Goal: Feedback & Contribution: Submit feedback/report problem

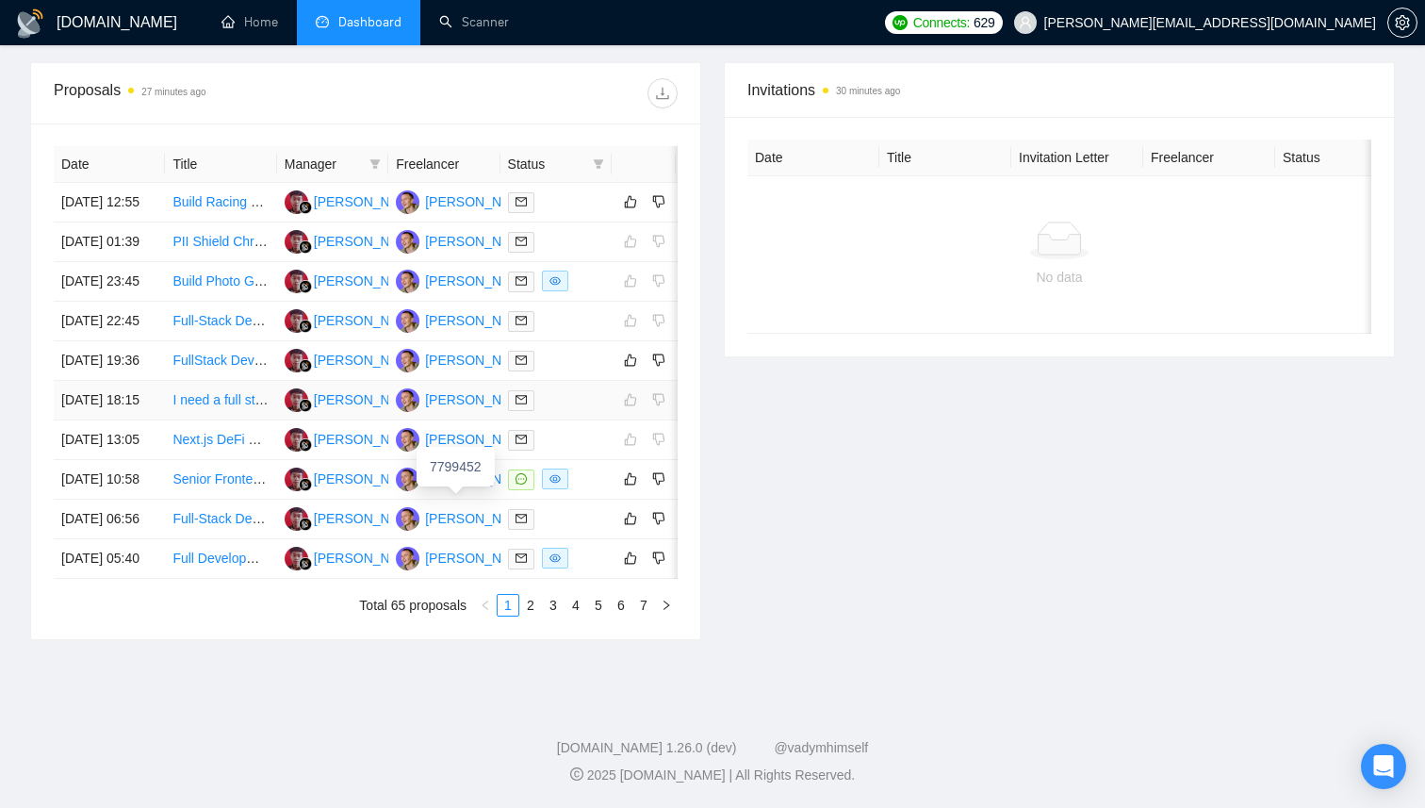
scroll to position [697, 0]
click at [565, 191] on div at bounding box center [556, 202] width 96 height 22
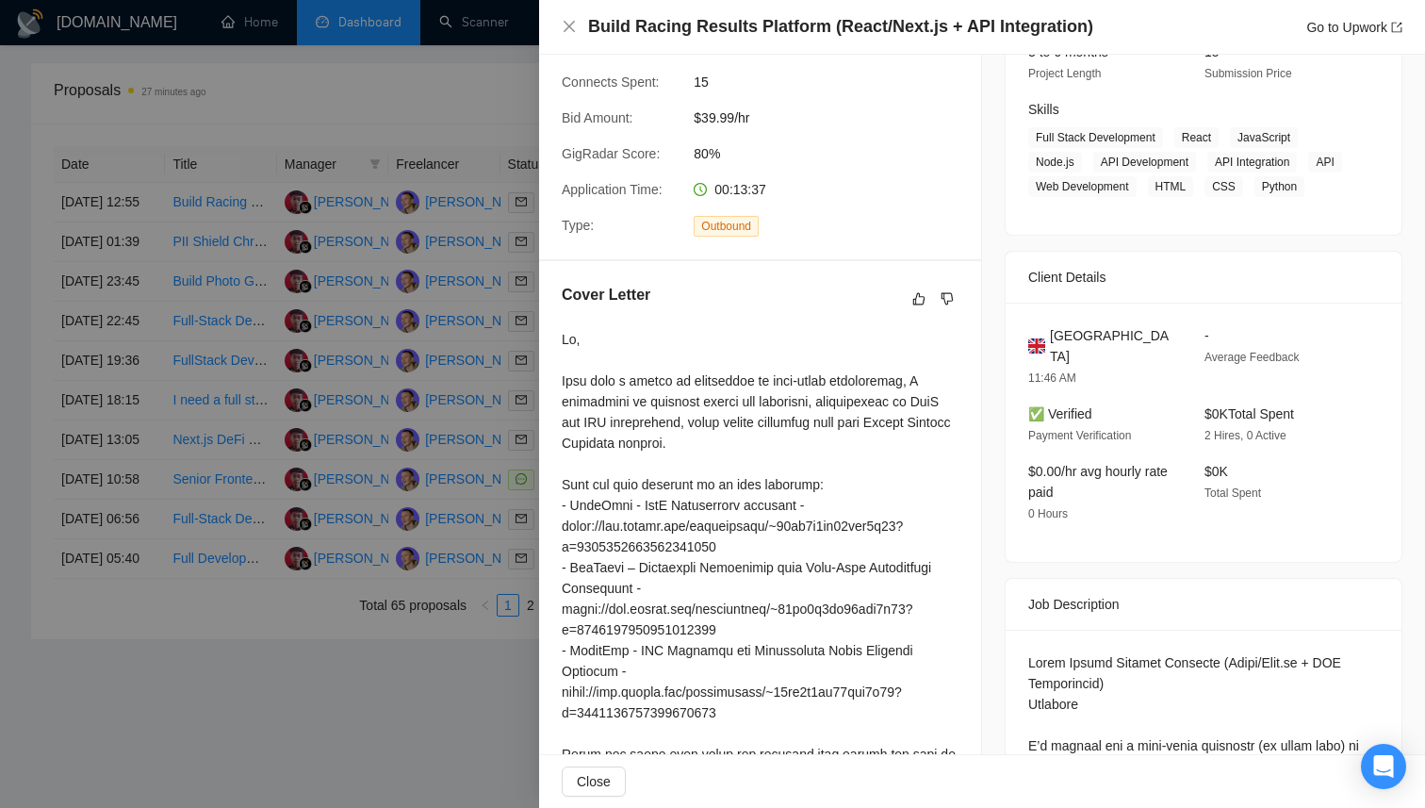
scroll to position [0, 0]
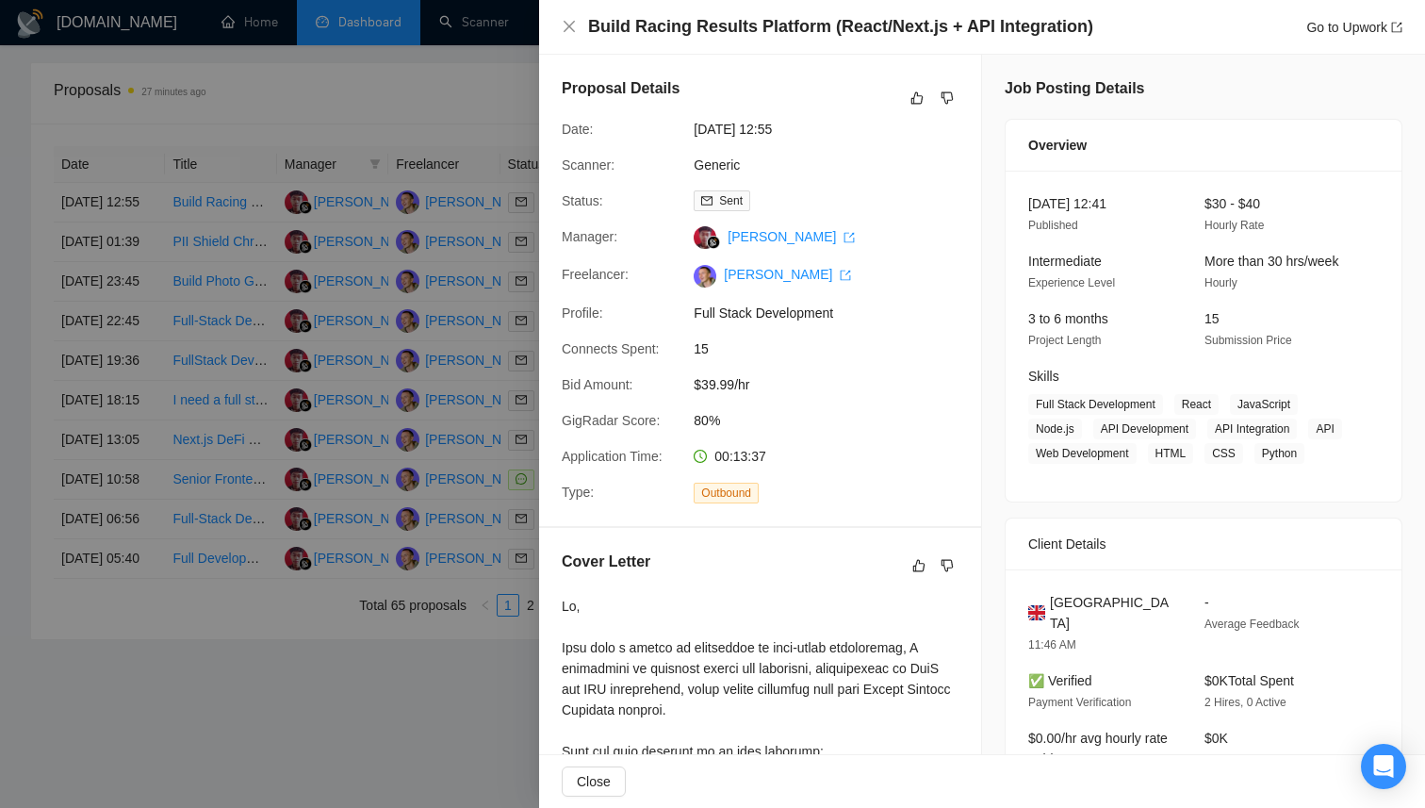
click at [582, 25] on div "Build Racing Results Platform (React/Next.js + API Integration) Go to Upwork" at bounding box center [982, 27] width 841 height 24
click at [567, 26] on icon "close" at bounding box center [569, 26] width 15 height 15
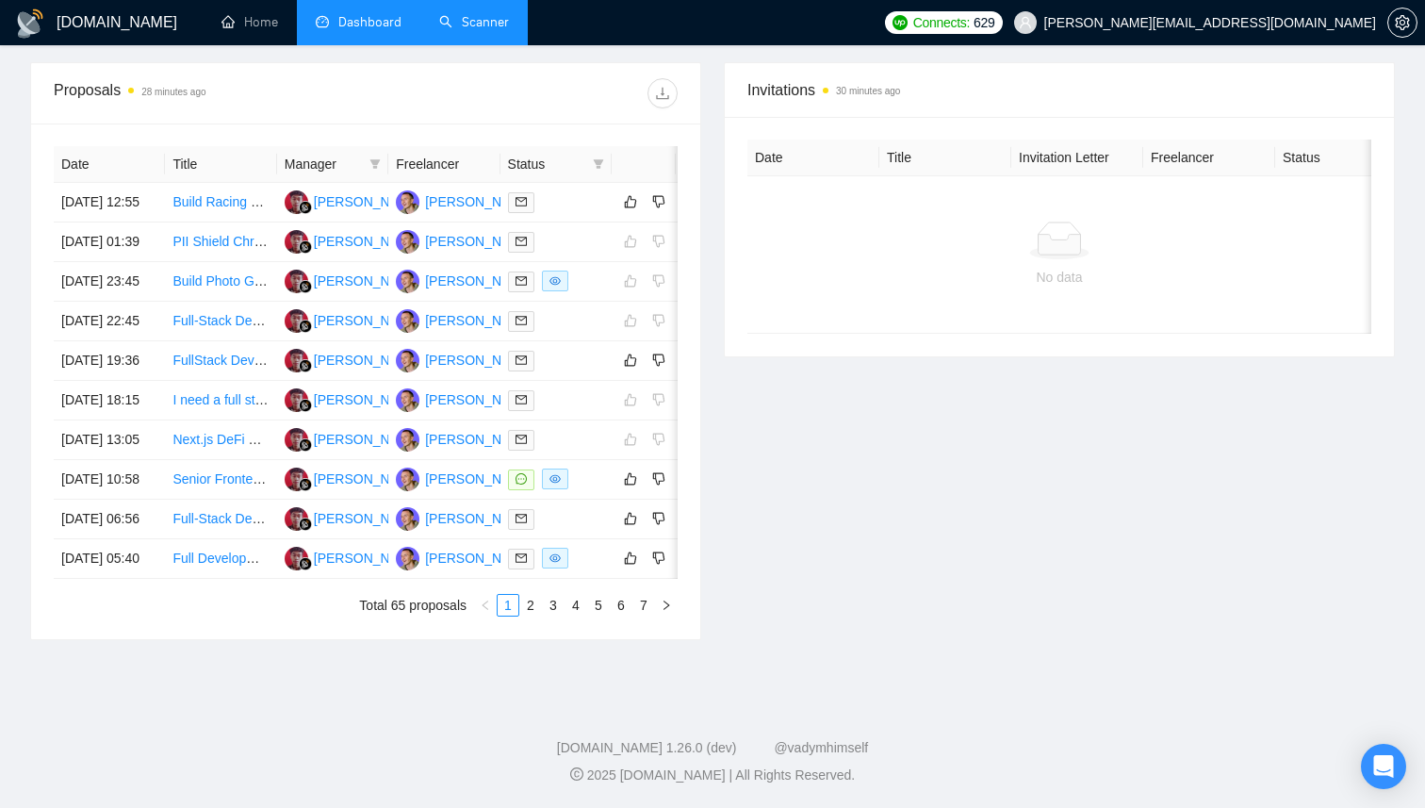
click at [482, 20] on link "Scanner" at bounding box center [474, 22] width 70 height 16
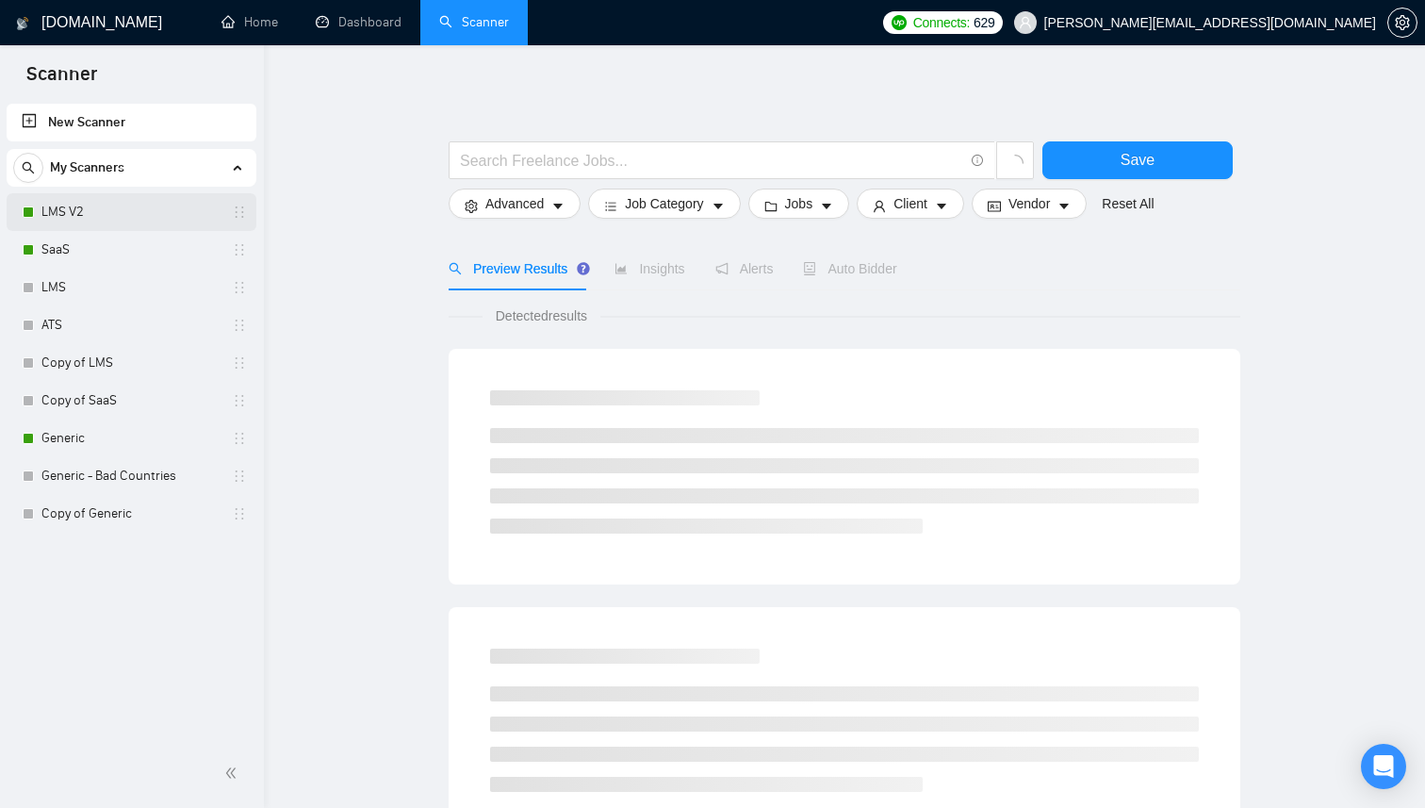
click at [133, 222] on link "LMS V2" at bounding box center [130, 212] width 179 height 38
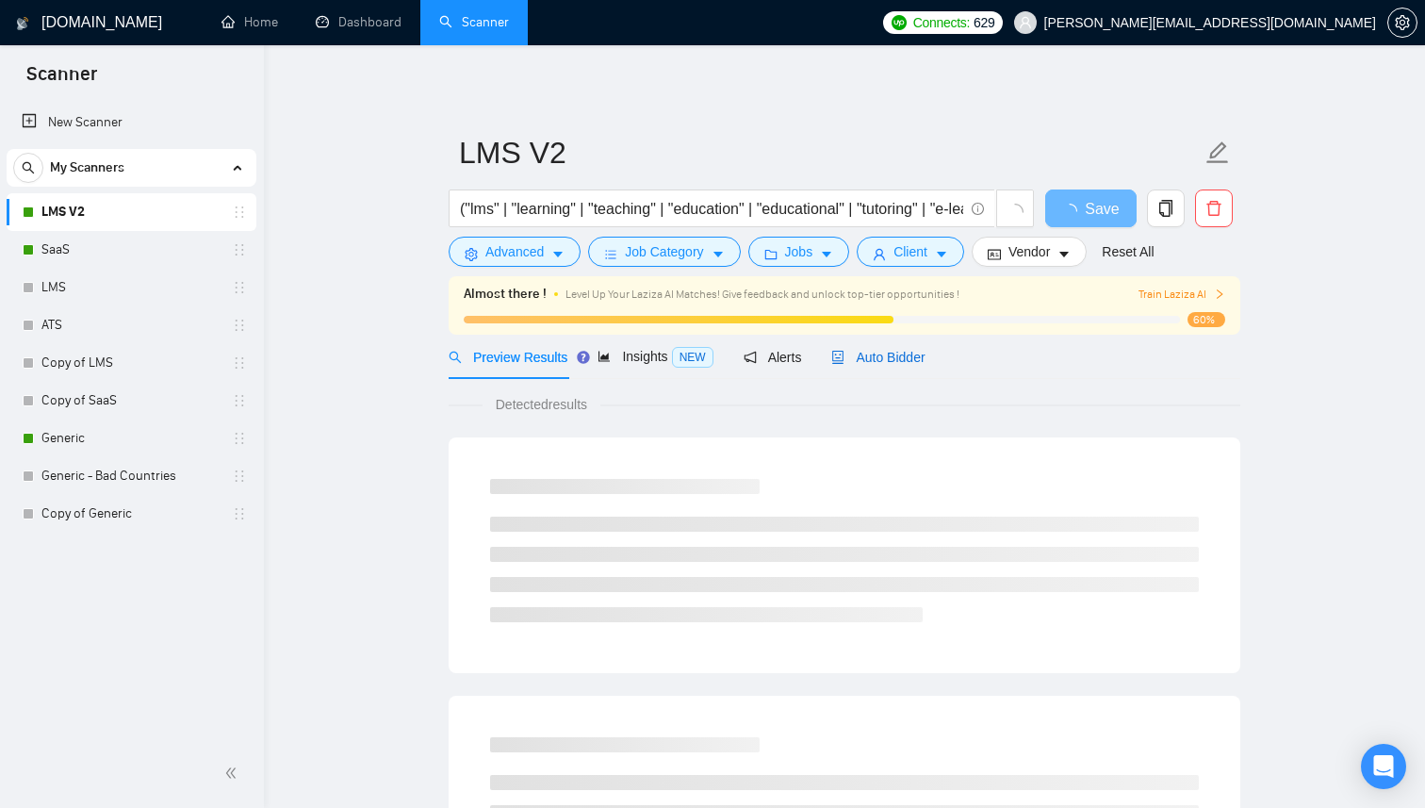
click at [892, 362] on span "Auto Bidder" at bounding box center [877, 357] width 93 height 15
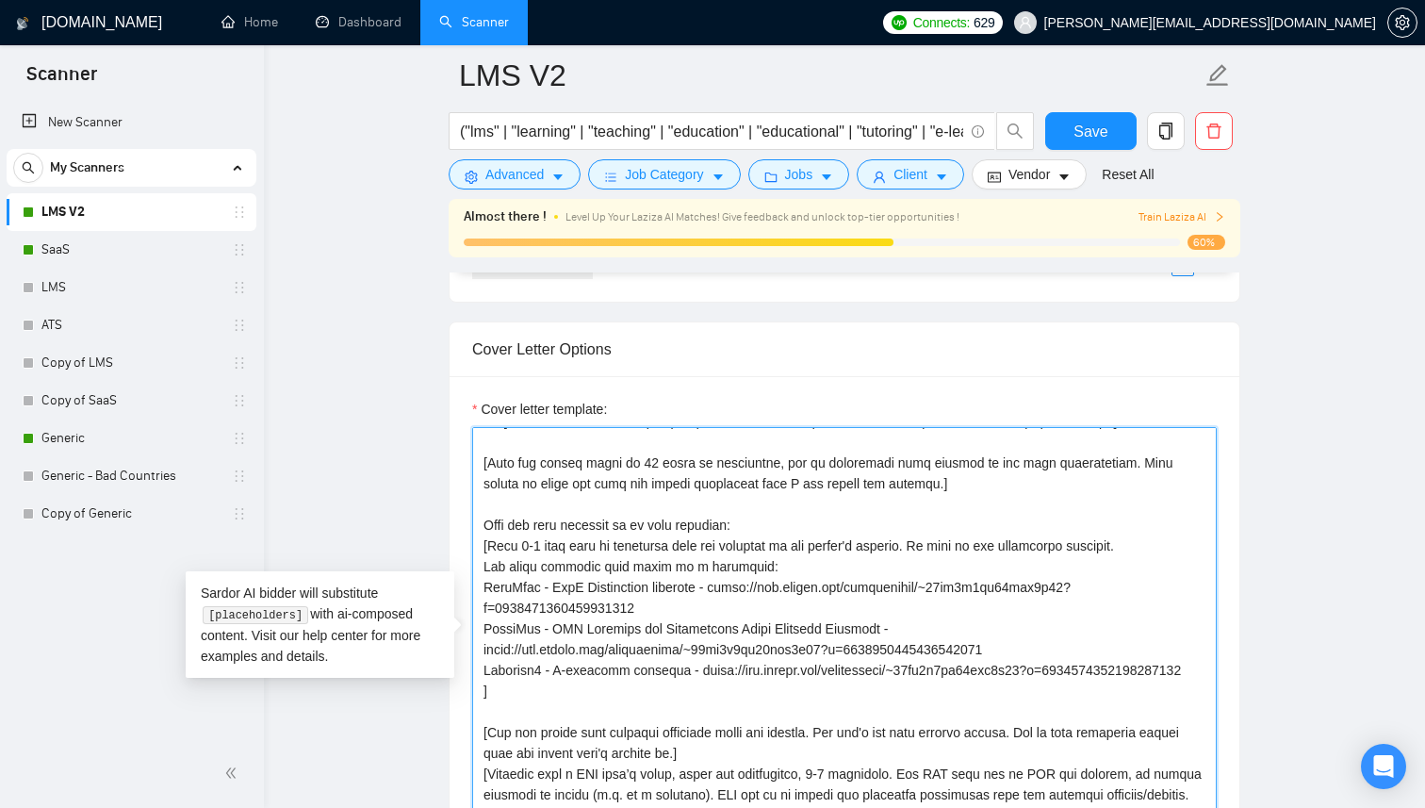
scroll to position [124, 0]
drag, startPoint x: 534, startPoint y: 695, endPoint x: 468, endPoint y: 511, distance: 195.3
click at [468, 511] on div "Cover letter template:" at bounding box center [845, 636] width 790 height 520
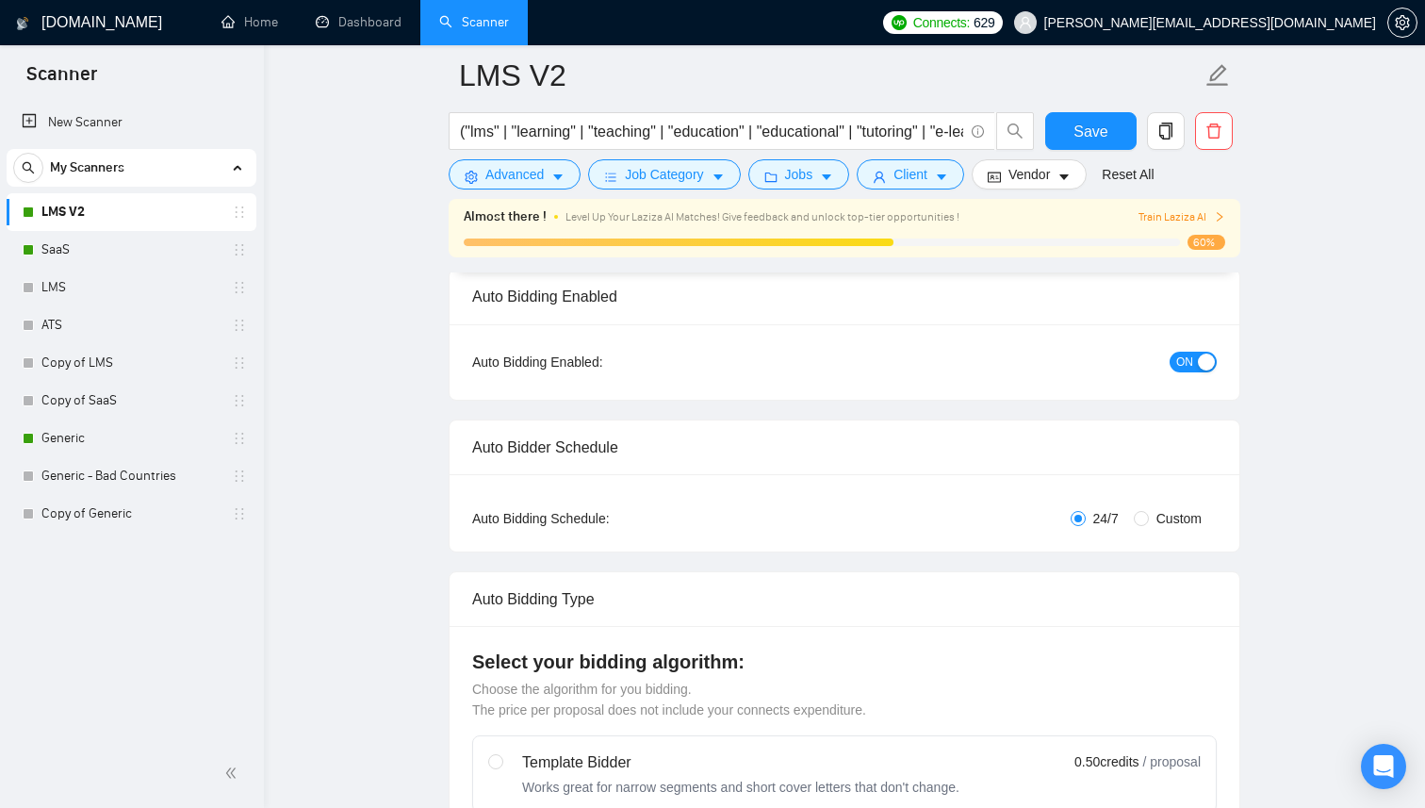
scroll to position [0, 0]
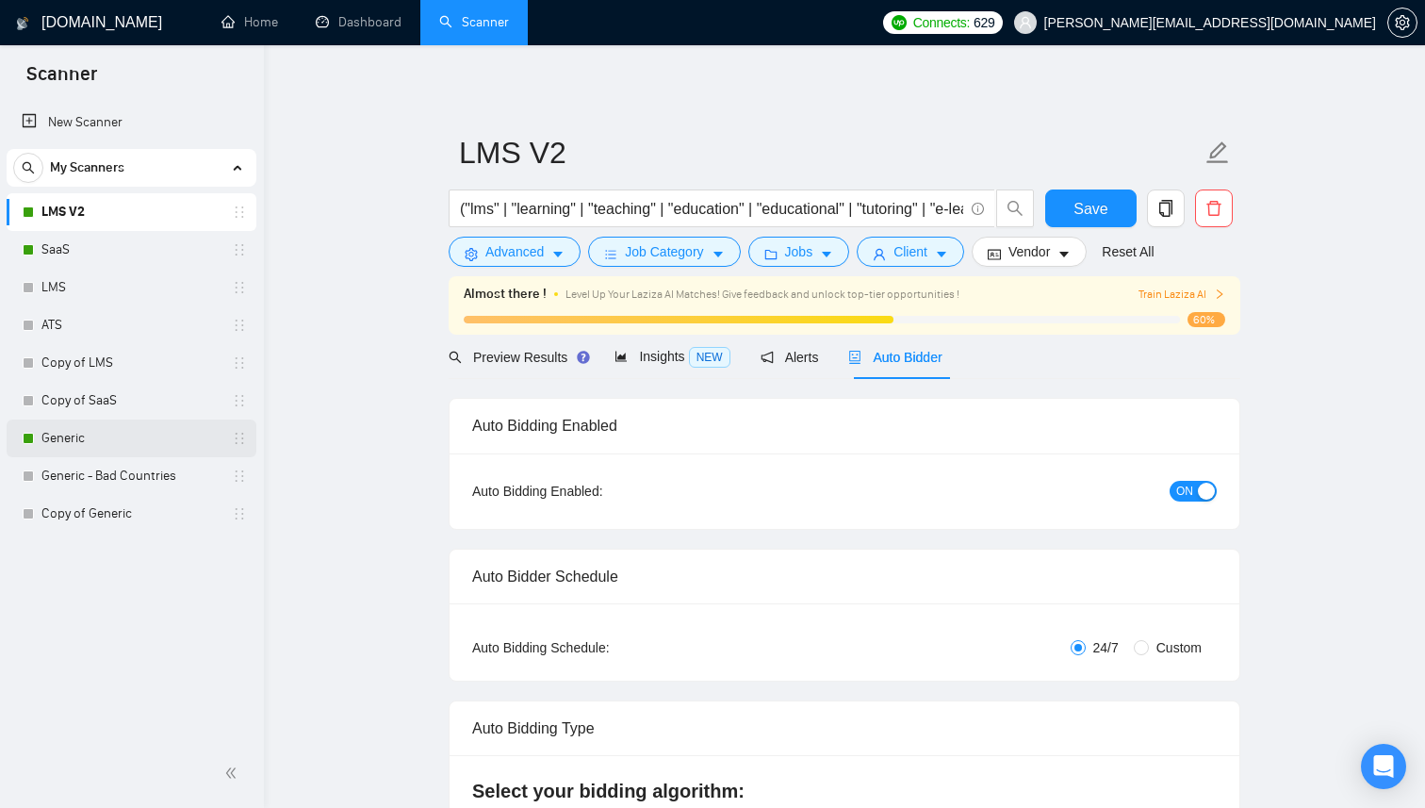
click at [118, 431] on link "Generic" at bounding box center [130, 438] width 179 height 38
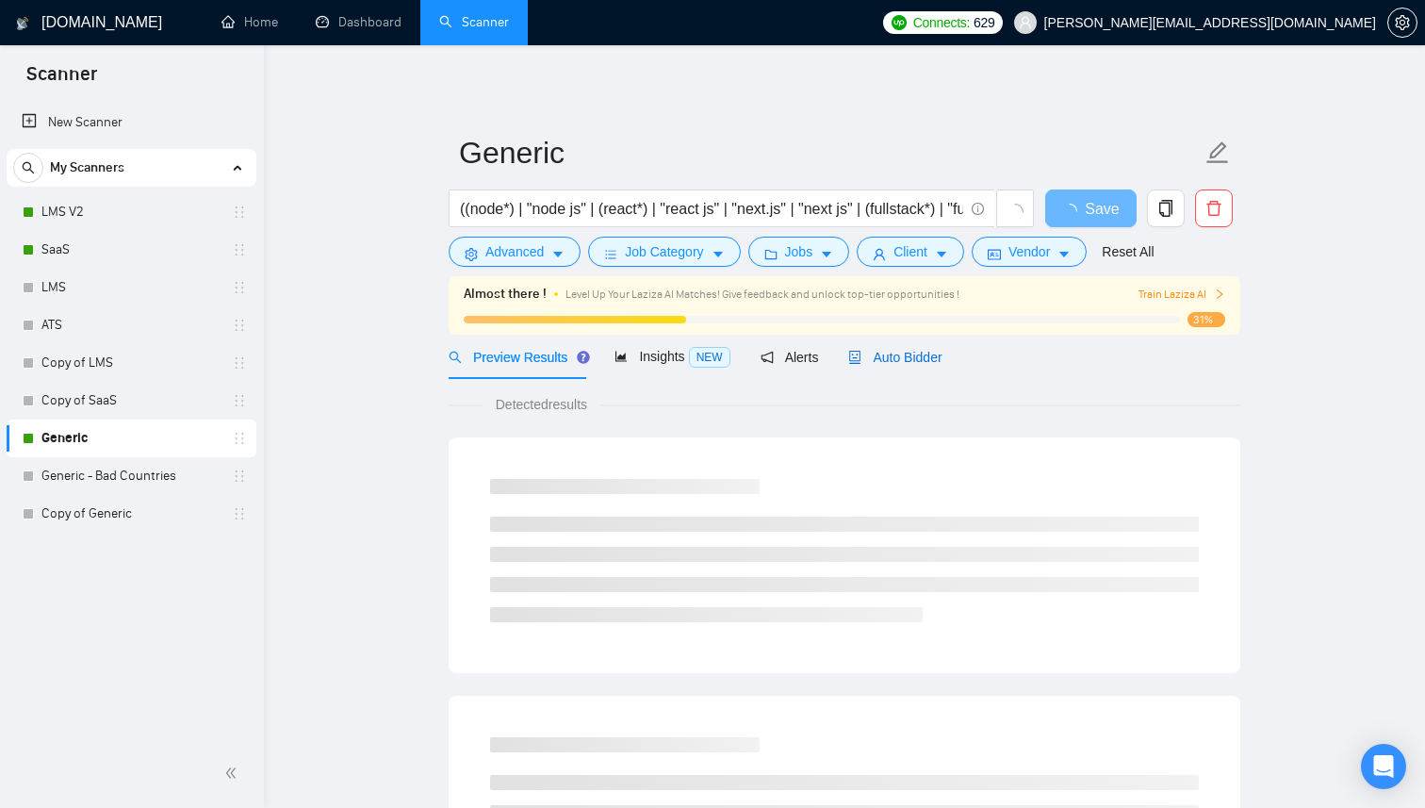
click at [889, 362] on span "Auto Bidder" at bounding box center [894, 357] width 93 height 15
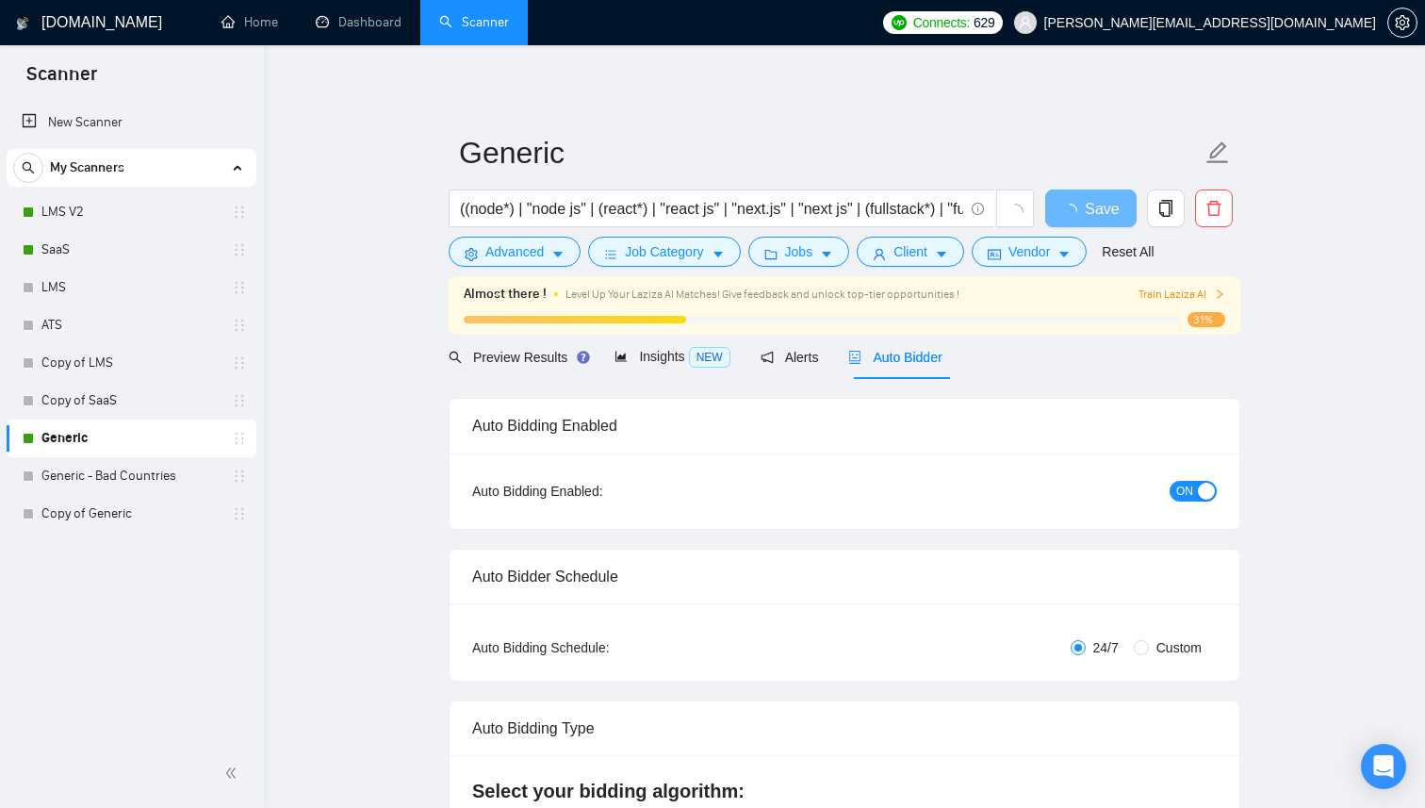
checkbox input "true"
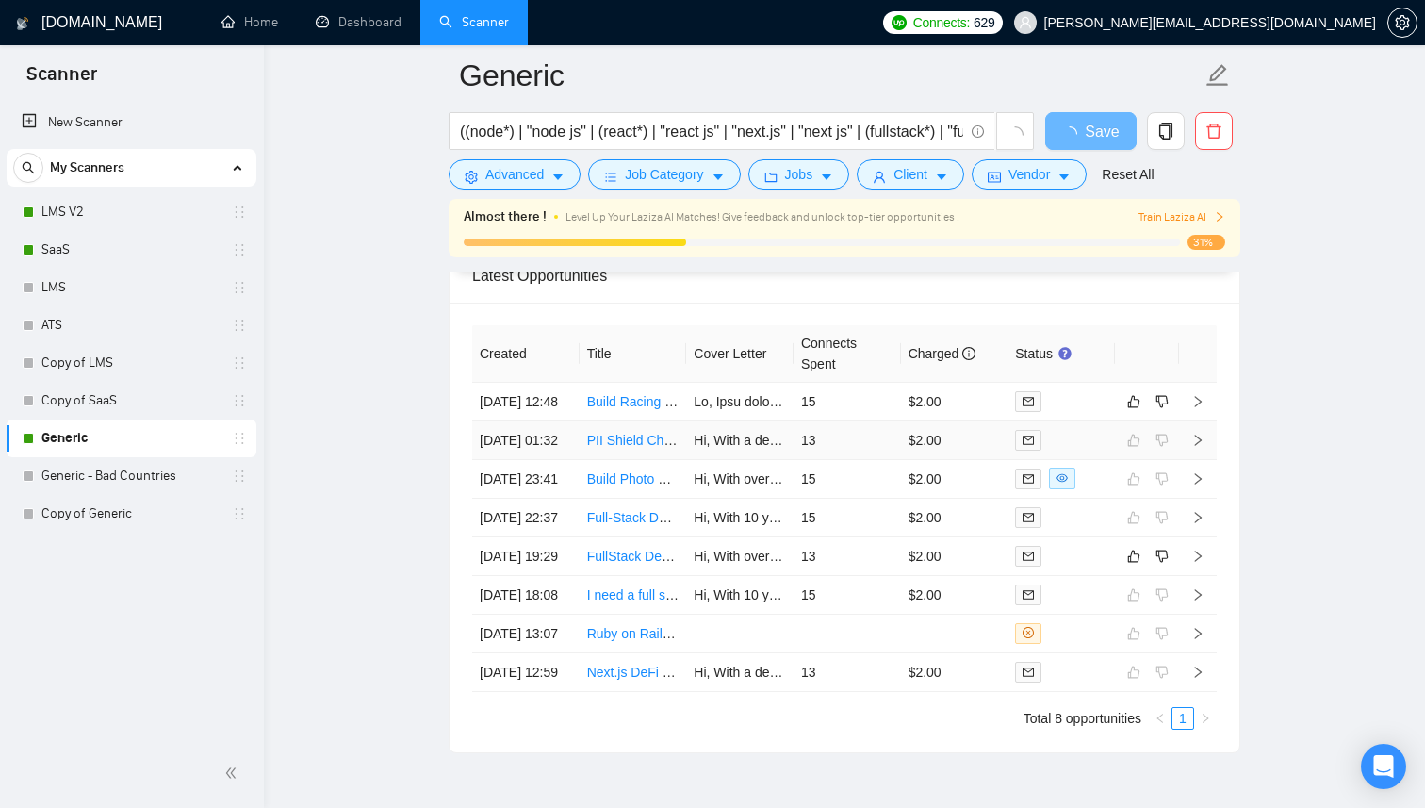
scroll to position [4651, 0]
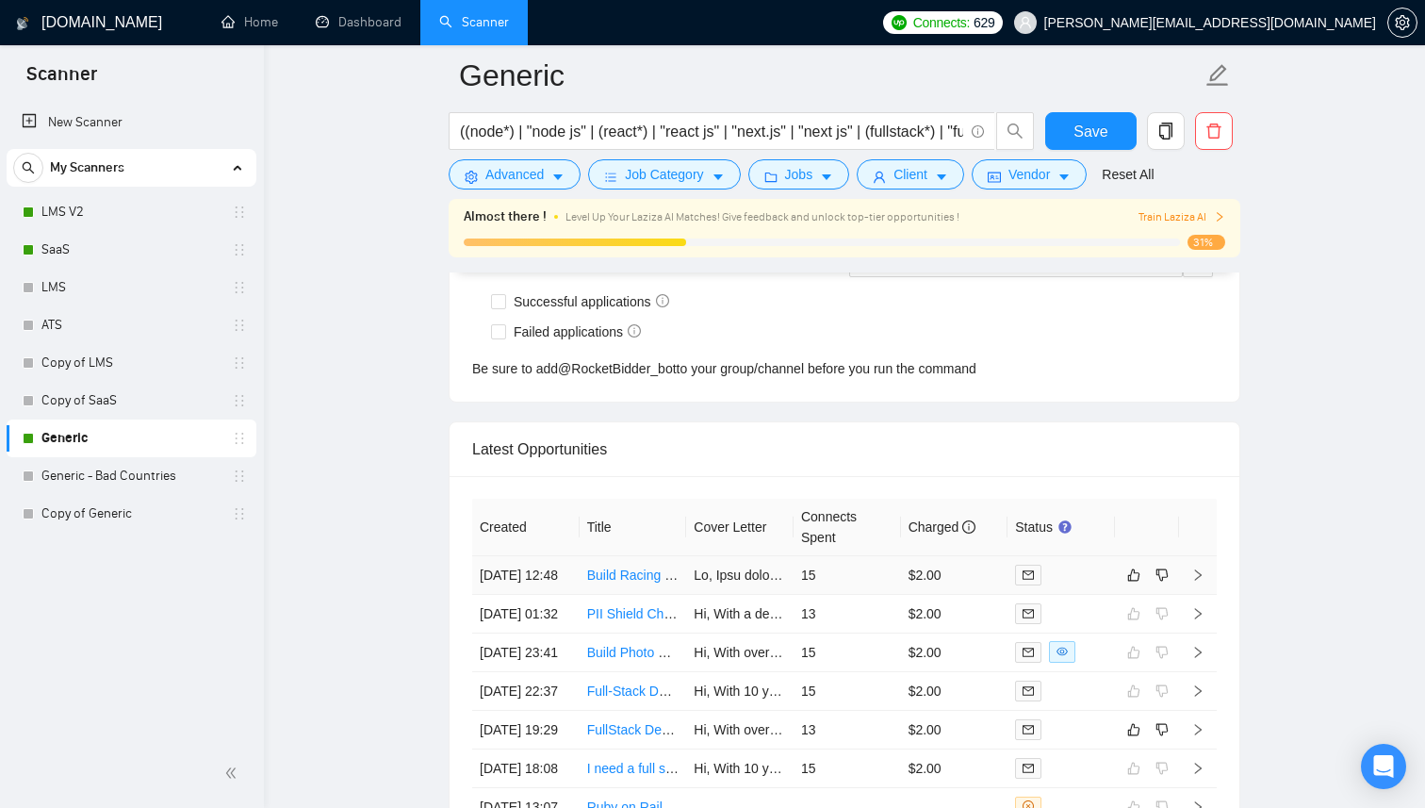
click at [1086, 581] on div at bounding box center [1061, 575] width 92 height 22
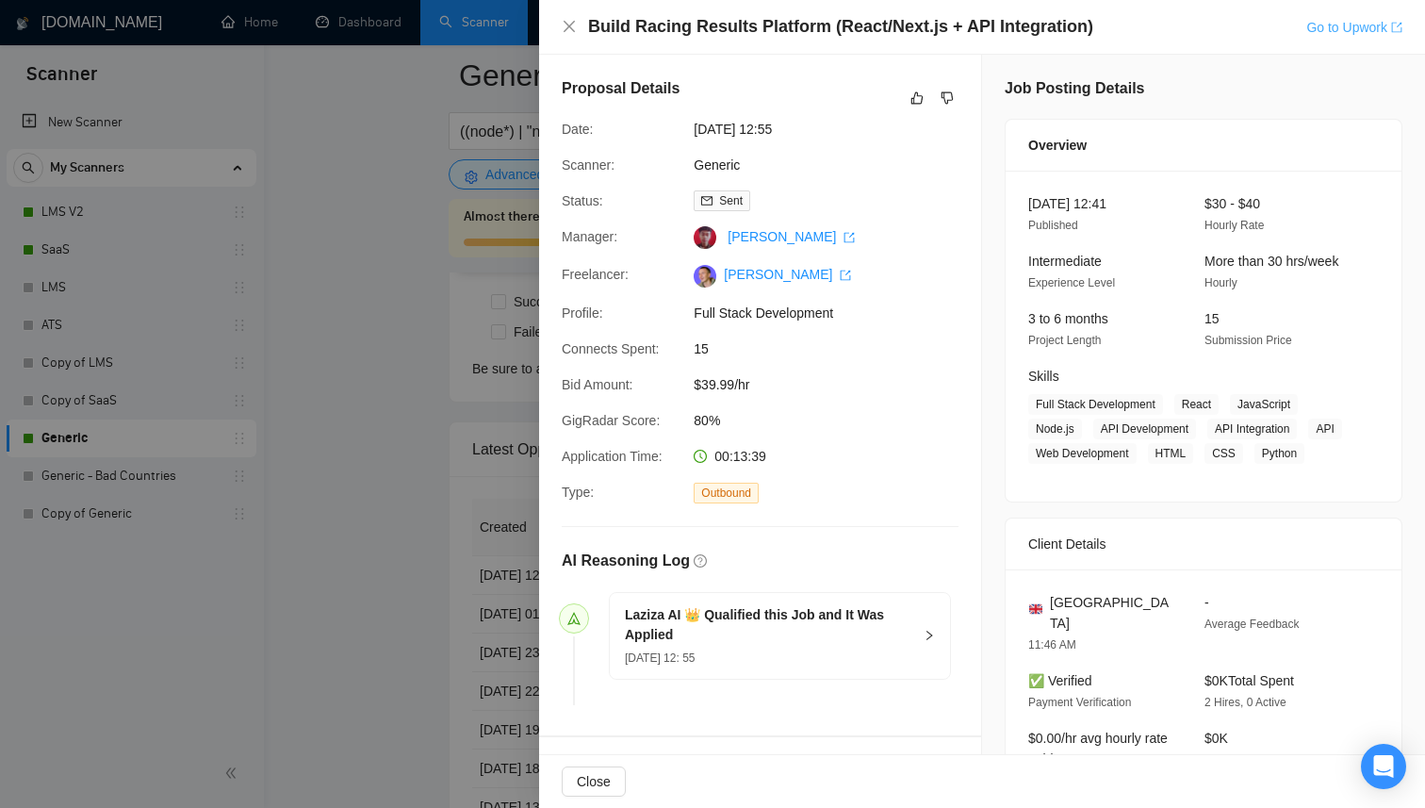
click at [1325, 21] on link "Go to Upwork" at bounding box center [1354, 27] width 96 height 15
click at [387, 352] on div at bounding box center [712, 404] width 1425 height 808
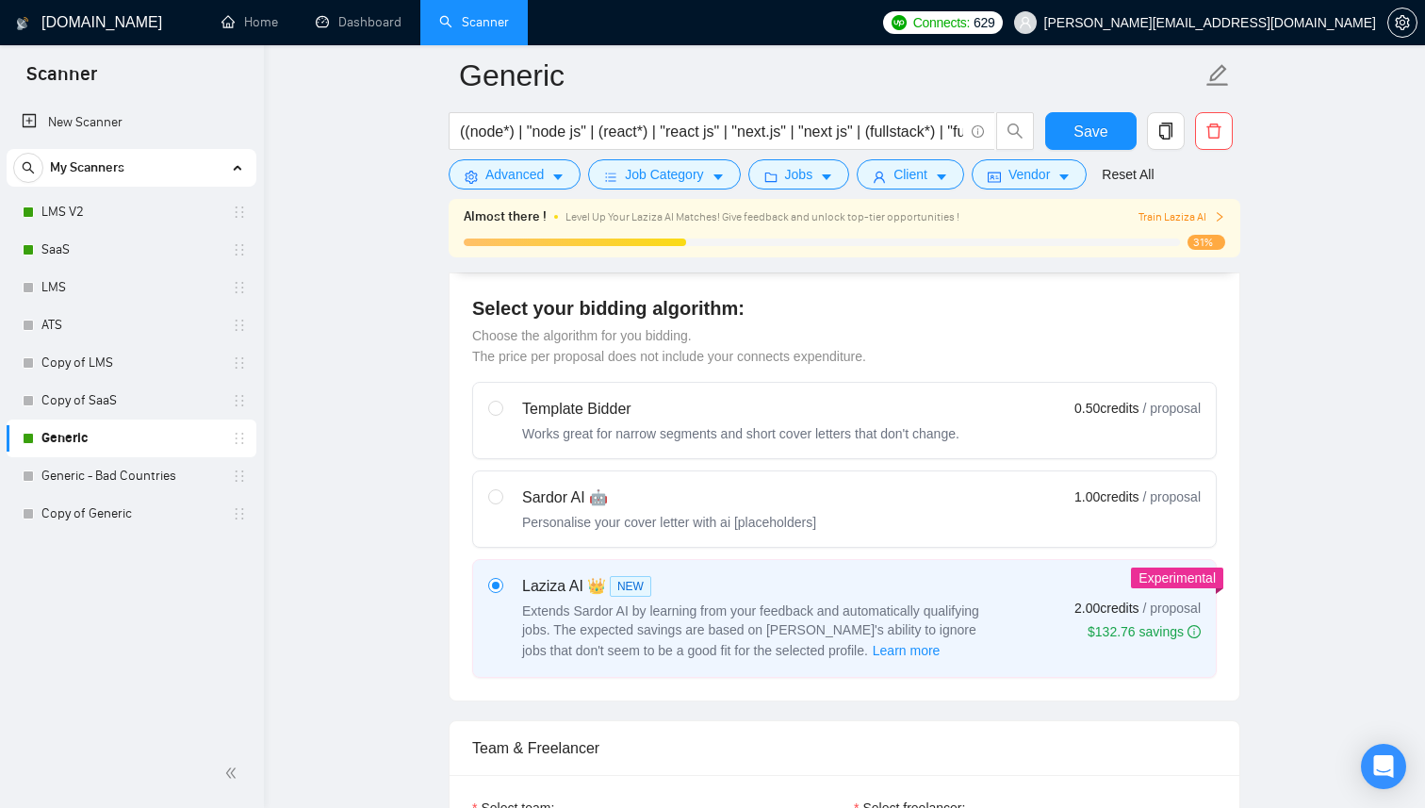
scroll to position [422, 0]
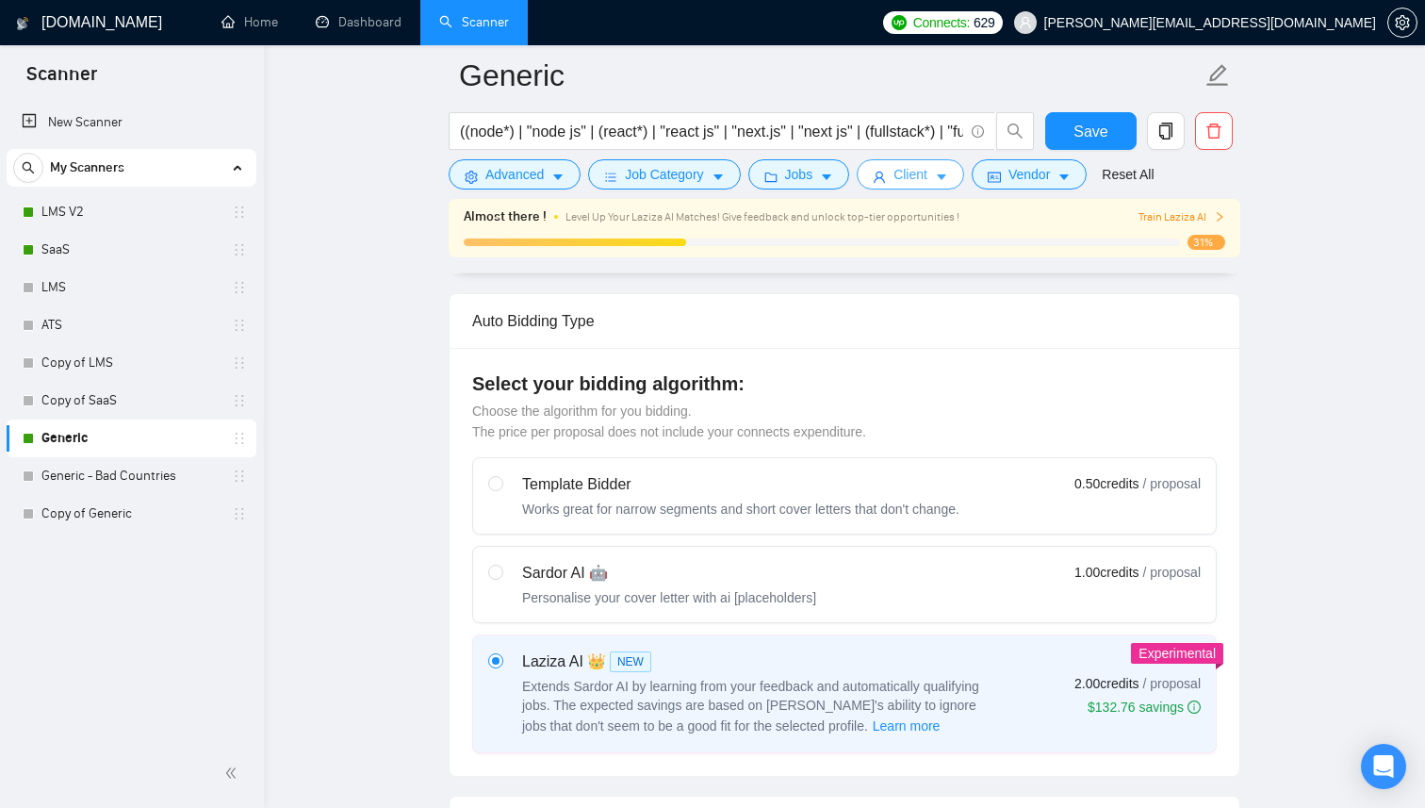
click at [937, 186] on button "Client" at bounding box center [910, 174] width 107 height 30
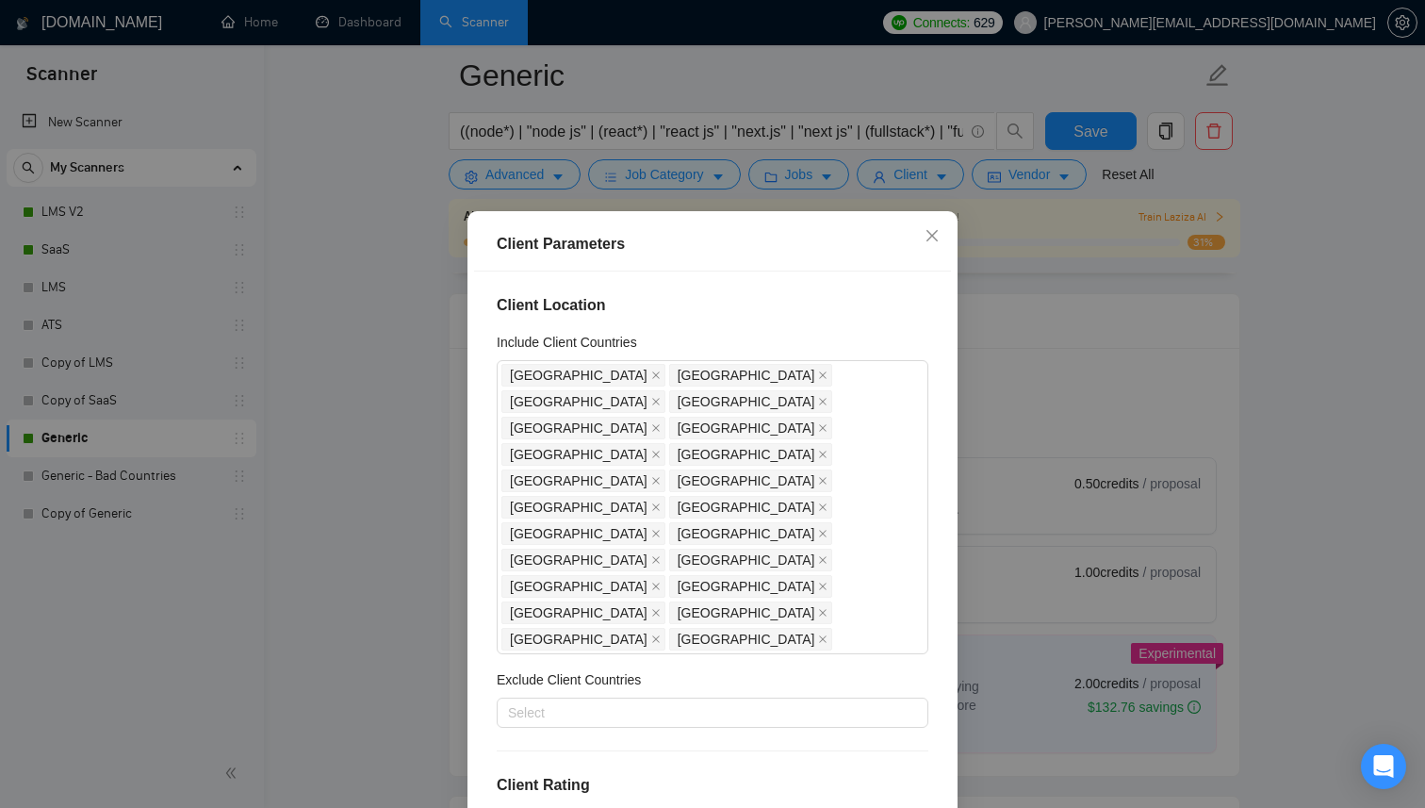
click at [1016, 267] on div "Client Parameters Client Location Include Client Countries [GEOGRAPHIC_DATA] [G…" at bounding box center [712, 404] width 1425 height 808
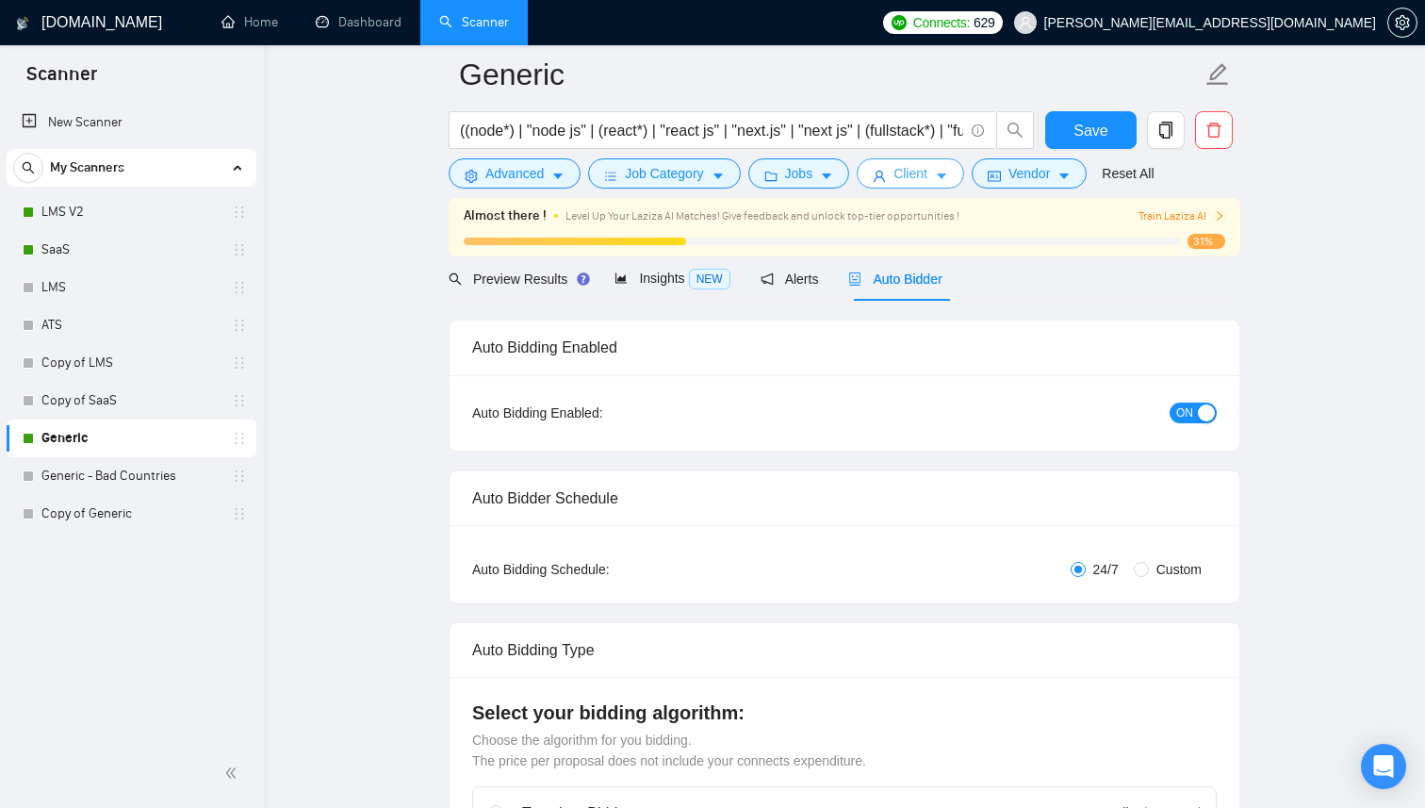
scroll to position [0, 0]
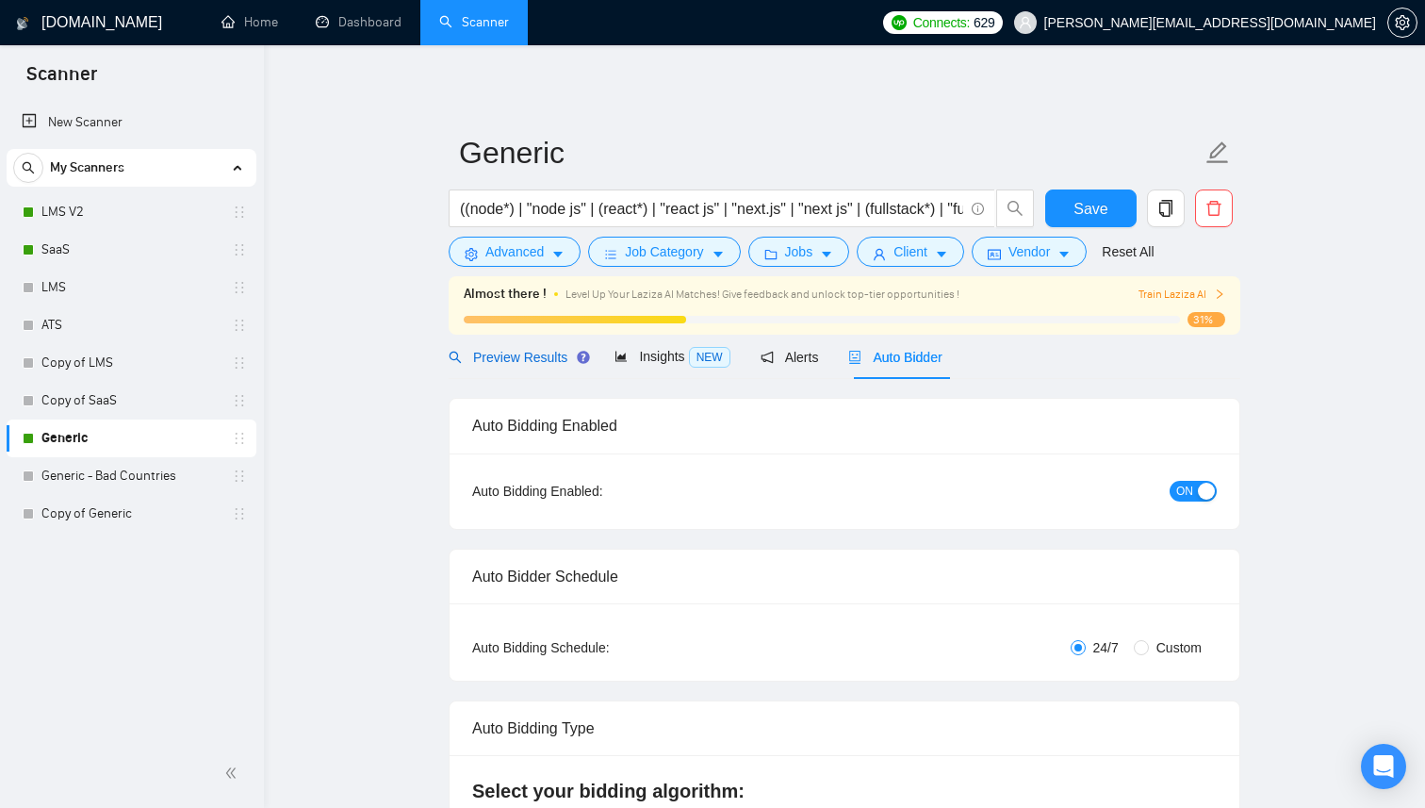
click at [521, 354] on span "Preview Results" at bounding box center [517, 357] width 136 height 15
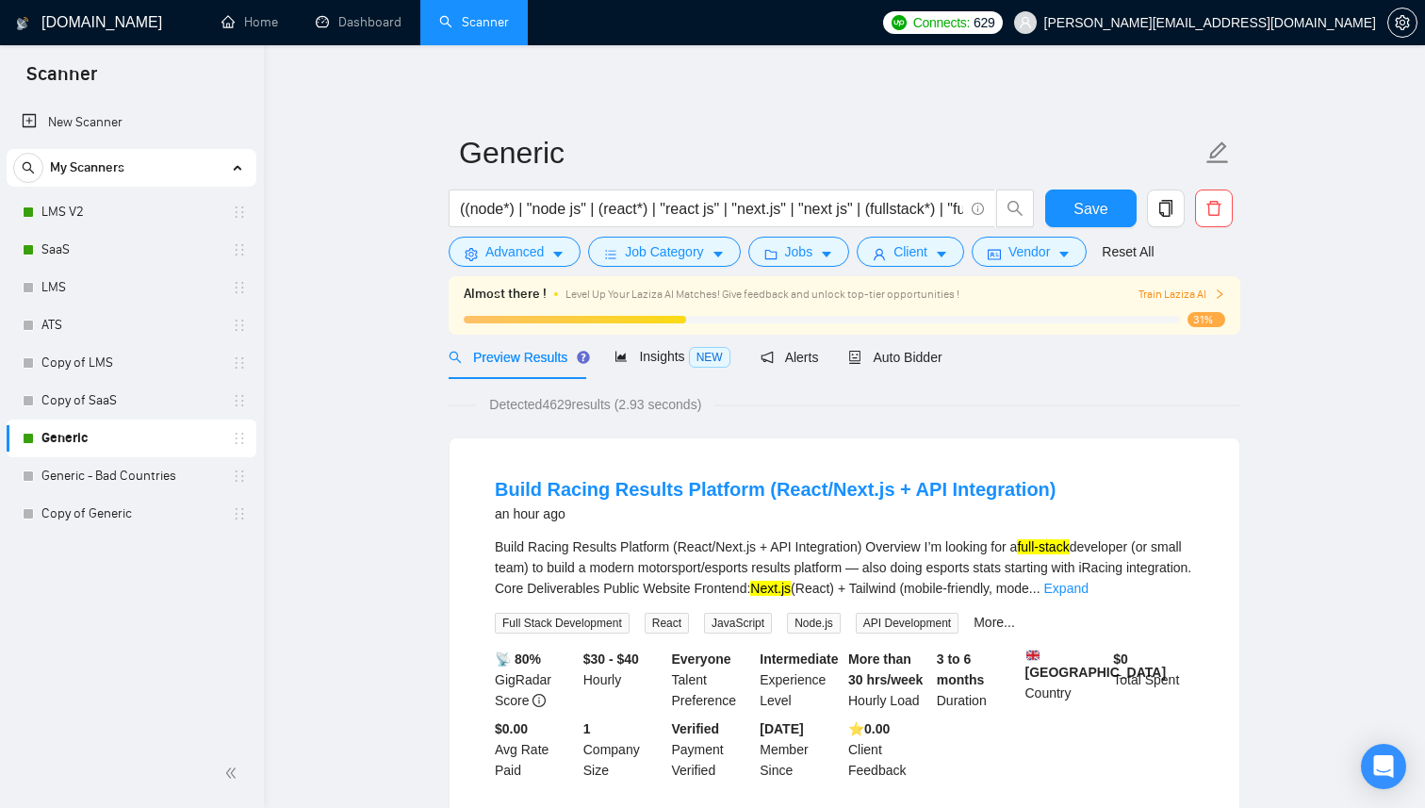
click at [910, 271] on form "Generic ((node*) | "node js" | (react*) | "react js" | "next.js" | "next js" | …" at bounding box center [845, 200] width 792 height 154
click at [912, 259] on span "Client" at bounding box center [910, 251] width 34 height 21
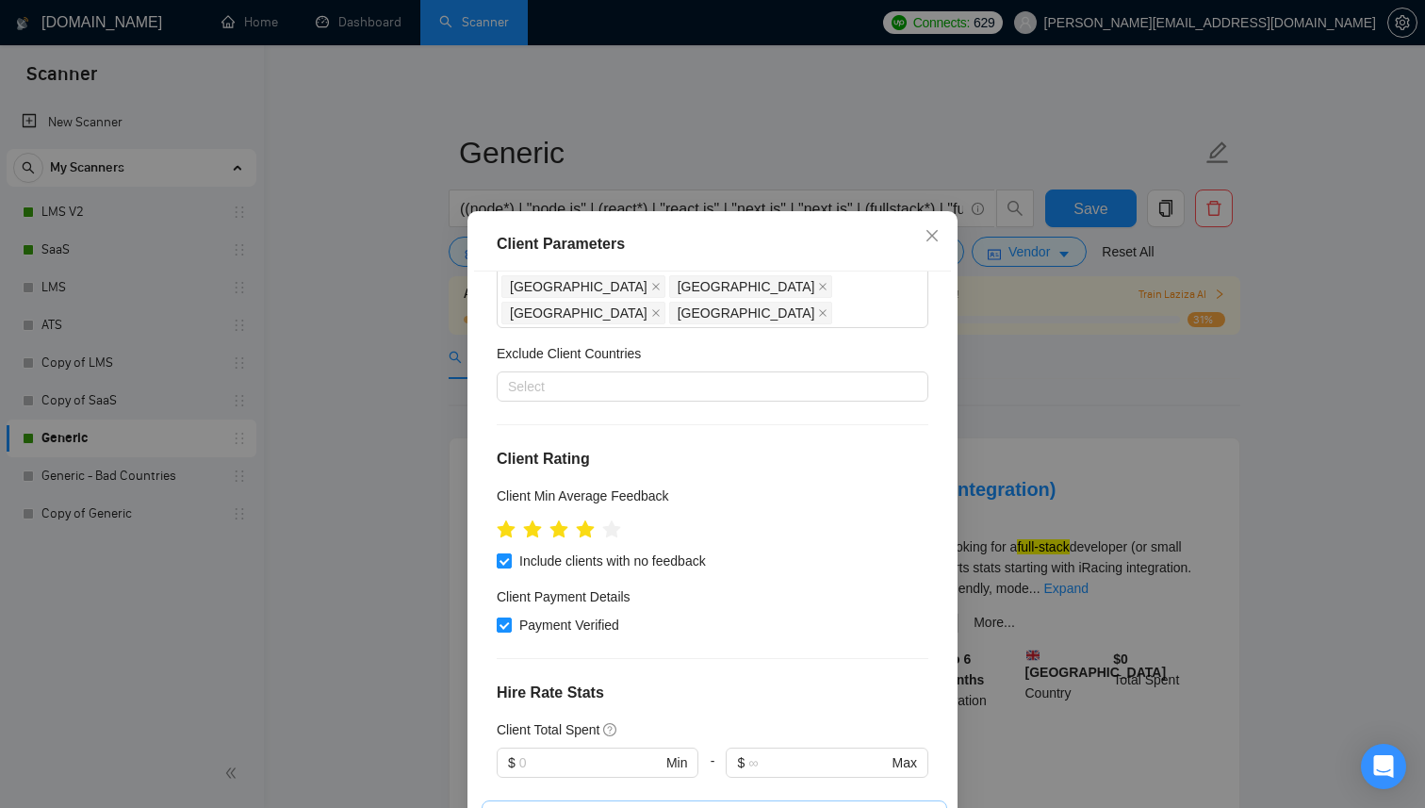
scroll to position [664, 0]
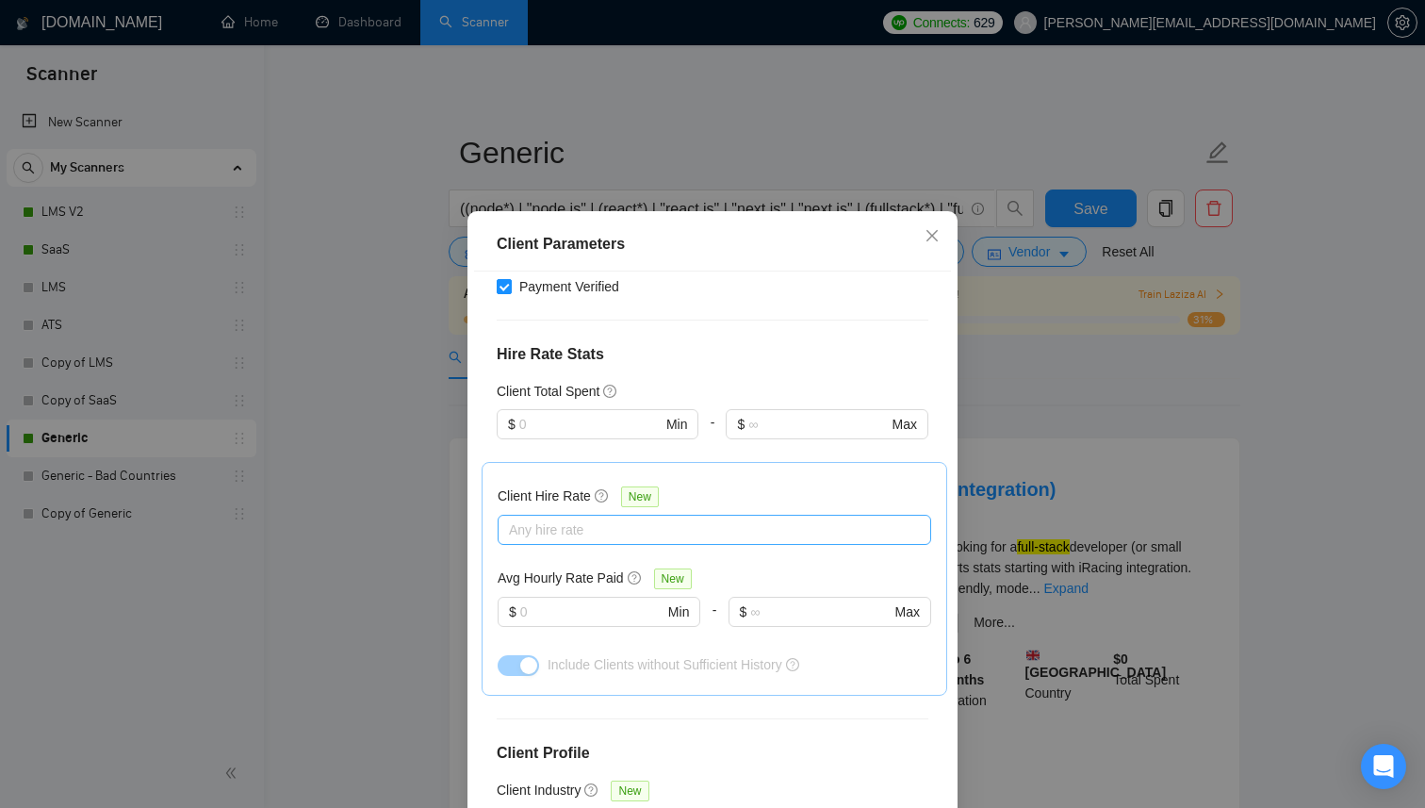
click at [615, 518] on div at bounding box center [704, 529] width 405 height 23
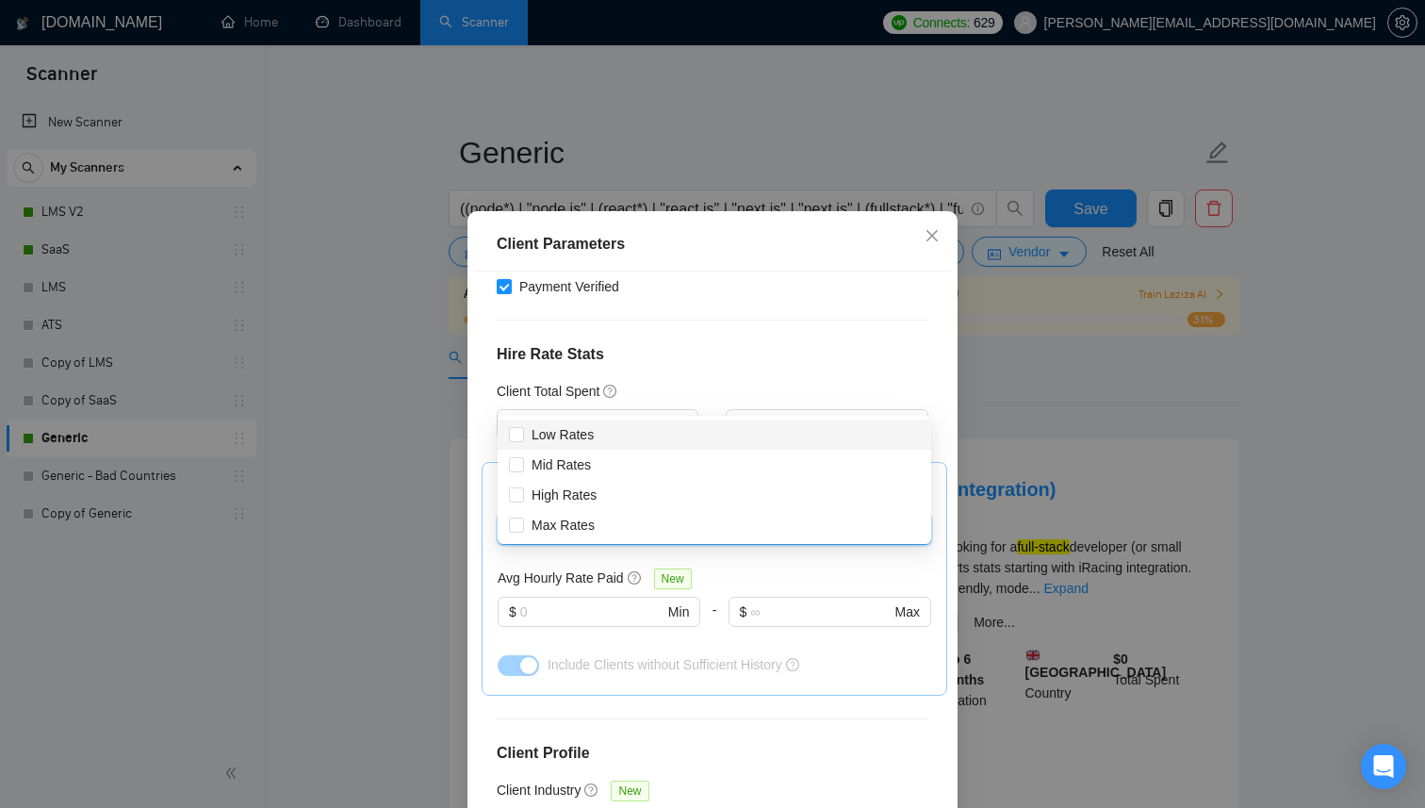
click at [592, 419] on div "Low Rates" at bounding box center [715, 434] width 434 height 30
checkbox input "true"
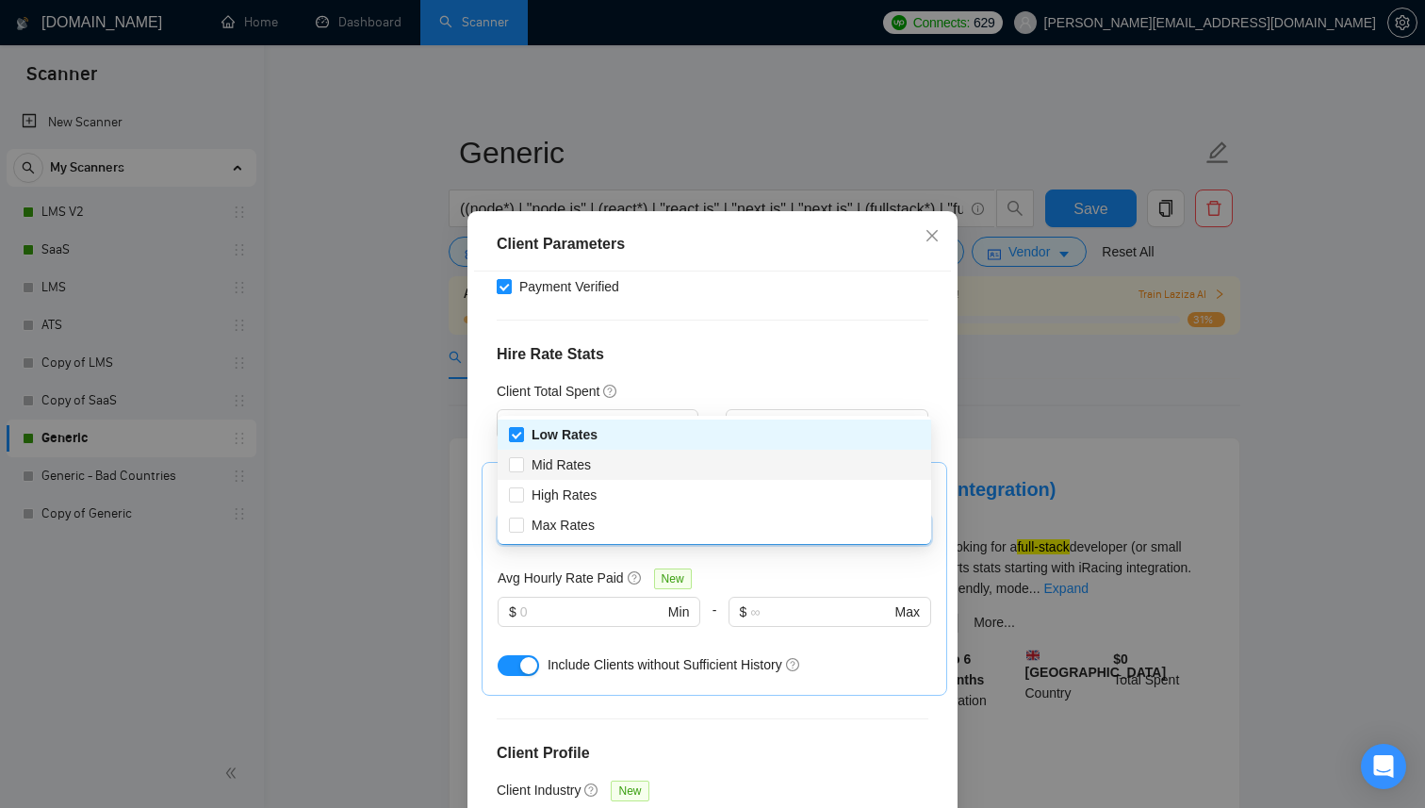
click at [585, 452] on div "Mid Rates" at bounding box center [715, 465] width 434 height 30
checkbox input "true"
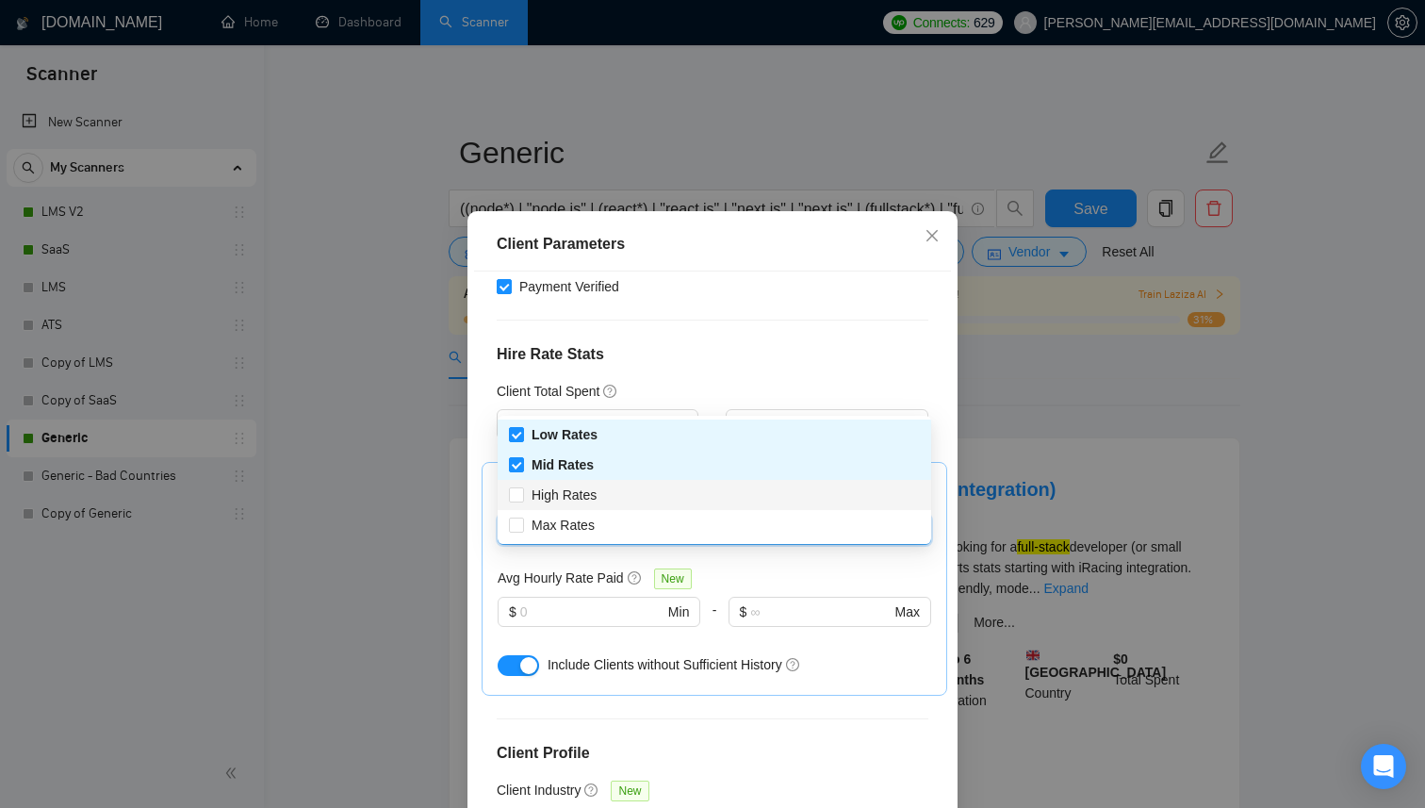
click at [584, 507] on div "High Rates" at bounding box center [715, 495] width 434 height 30
checkbox input "true"
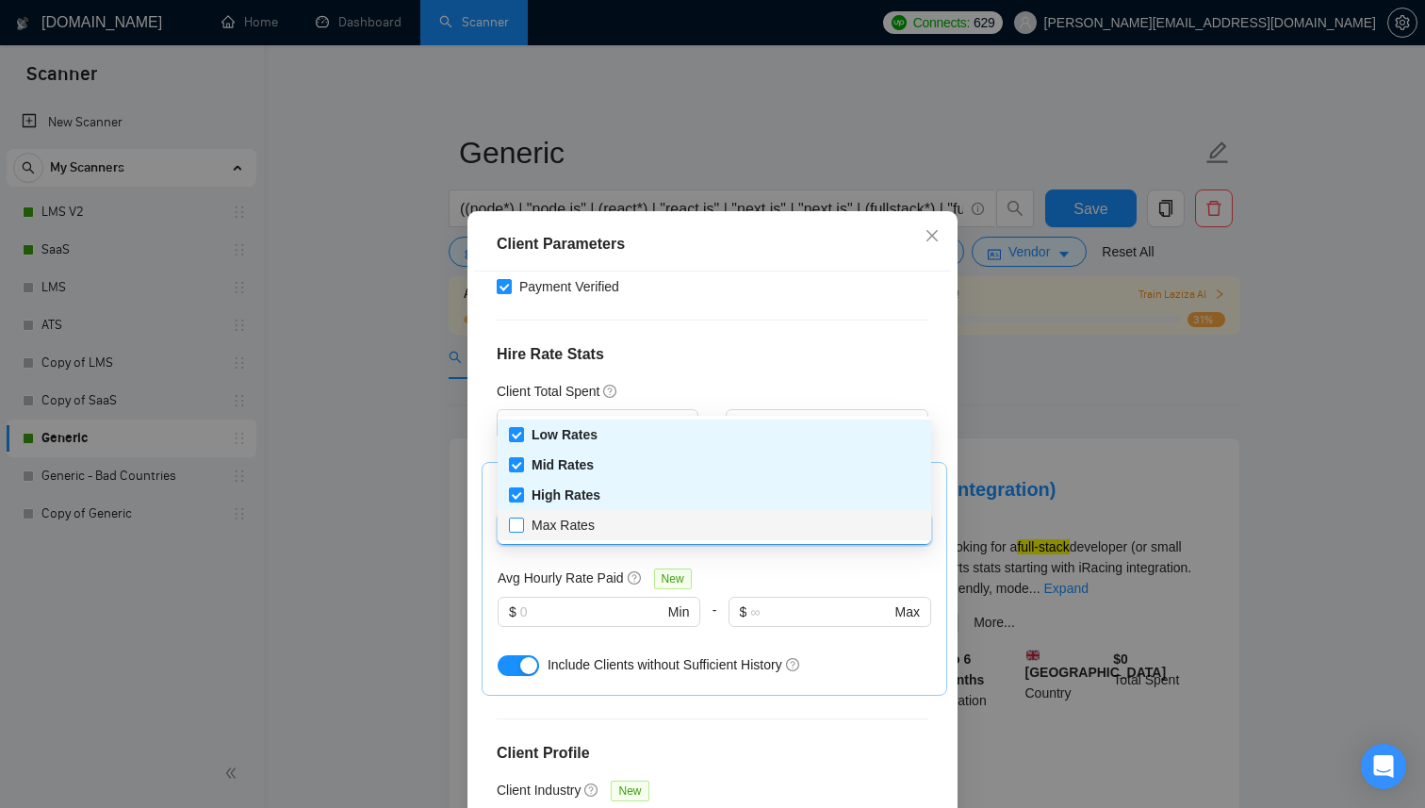
click at [584, 530] on span "Max Rates" at bounding box center [563, 524] width 63 height 15
click at [522, 530] on input "Max Rates" at bounding box center [515, 523] width 13 height 13
checkbox input "true"
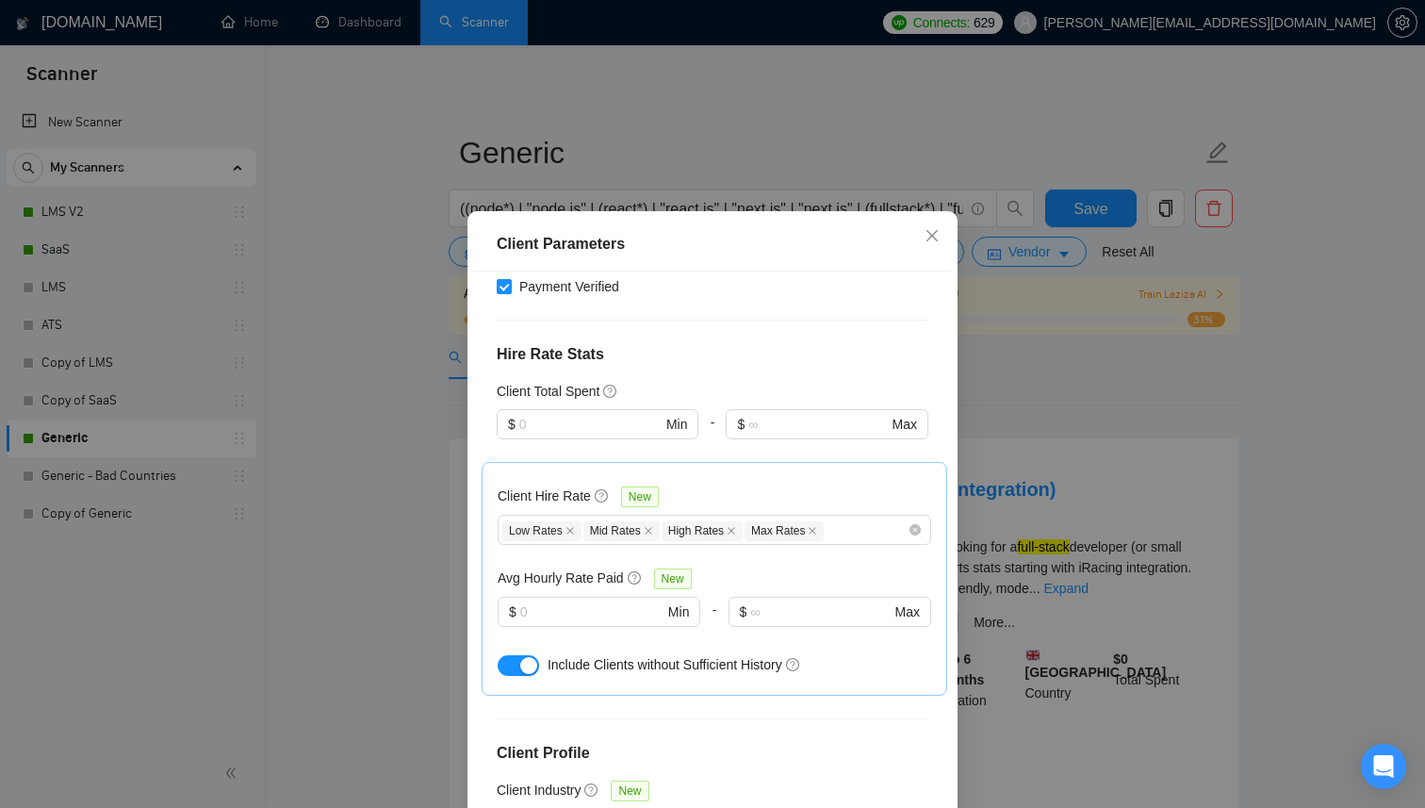
click at [705, 409] on div "-" at bounding box center [711, 435] width 27 height 53
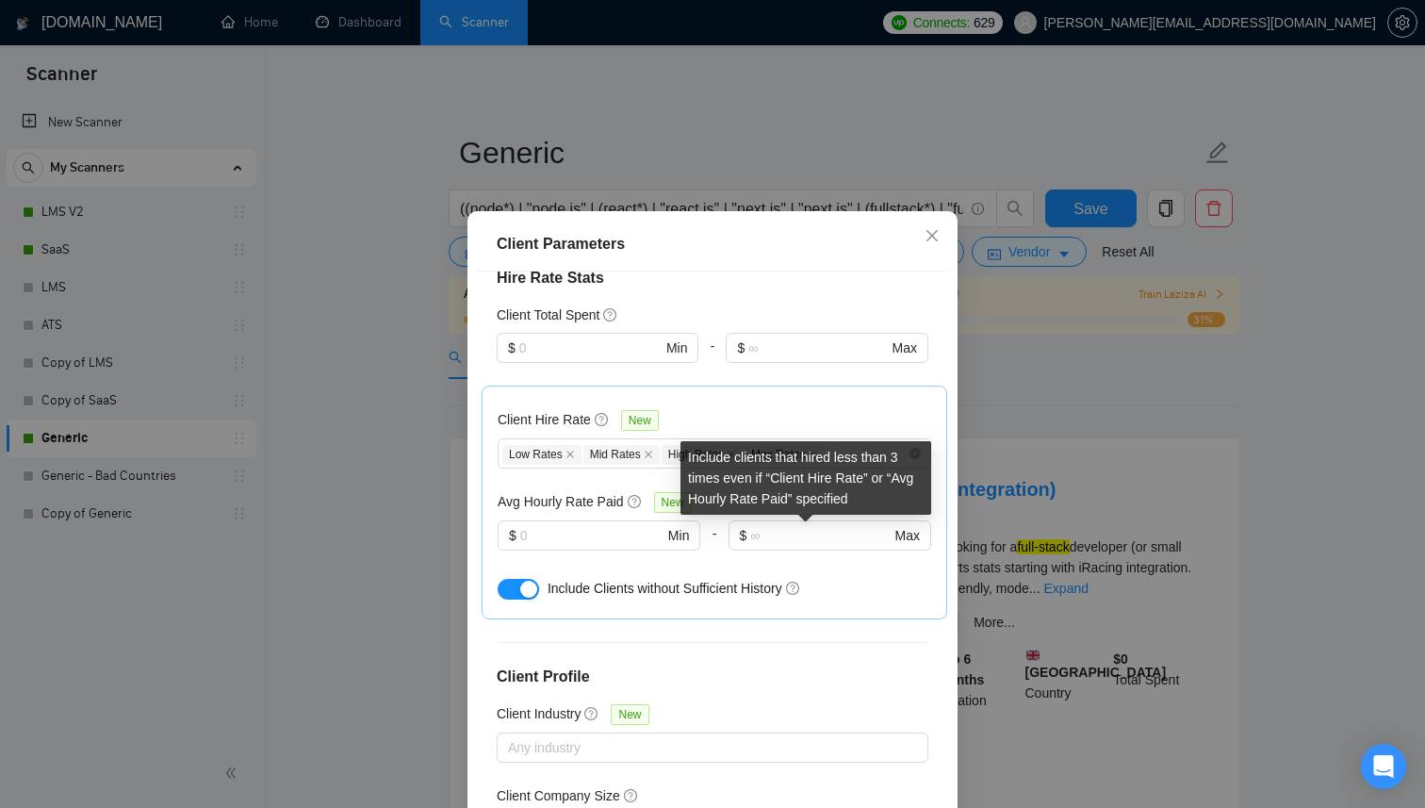
scroll to position [112, 0]
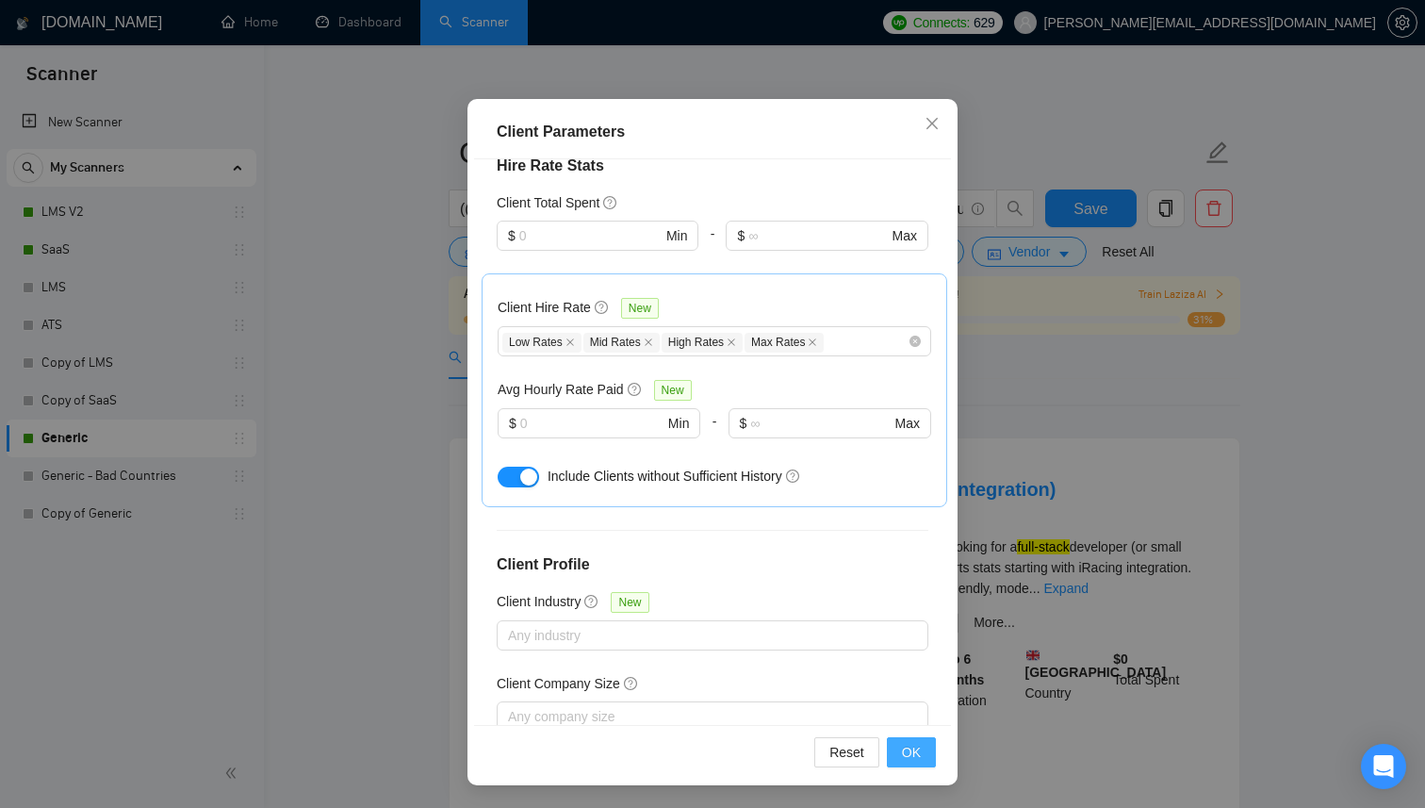
click at [919, 753] on span "OK" at bounding box center [911, 752] width 19 height 21
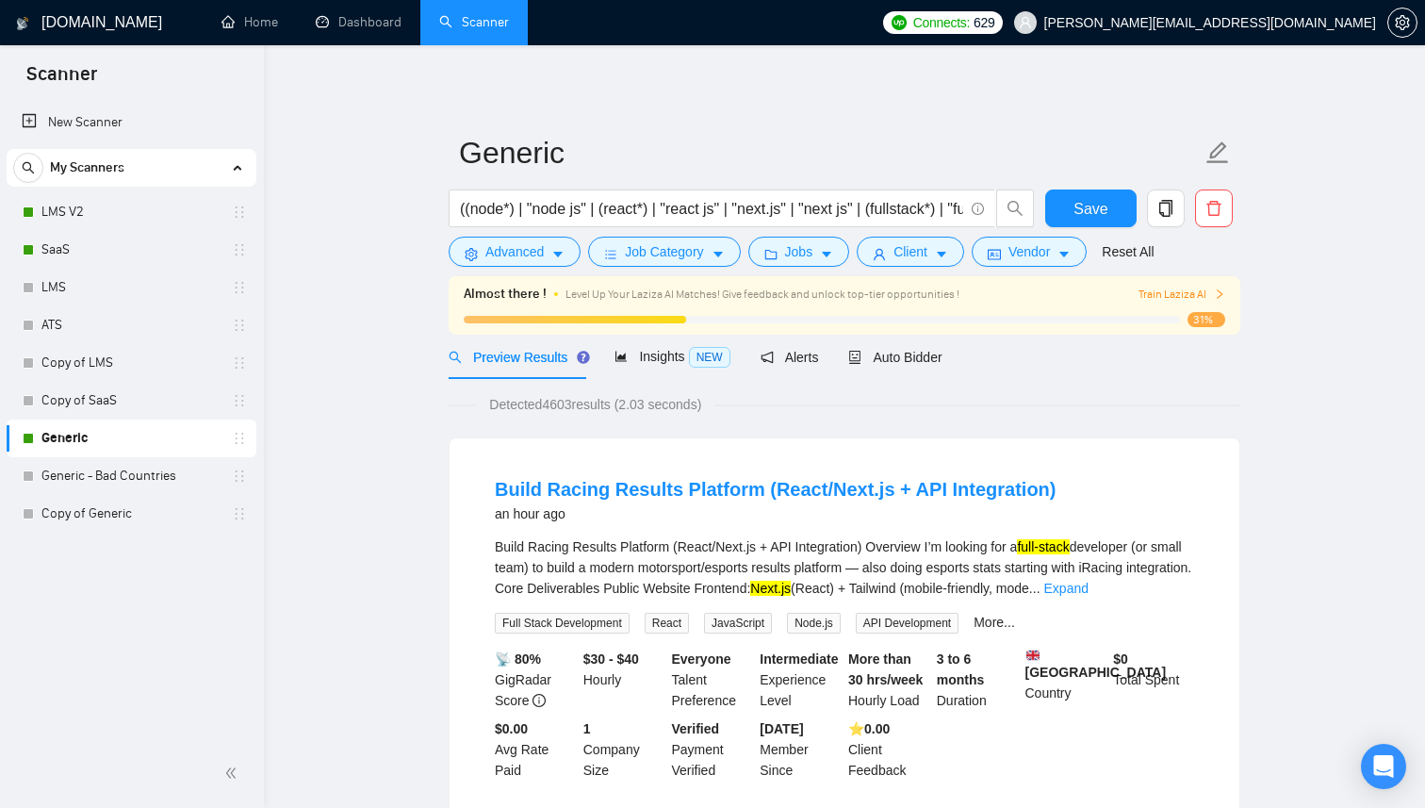
scroll to position [14, 0]
click at [672, 349] on span "Insights NEW" at bounding box center [671, 356] width 115 height 15
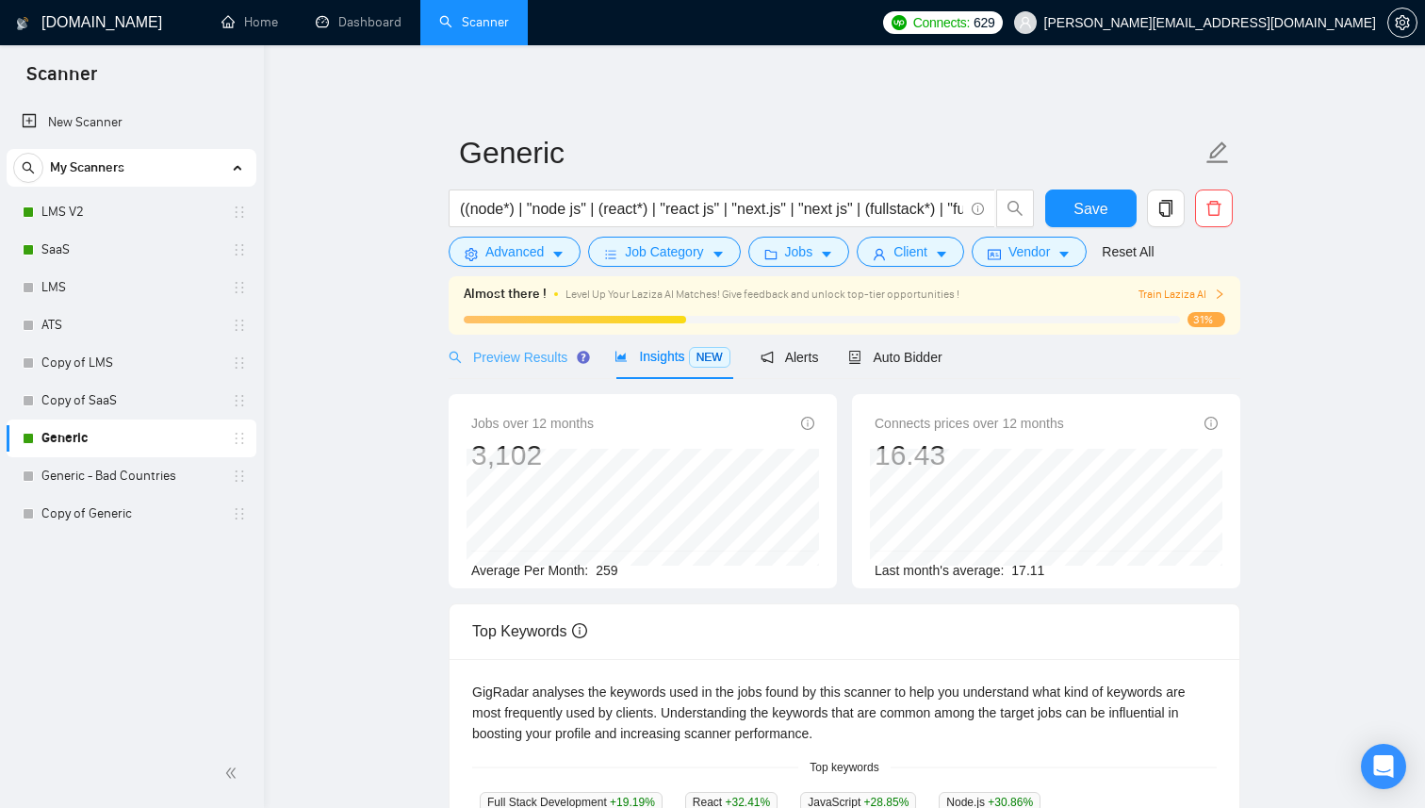
click at [508, 372] on div "Preview Results" at bounding box center [517, 357] width 136 height 44
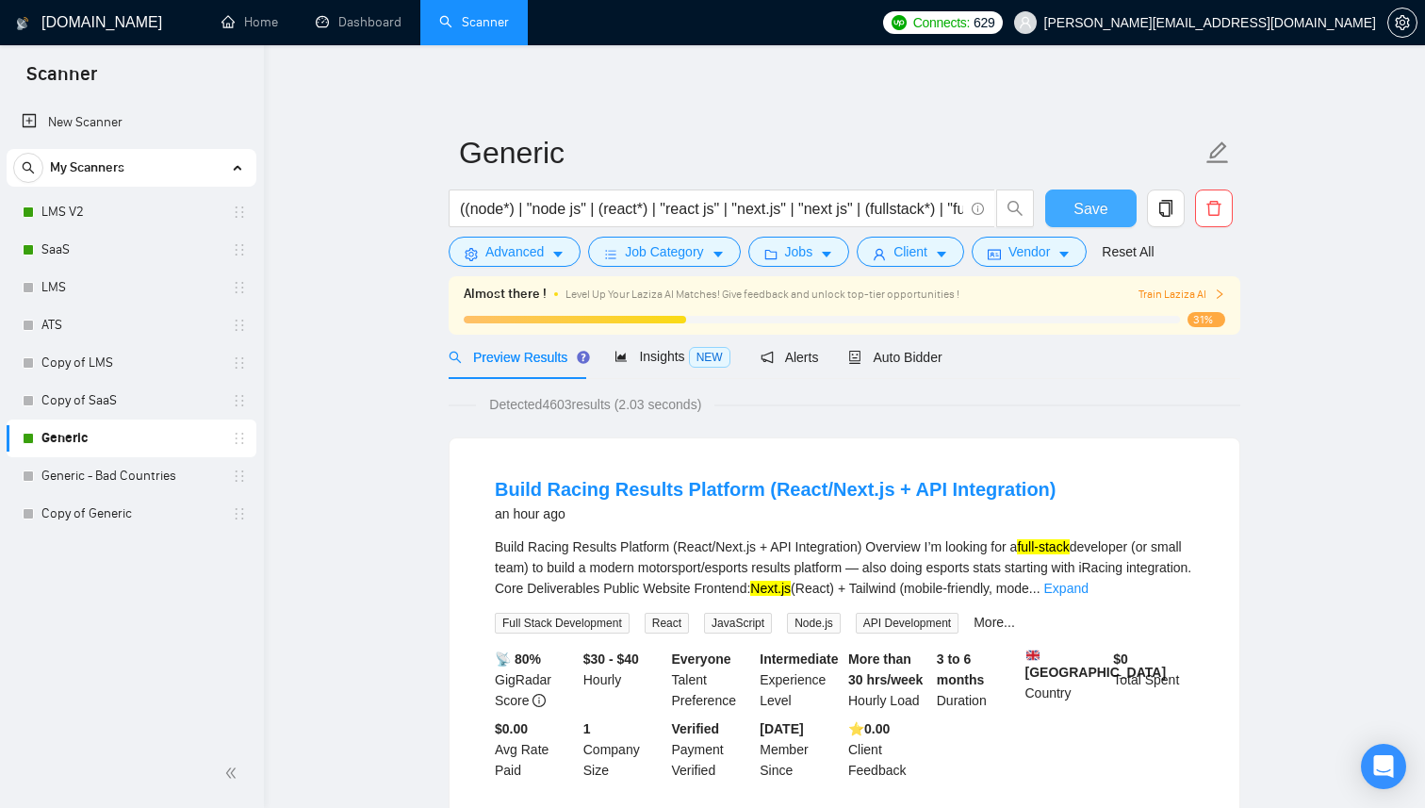
click at [1089, 221] on button "Save" at bounding box center [1090, 208] width 91 height 38
click at [88, 259] on link "SaaS" at bounding box center [130, 250] width 179 height 38
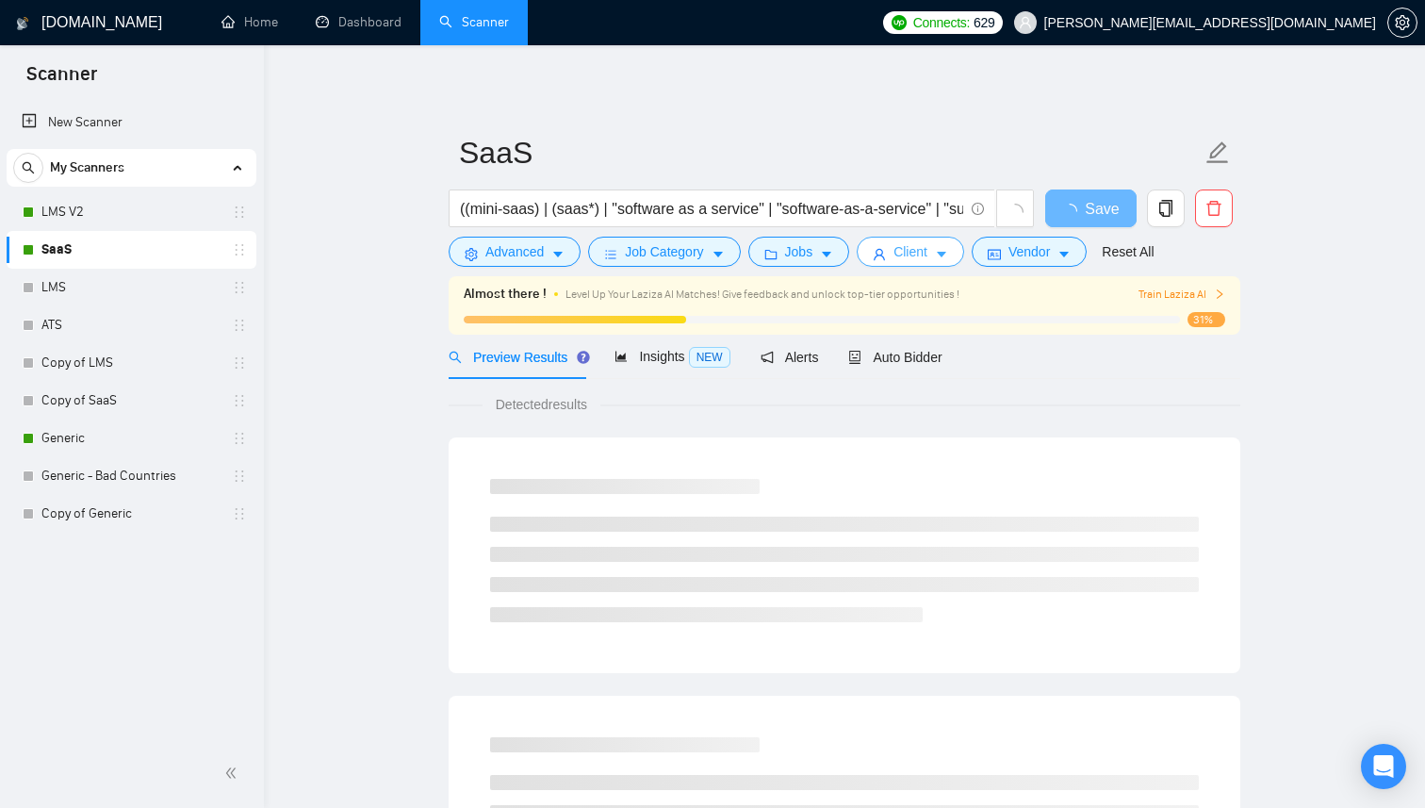
click at [939, 244] on button "Client" at bounding box center [910, 252] width 107 height 30
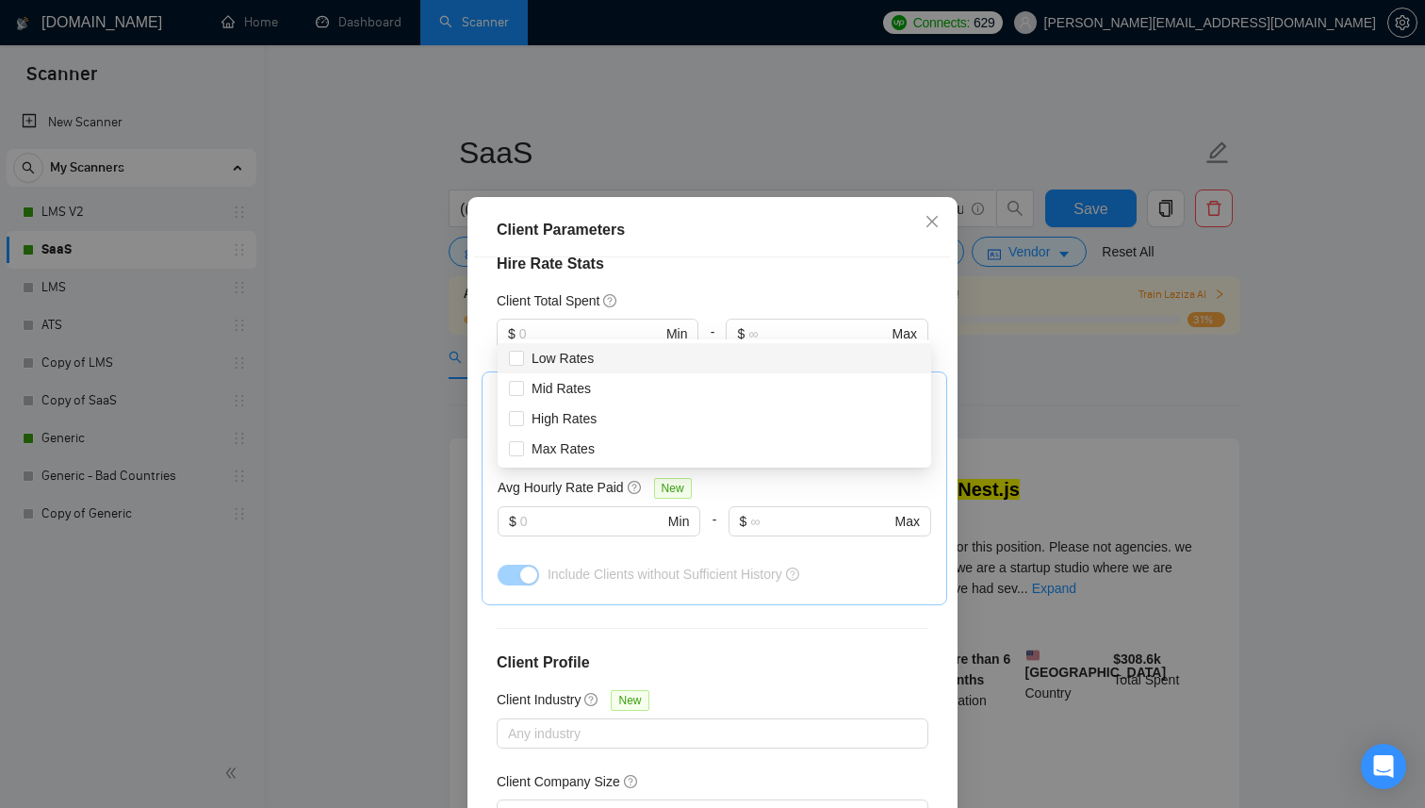
click at [627, 428] on div at bounding box center [704, 439] width 405 height 23
click at [596, 354] on span "Low Rates" at bounding box center [562, 358] width 77 height 21
click at [522, 354] on input "Low Rates" at bounding box center [515, 357] width 13 height 13
checkbox input "false"
click at [589, 385] on span "Mid Rates" at bounding box center [561, 388] width 59 height 15
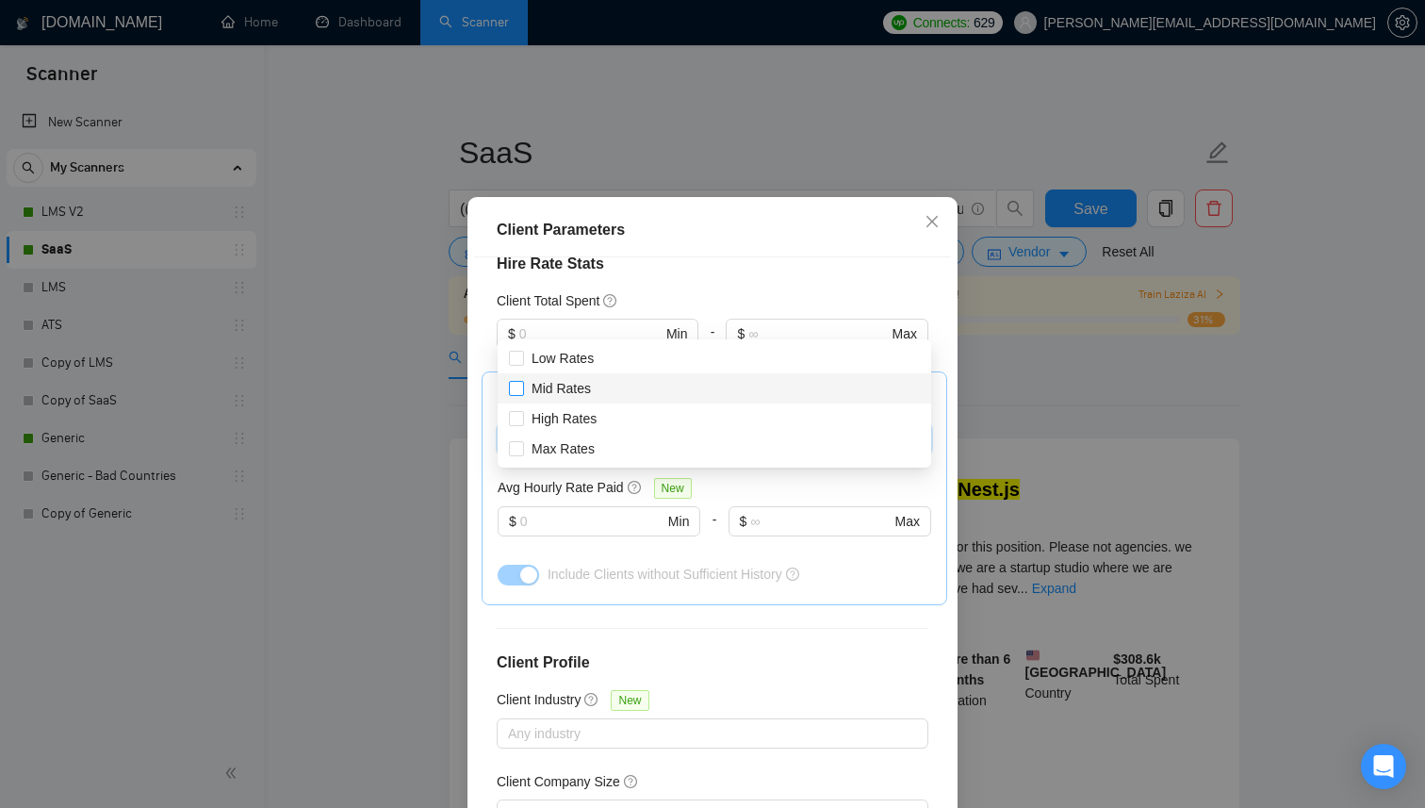
click at [522, 385] on input "Mid Rates" at bounding box center [515, 387] width 13 height 13
checkbox input "true"
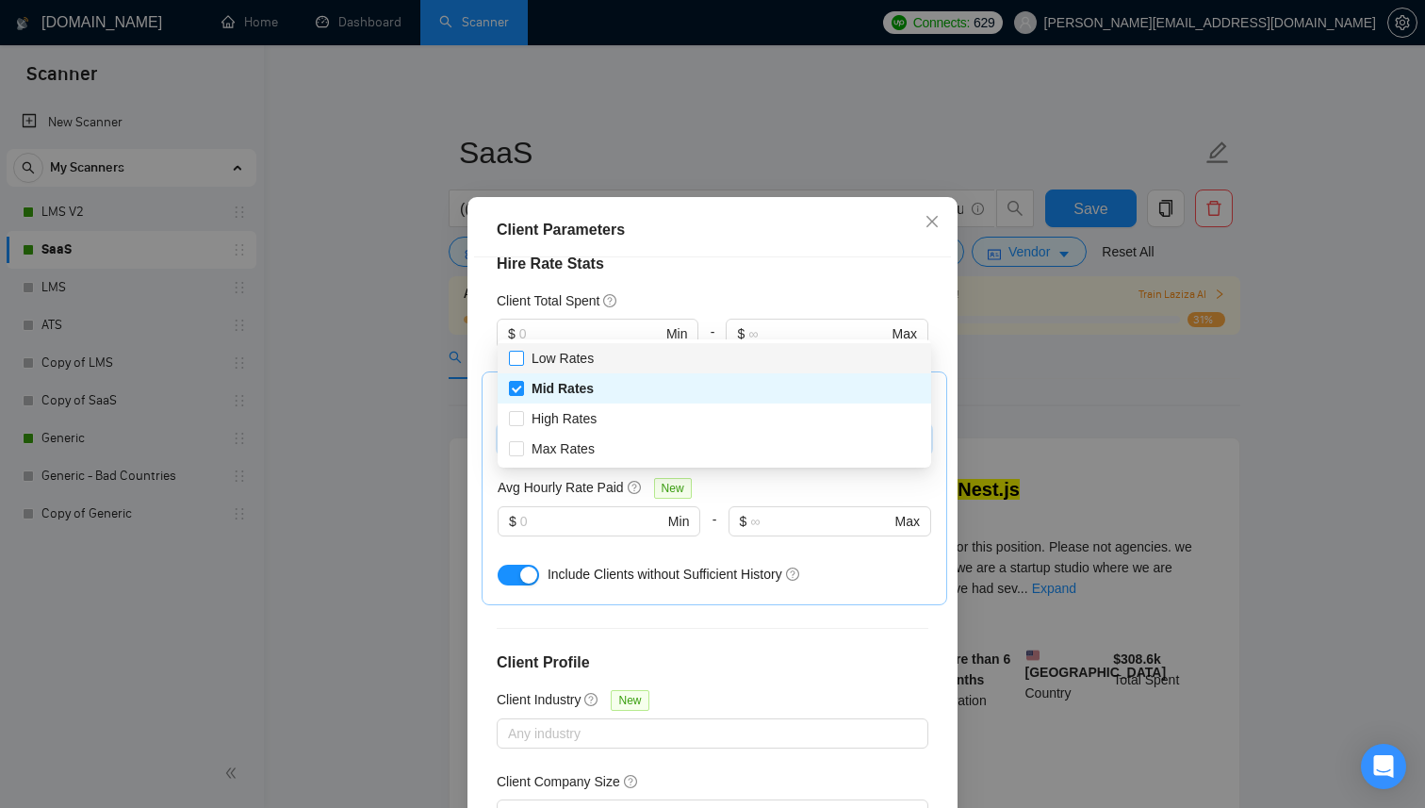
click at [583, 363] on span "Low Rates" at bounding box center [563, 358] width 62 height 15
click at [522, 363] on input "Low Rates" at bounding box center [515, 357] width 13 height 13
checkbox input "true"
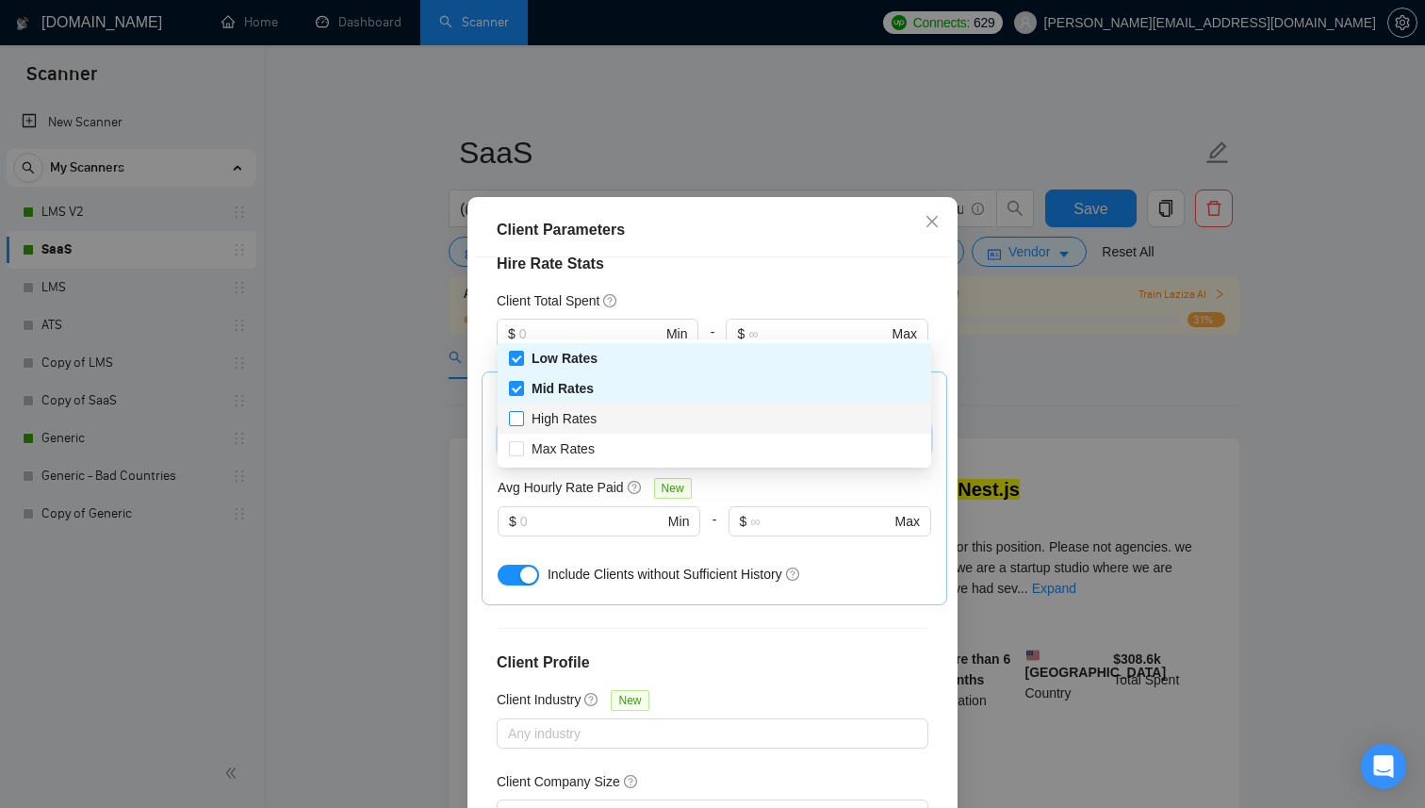
click at [580, 421] on span "High Rates" at bounding box center [564, 418] width 65 height 15
click at [522, 421] on input "High Rates" at bounding box center [515, 417] width 13 height 13
checkbox input "true"
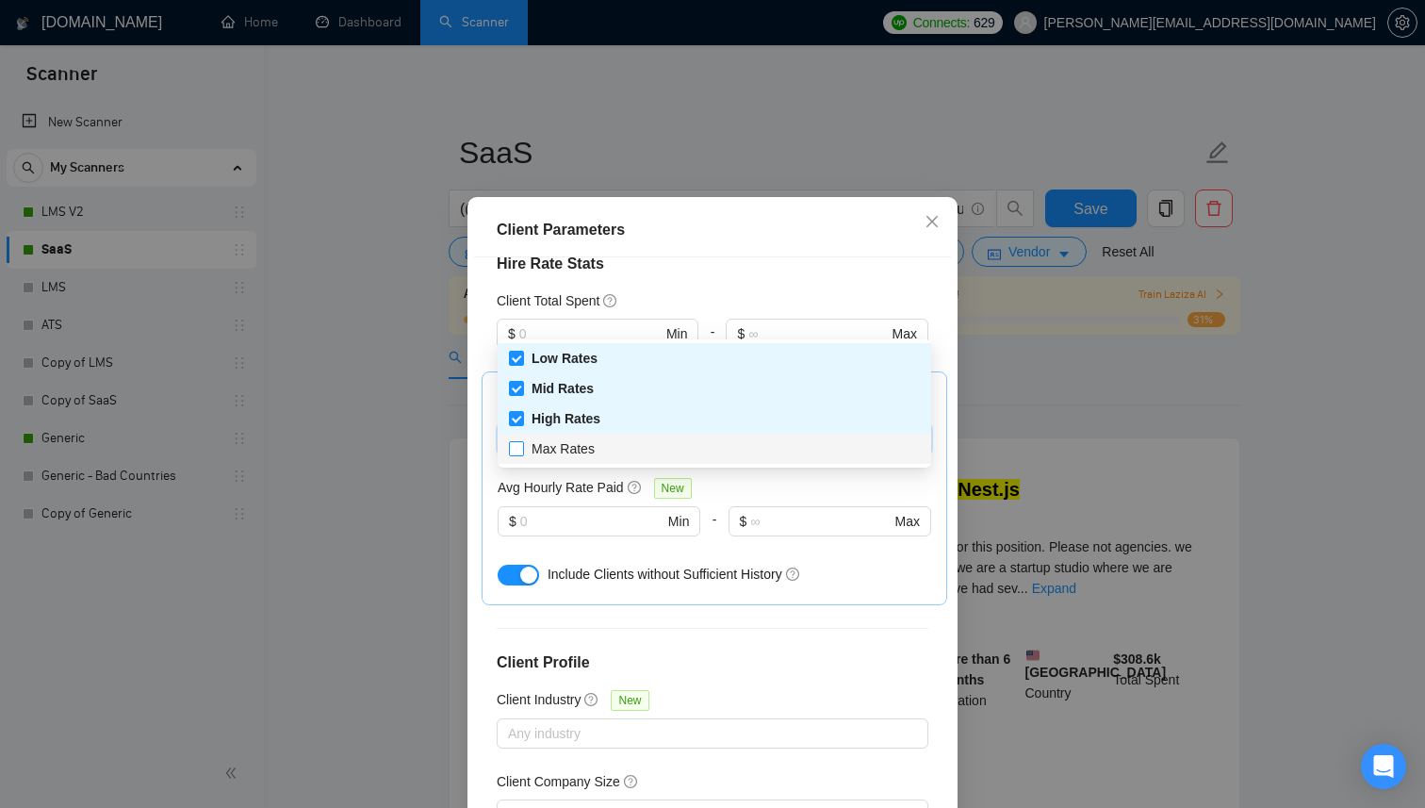
click at [580, 442] on span "Max Rates" at bounding box center [563, 448] width 63 height 15
click at [522, 442] on input "Max Rates" at bounding box center [515, 447] width 13 height 13
checkbox input "true"
click at [836, 528] on div "Client Location Include Client Countries [GEOGRAPHIC_DATA] [GEOGRAPHIC_DATA] [G…" at bounding box center [712, 539] width 477 height 565
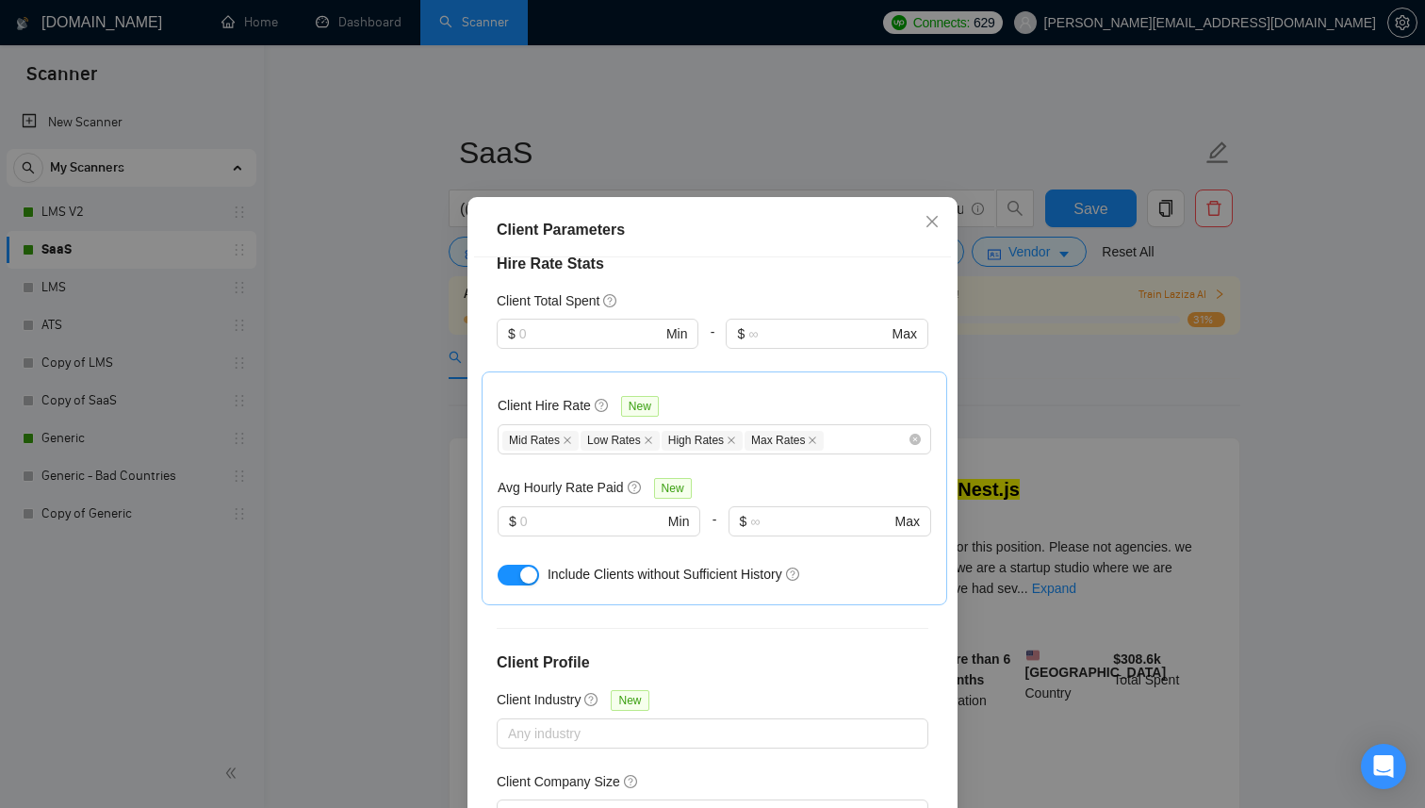
click at [1033, 453] on div "Client Parameters Client Location Include Client Countries [GEOGRAPHIC_DATA] [G…" at bounding box center [712, 404] width 1425 height 808
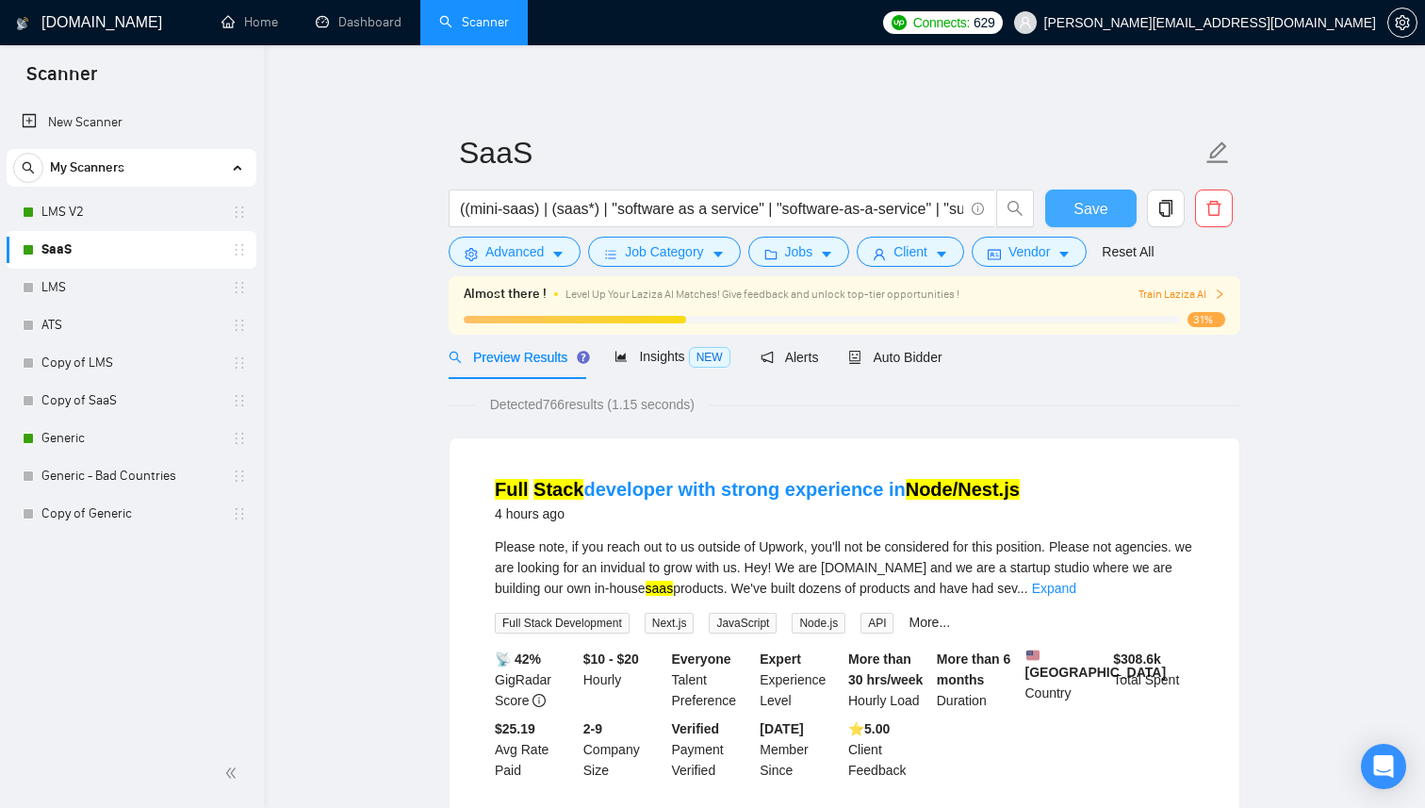
click at [1084, 205] on span "Save" at bounding box center [1090, 209] width 34 height 24
click at [105, 218] on link "LMS V2" at bounding box center [130, 212] width 179 height 38
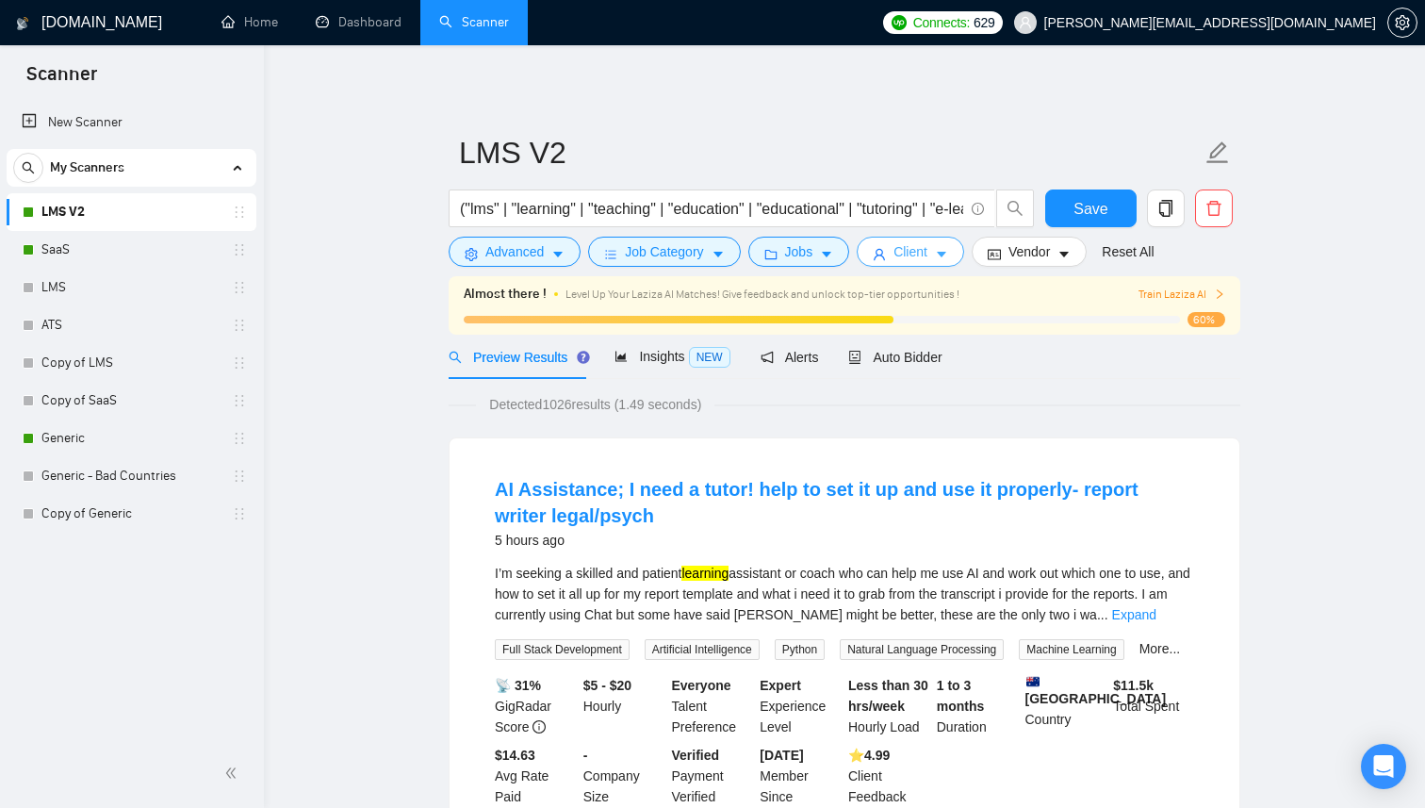
click at [946, 255] on icon "caret-down" at bounding box center [941, 254] width 13 height 13
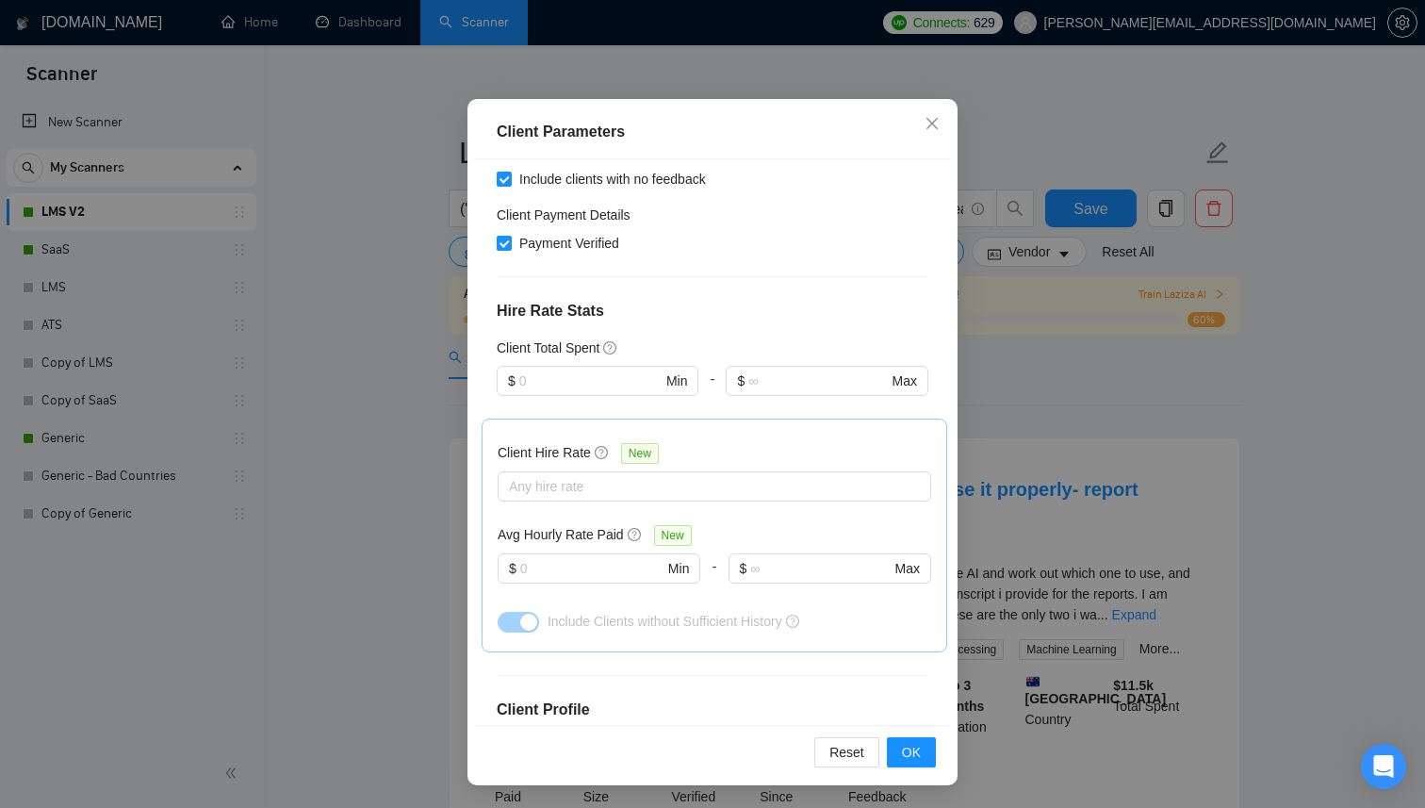
scroll to position [517, 0]
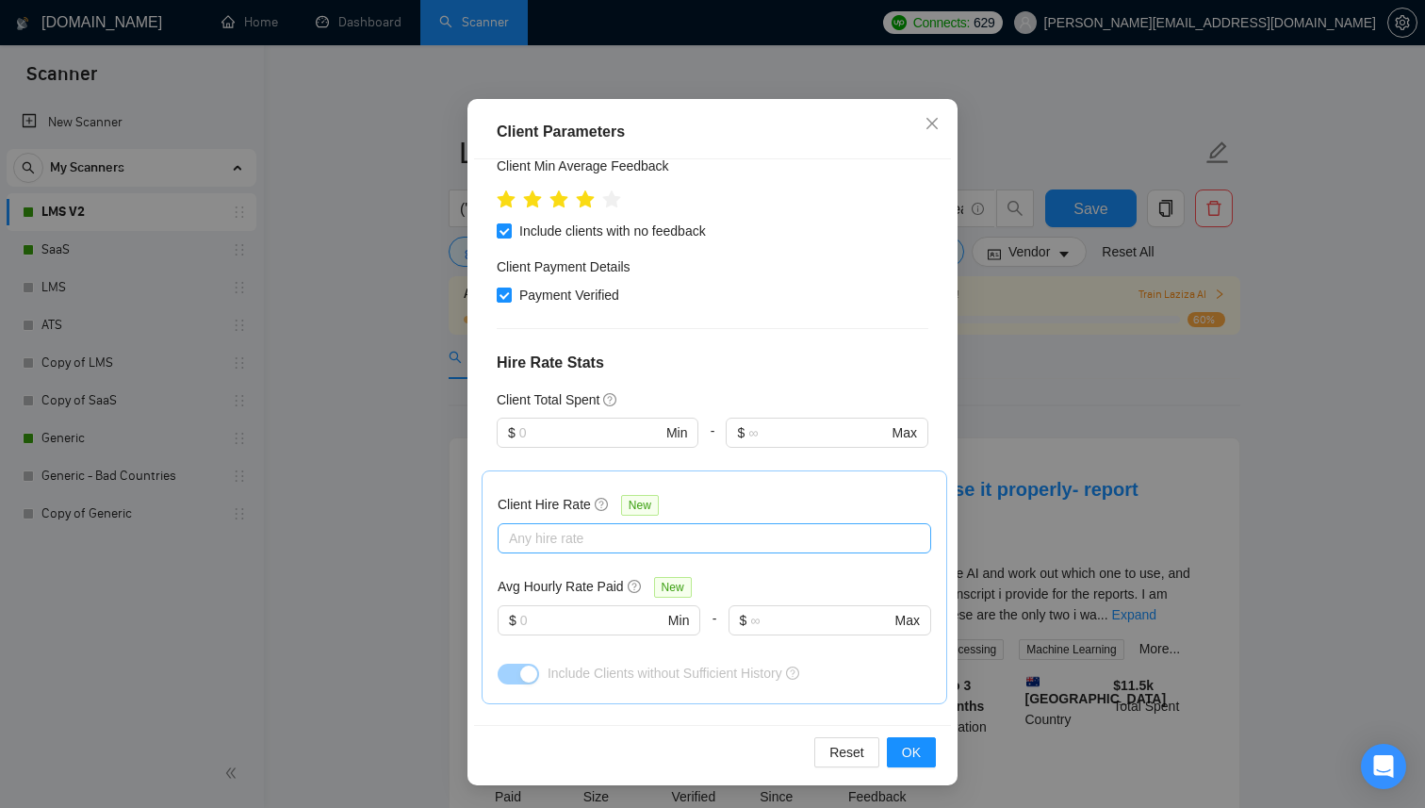
click at [646, 527] on div at bounding box center [704, 538] width 405 height 23
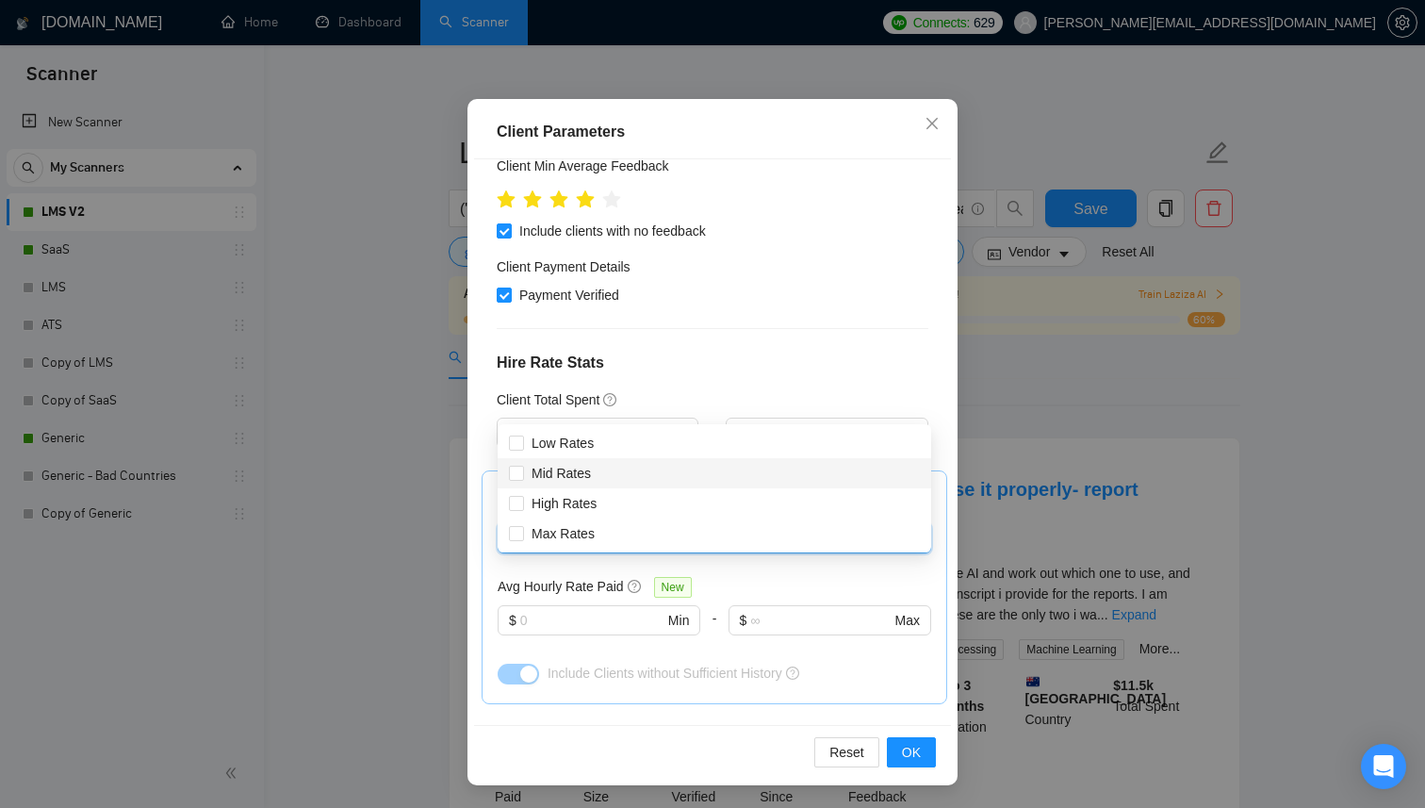
click at [618, 447] on div "Low Rates" at bounding box center [714, 443] width 411 height 21
checkbox input "true"
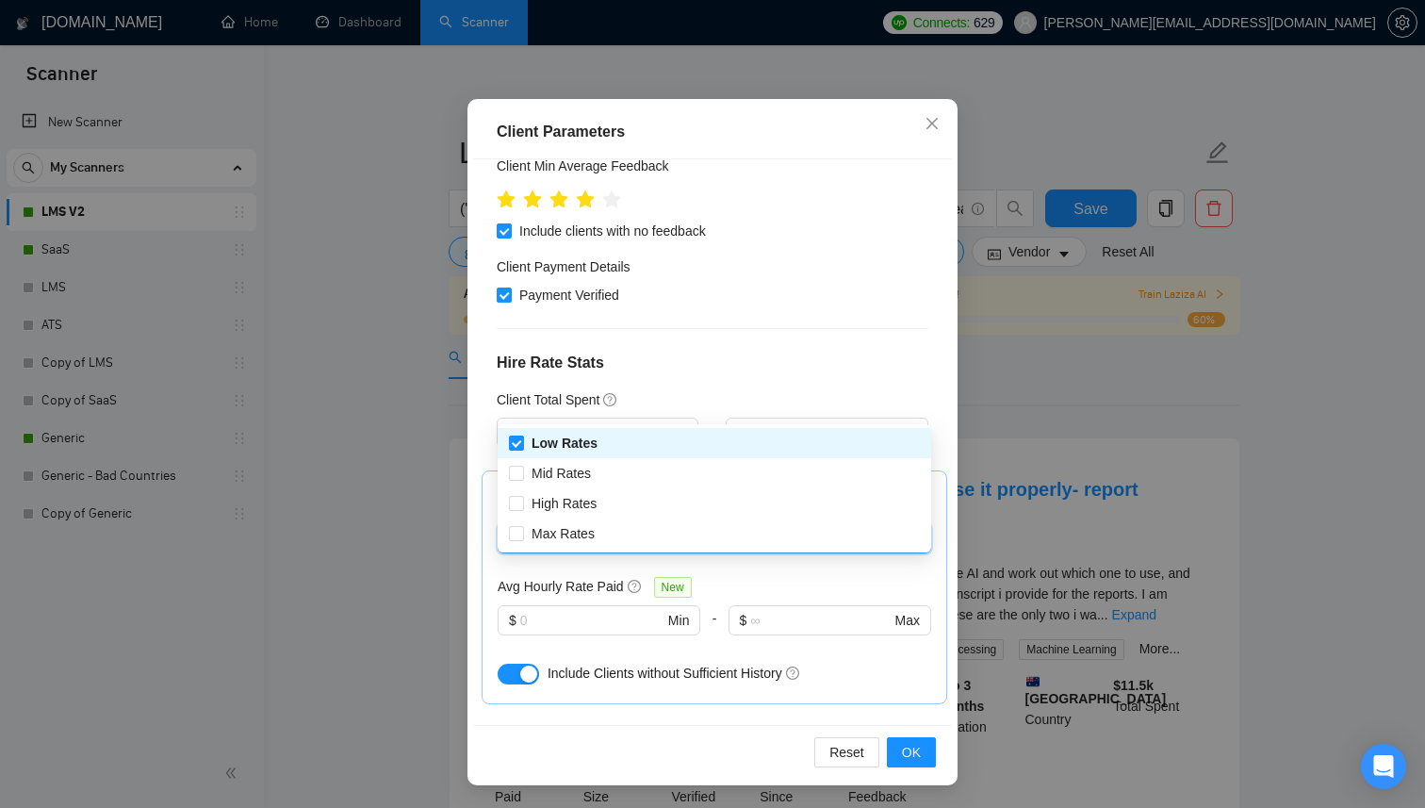
click at [615, 465] on div "Mid Rates" at bounding box center [714, 473] width 411 height 21
checkbox input "true"
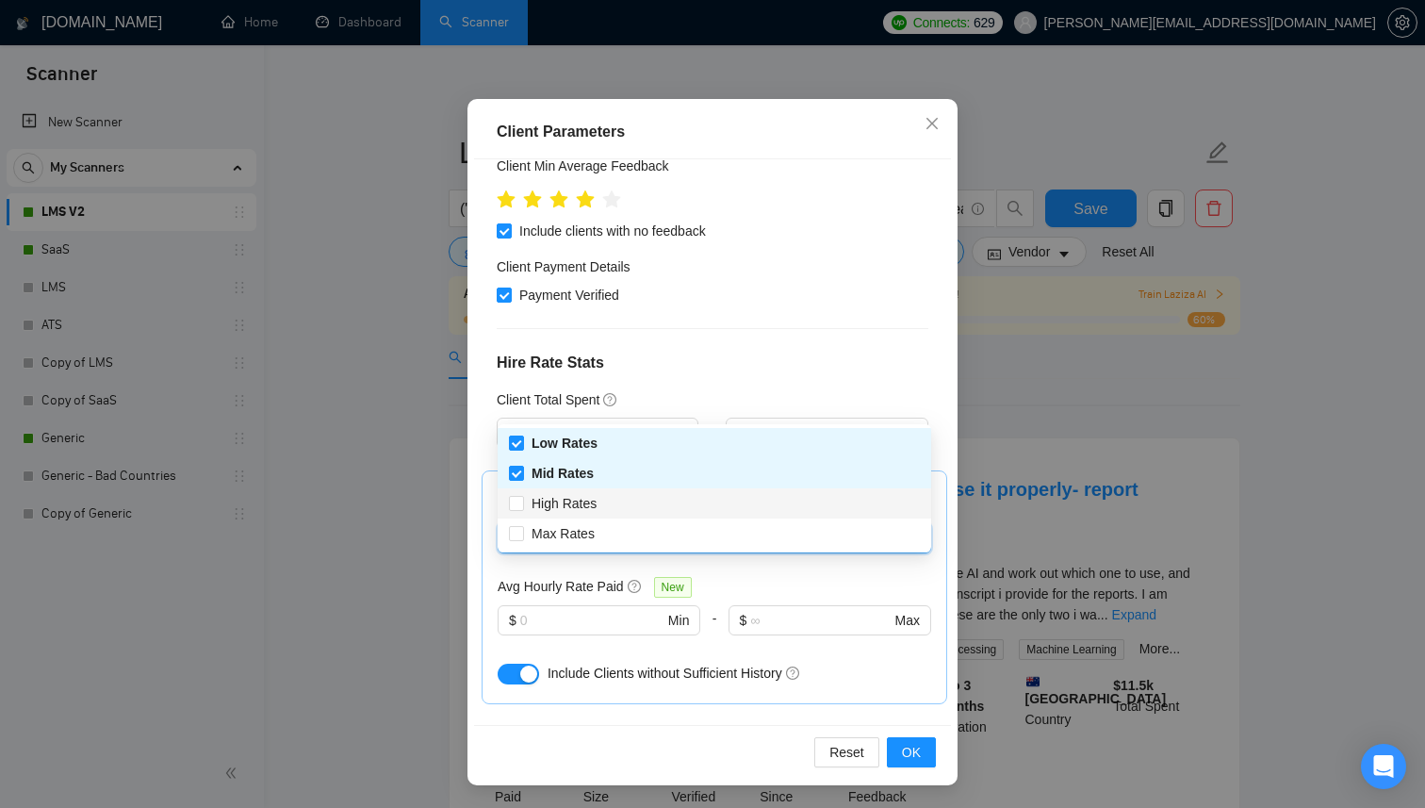
click at [613, 498] on div "High Rates" at bounding box center [714, 503] width 411 height 21
checkbox input "true"
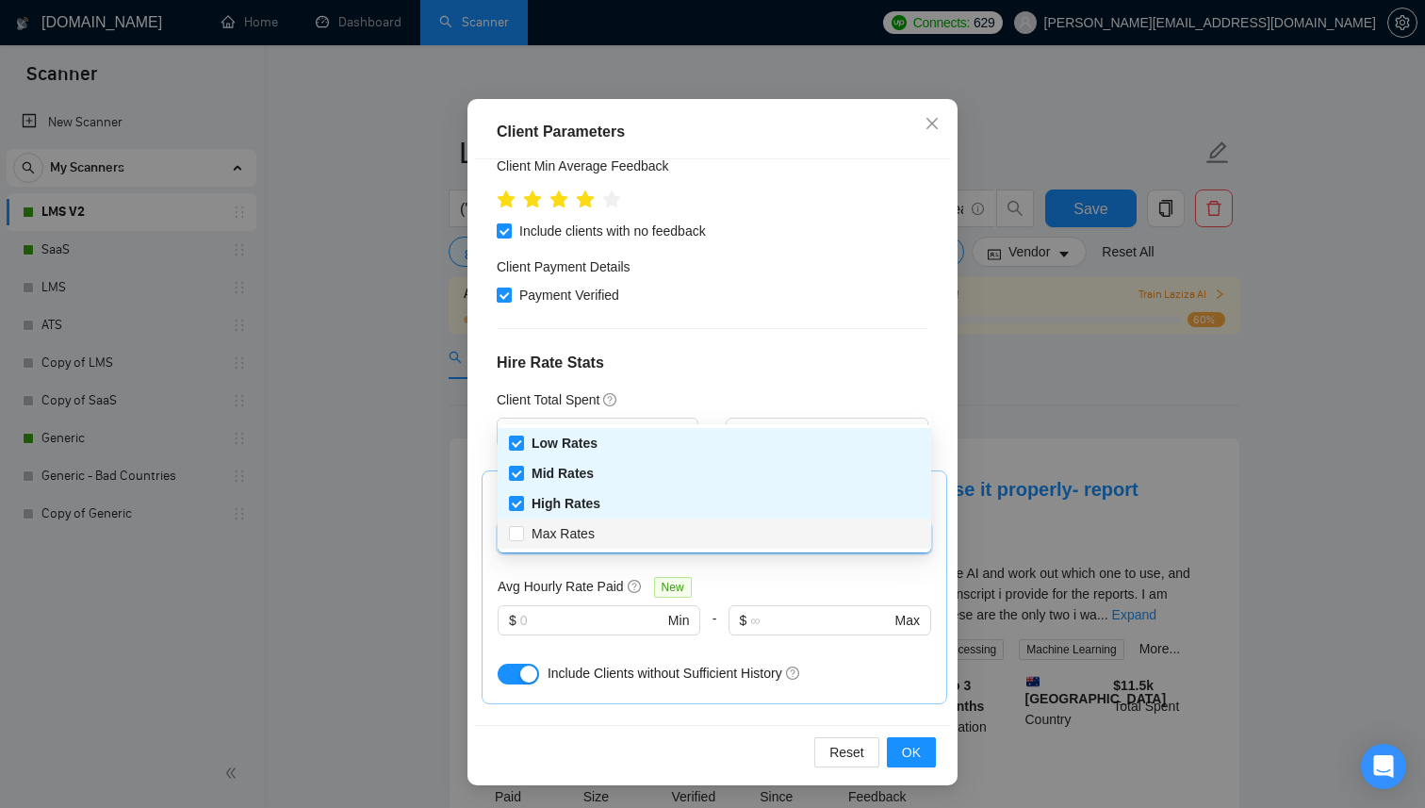
click at [613, 534] on div "Max Rates" at bounding box center [714, 533] width 411 height 21
checkbox input "true"
click at [617, 590] on div "Client Location Include Client Countries [GEOGRAPHIC_DATA] [GEOGRAPHIC_DATA] [G…" at bounding box center [712, 441] width 477 height 565
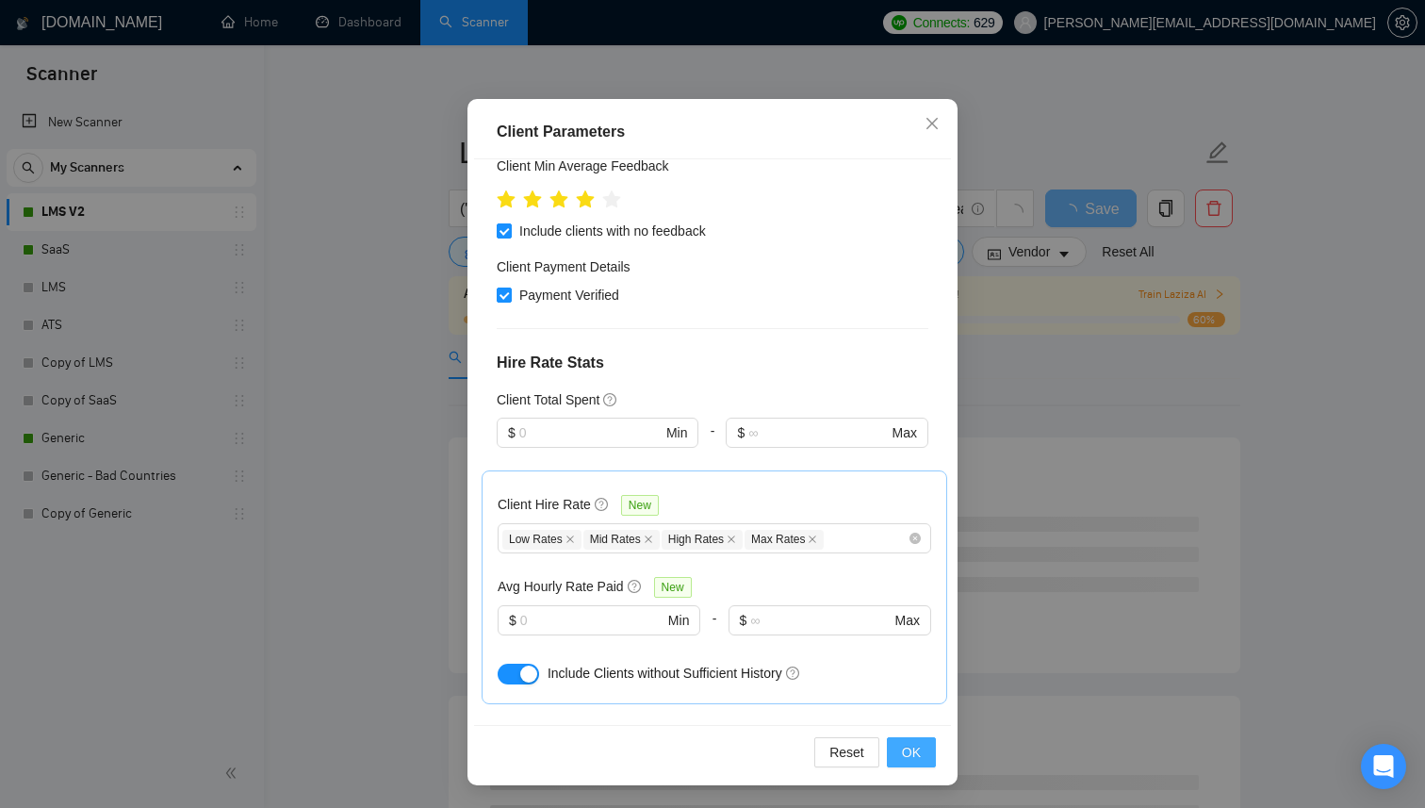
click at [930, 761] on button "OK" at bounding box center [911, 752] width 49 height 30
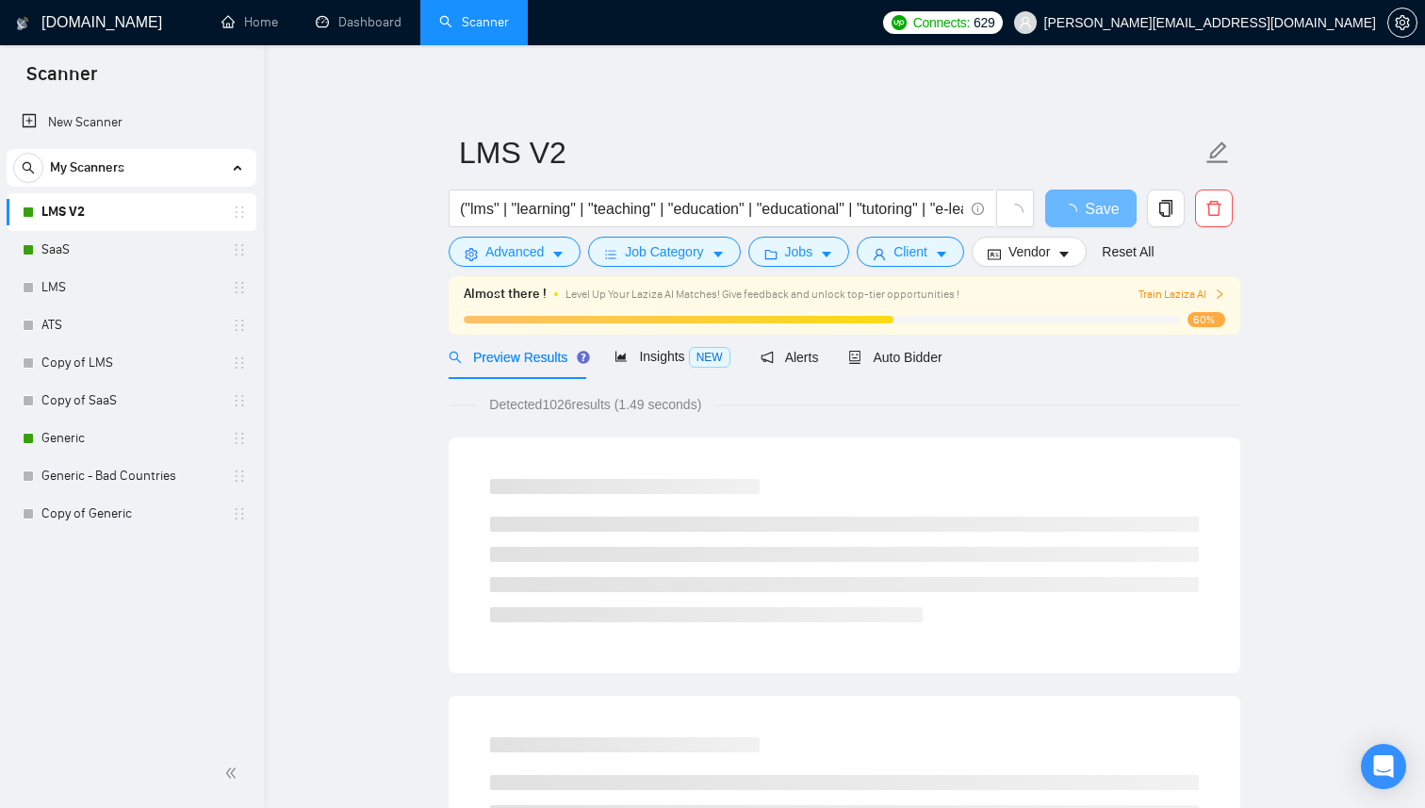
scroll to position [14, 0]
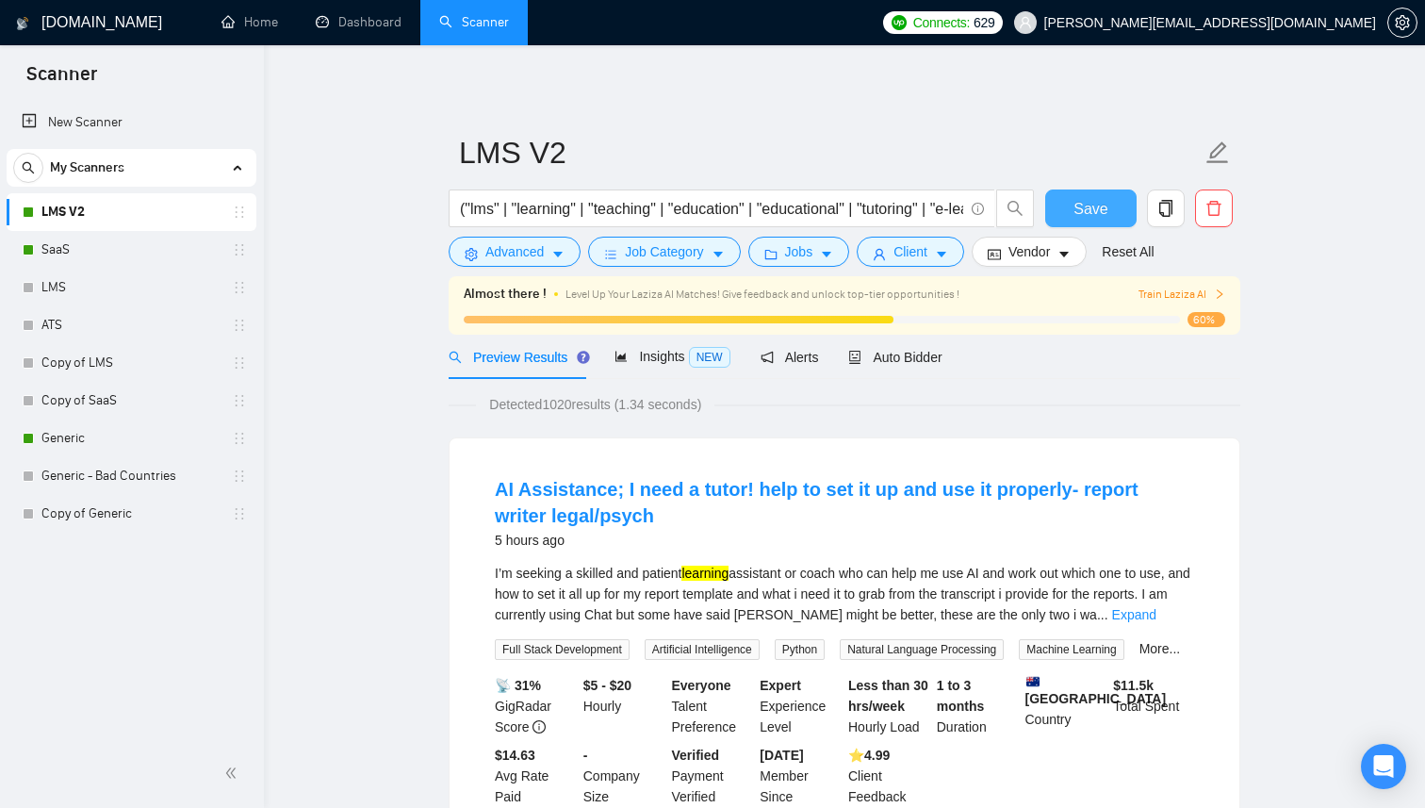
click at [1097, 206] on span "Save" at bounding box center [1090, 209] width 34 height 24
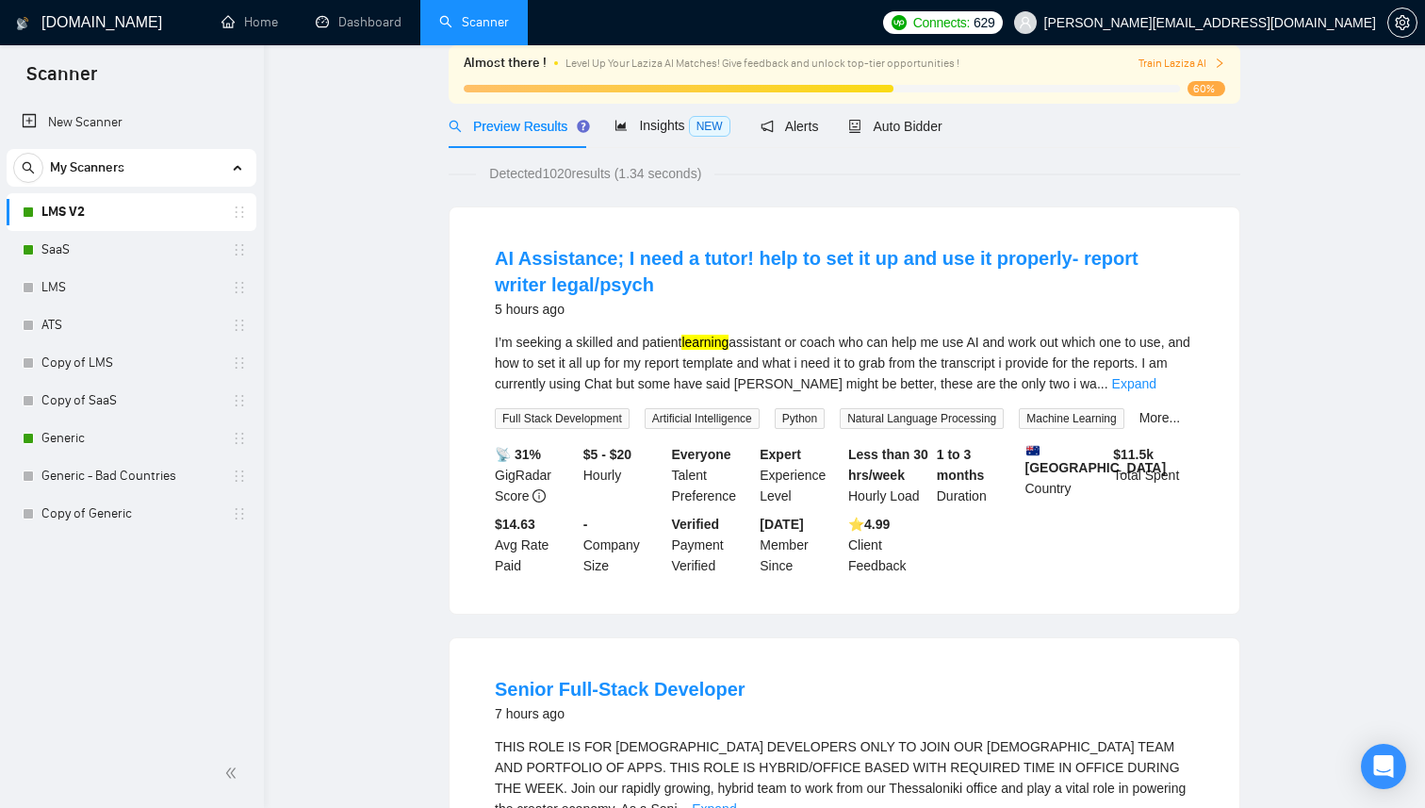
scroll to position [0, 0]
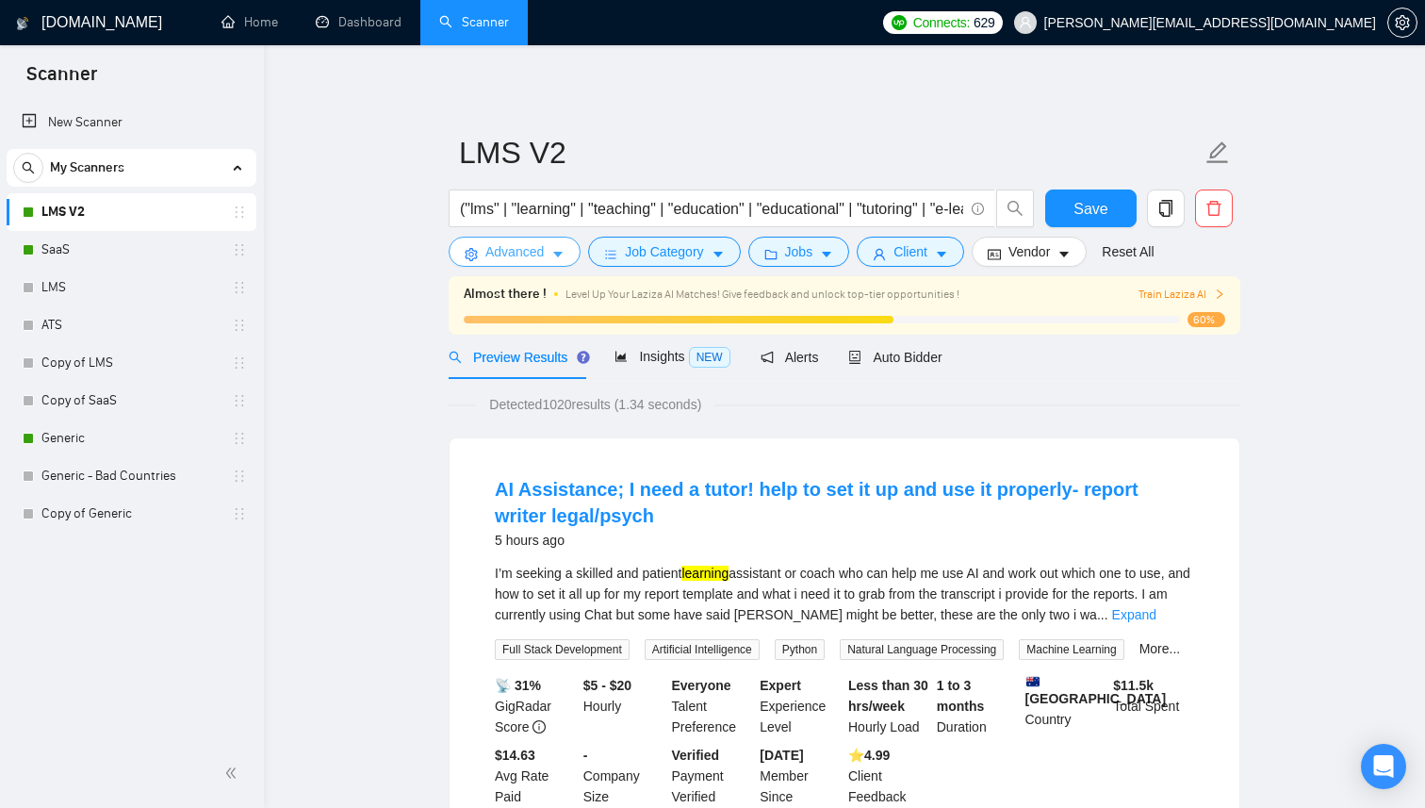
click at [537, 259] on span "Advanced" at bounding box center [514, 251] width 58 height 21
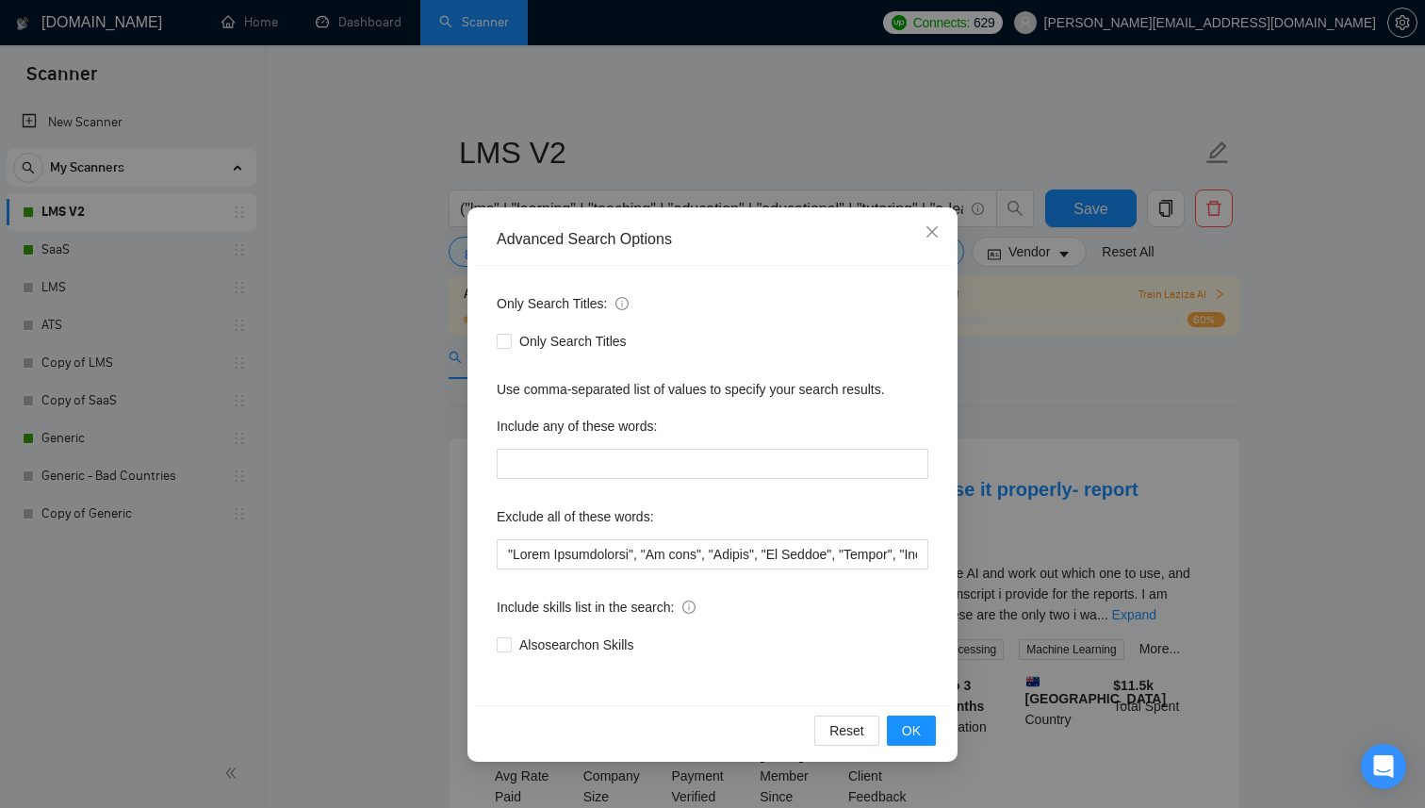
click at [355, 354] on div "Advanced Search Options Only Search Titles: Only Search Titles Use comma-separa…" at bounding box center [712, 404] width 1425 height 808
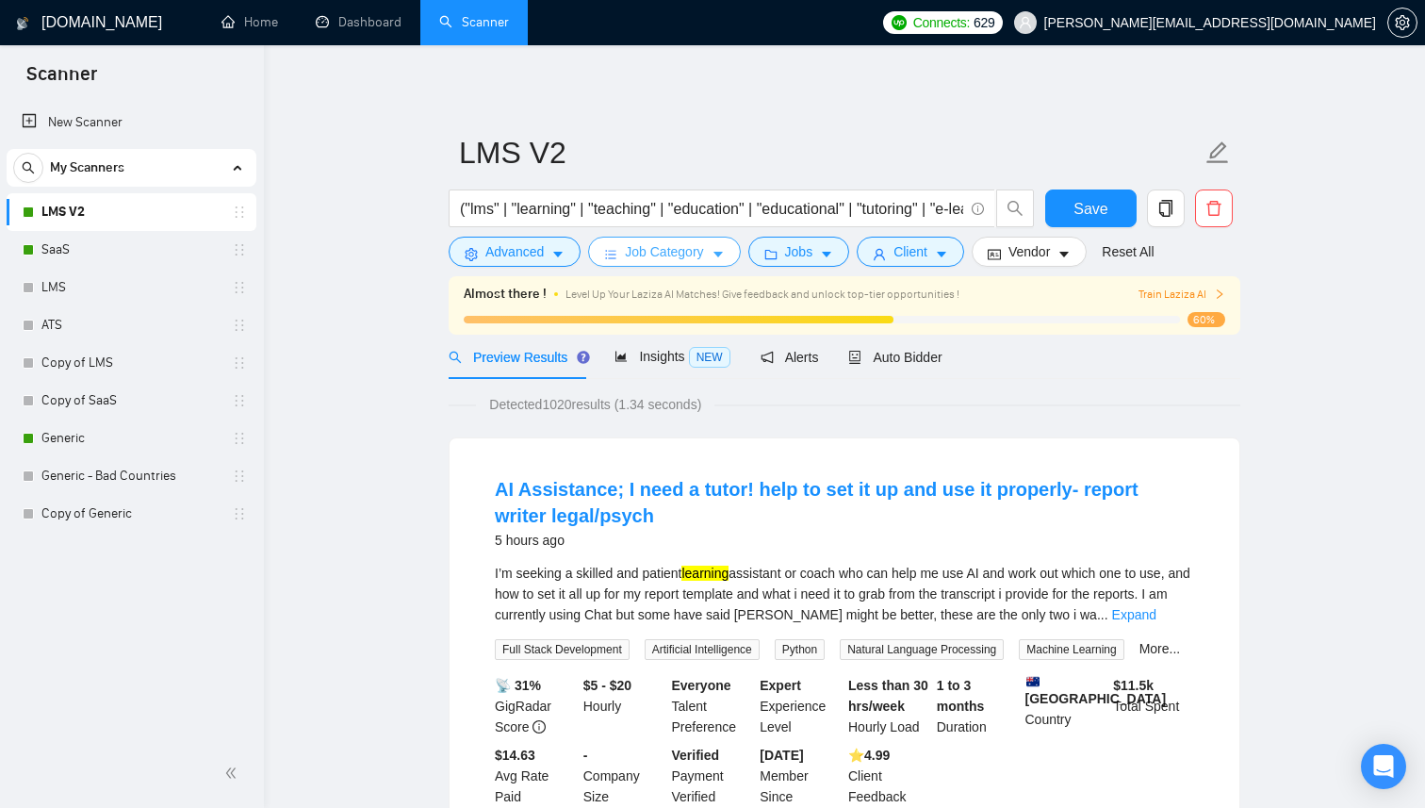
click at [690, 256] on span "Job Category" at bounding box center [664, 251] width 78 height 21
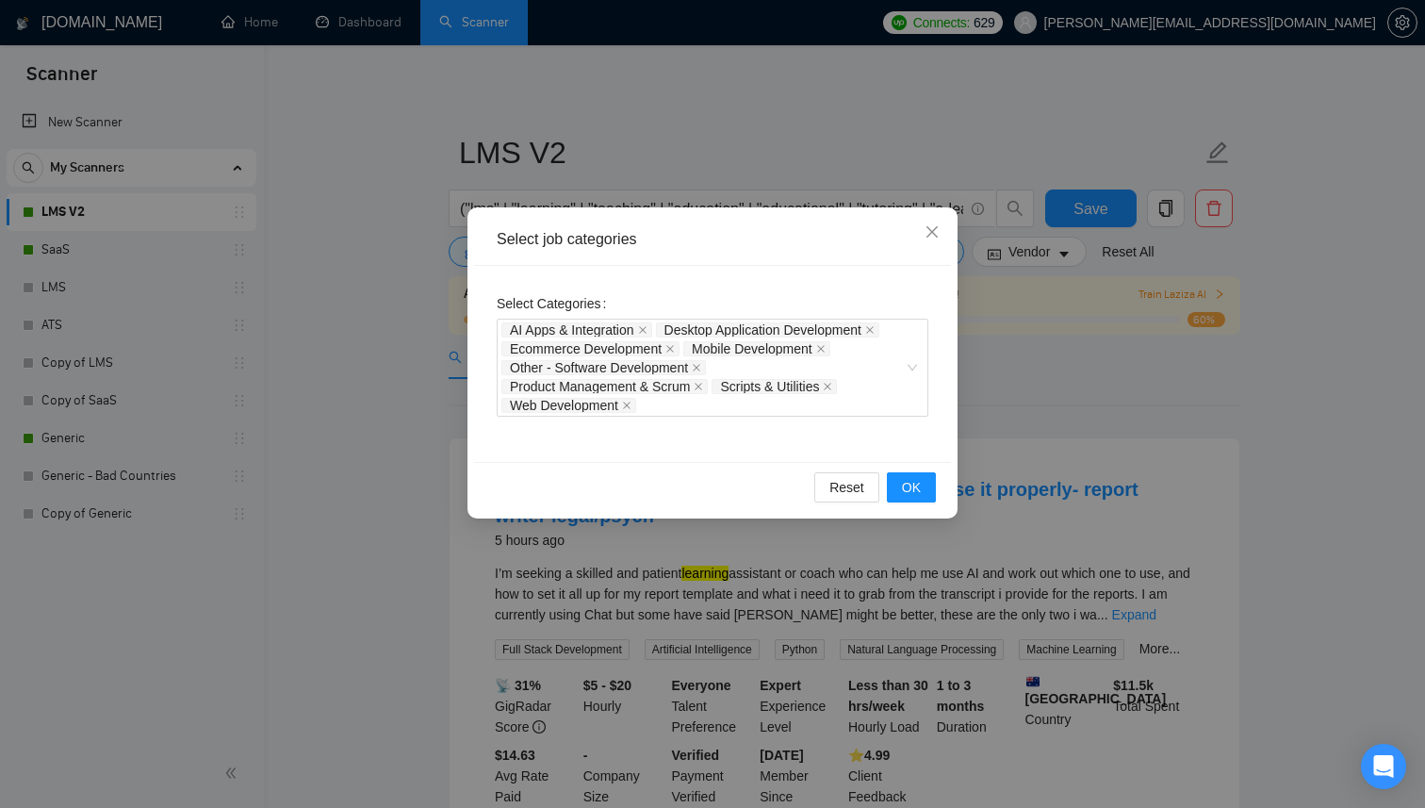
click at [419, 418] on div "Select job categories Select Categories AI Apps & Integration Desktop Applicati…" at bounding box center [712, 404] width 1425 height 808
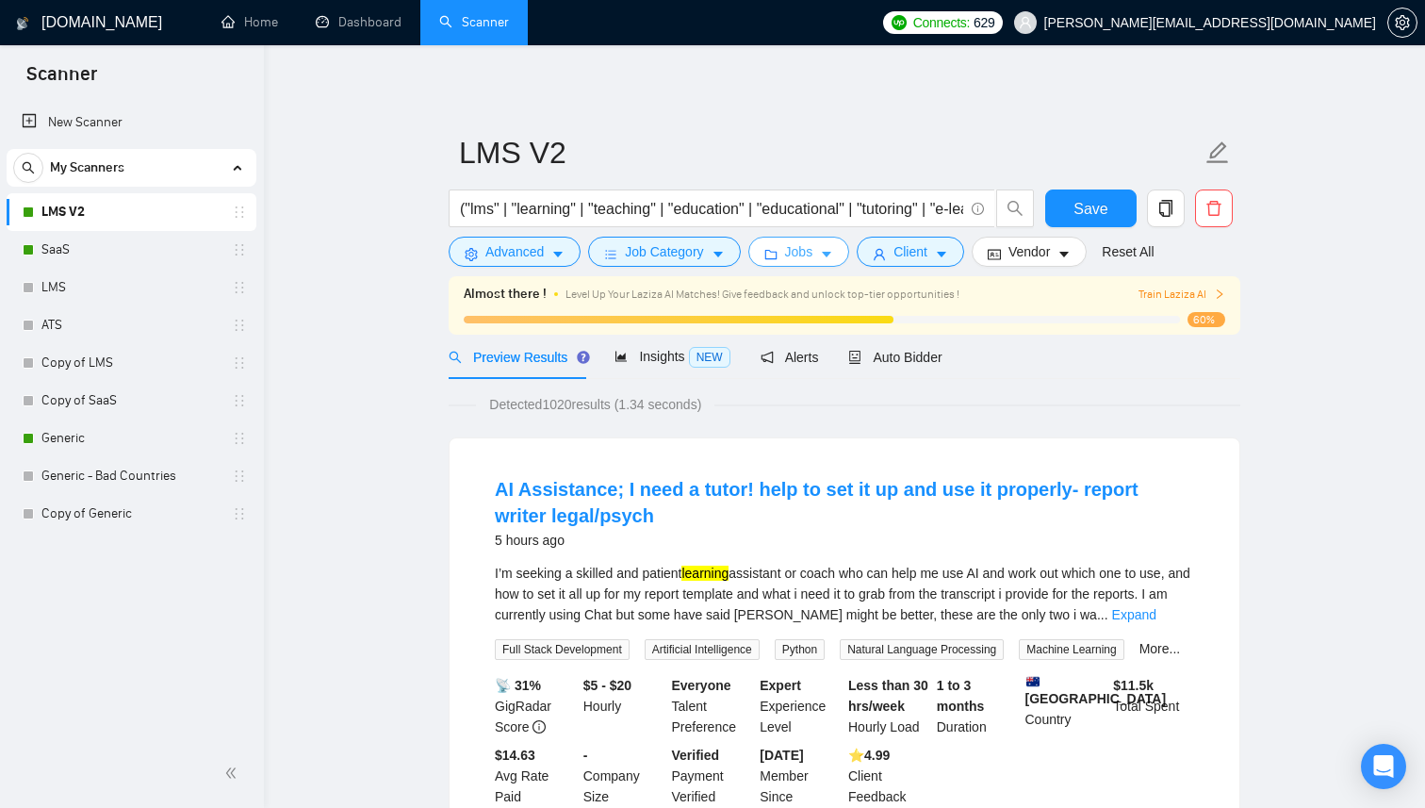
click at [801, 261] on span "Jobs" at bounding box center [799, 251] width 28 height 21
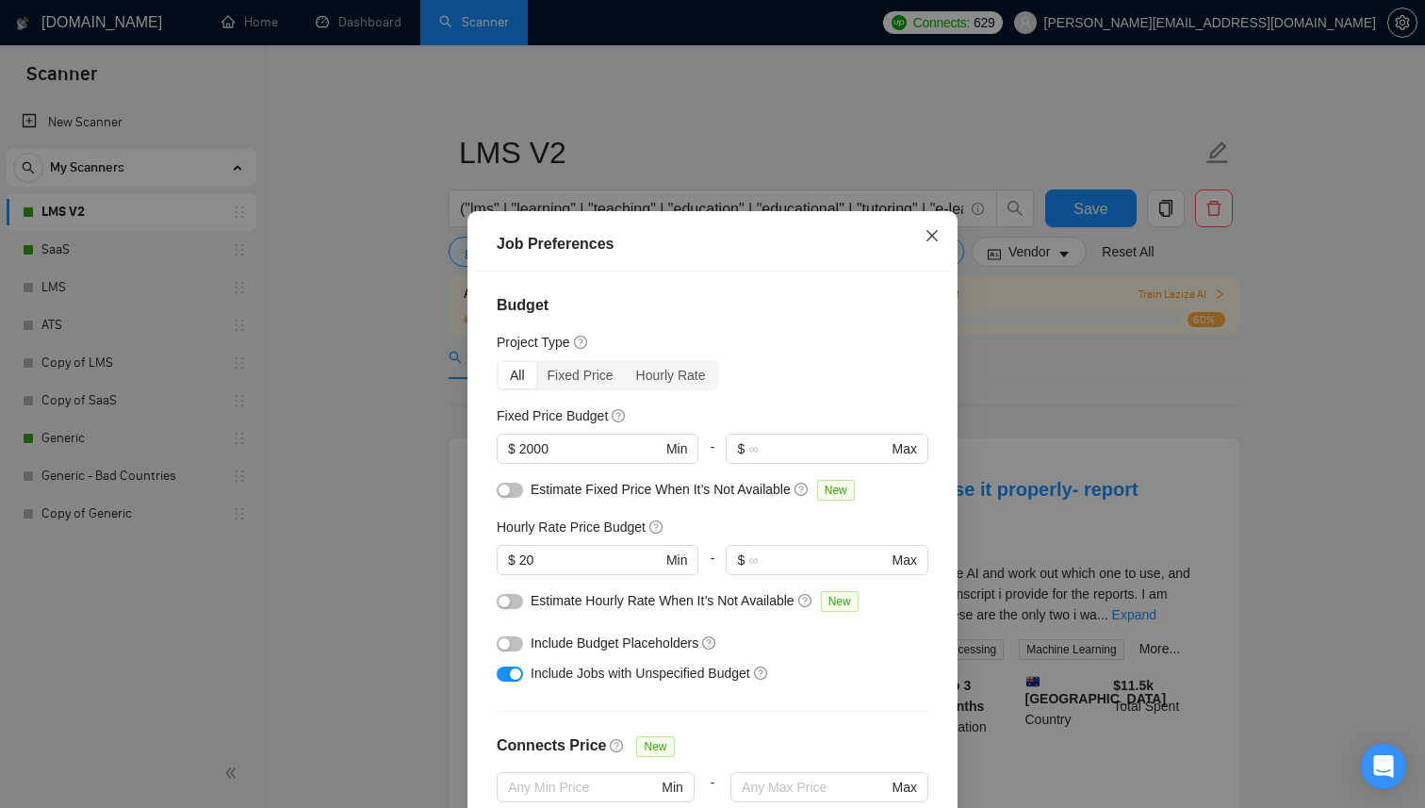
click at [925, 238] on icon "close" at bounding box center [932, 235] width 15 height 15
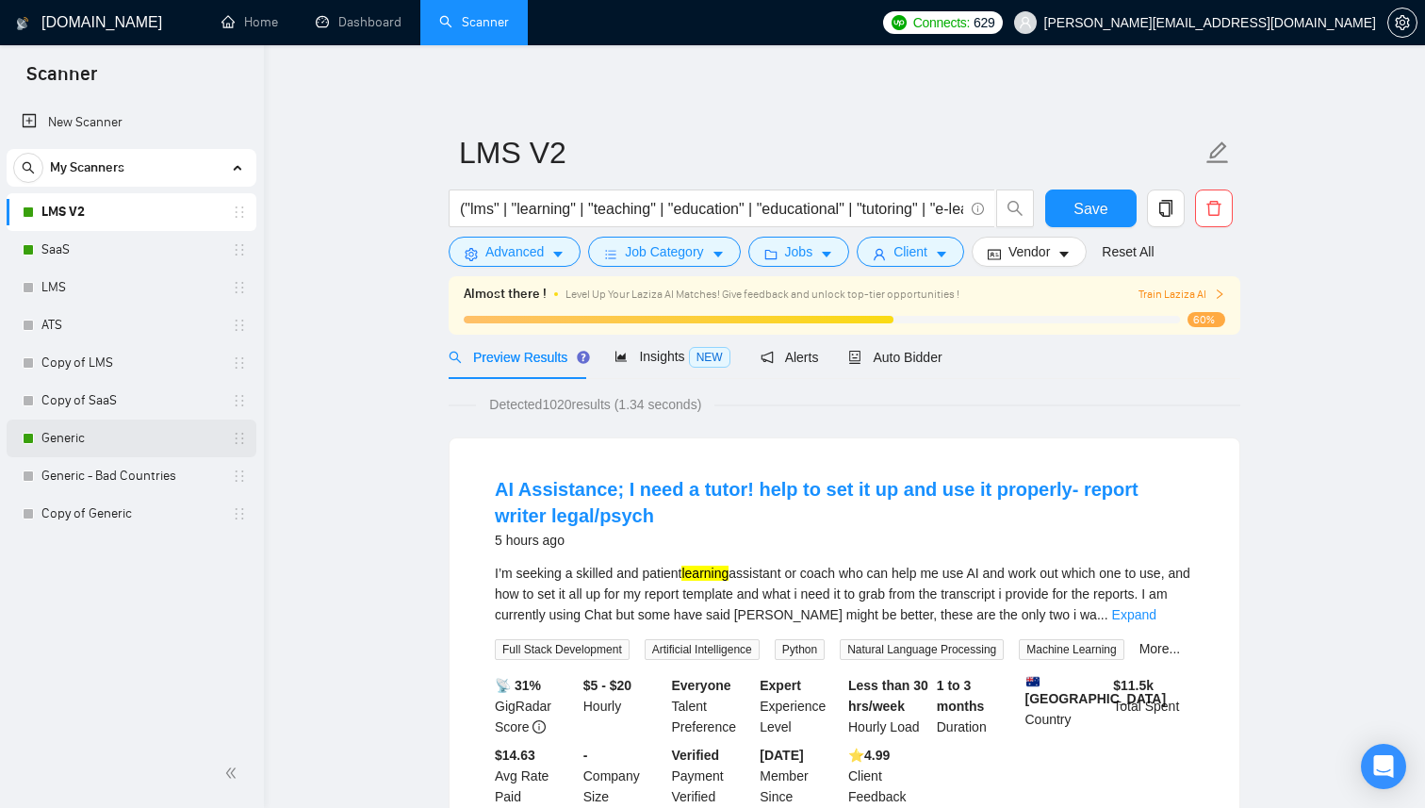
click at [84, 442] on link "Generic" at bounding box center [130, 438] width 179 height 38
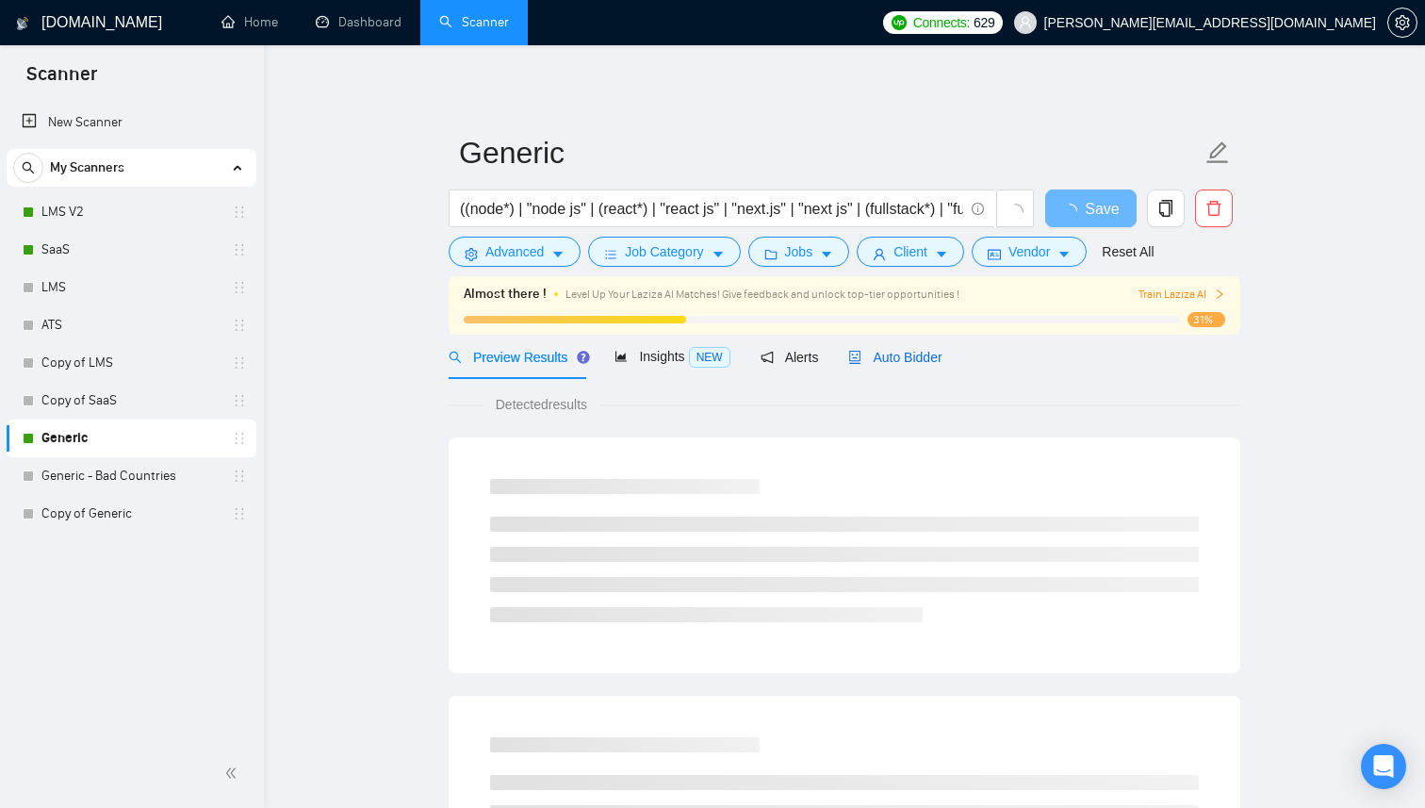
click at [876, 351] on span "Auto Bidder" at bounding box center [894, 357] width 93 height 15
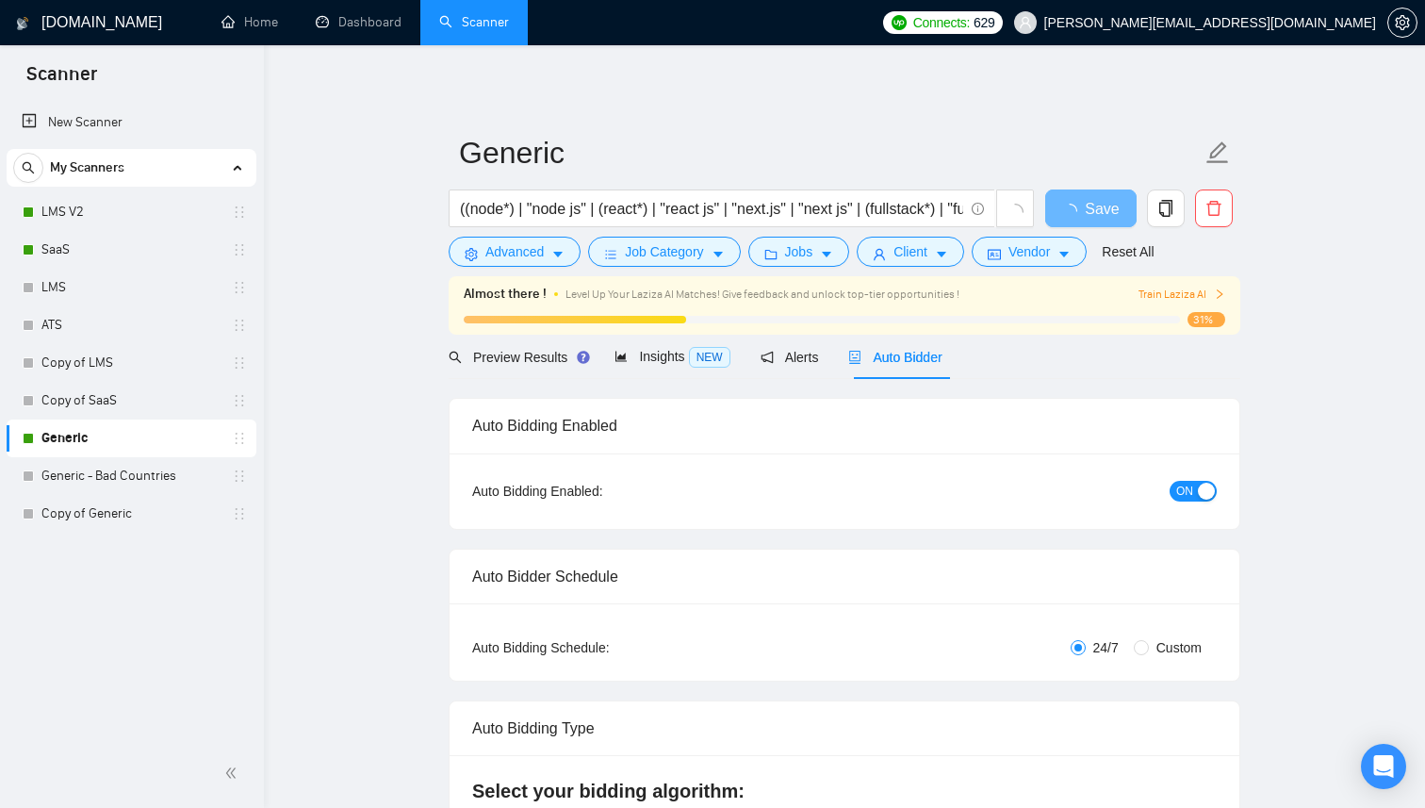
checkbox input "true"
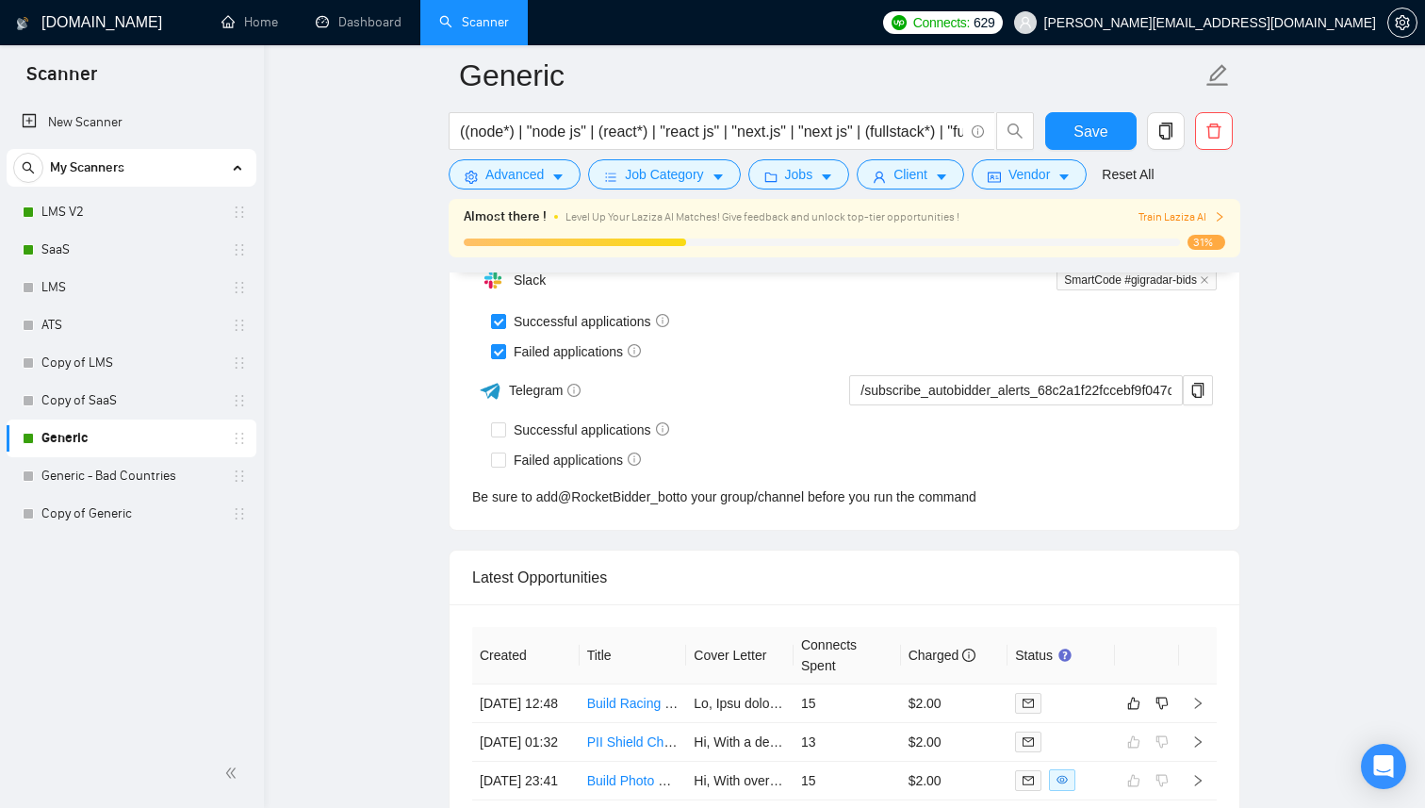
scroll to position [4711, 0]
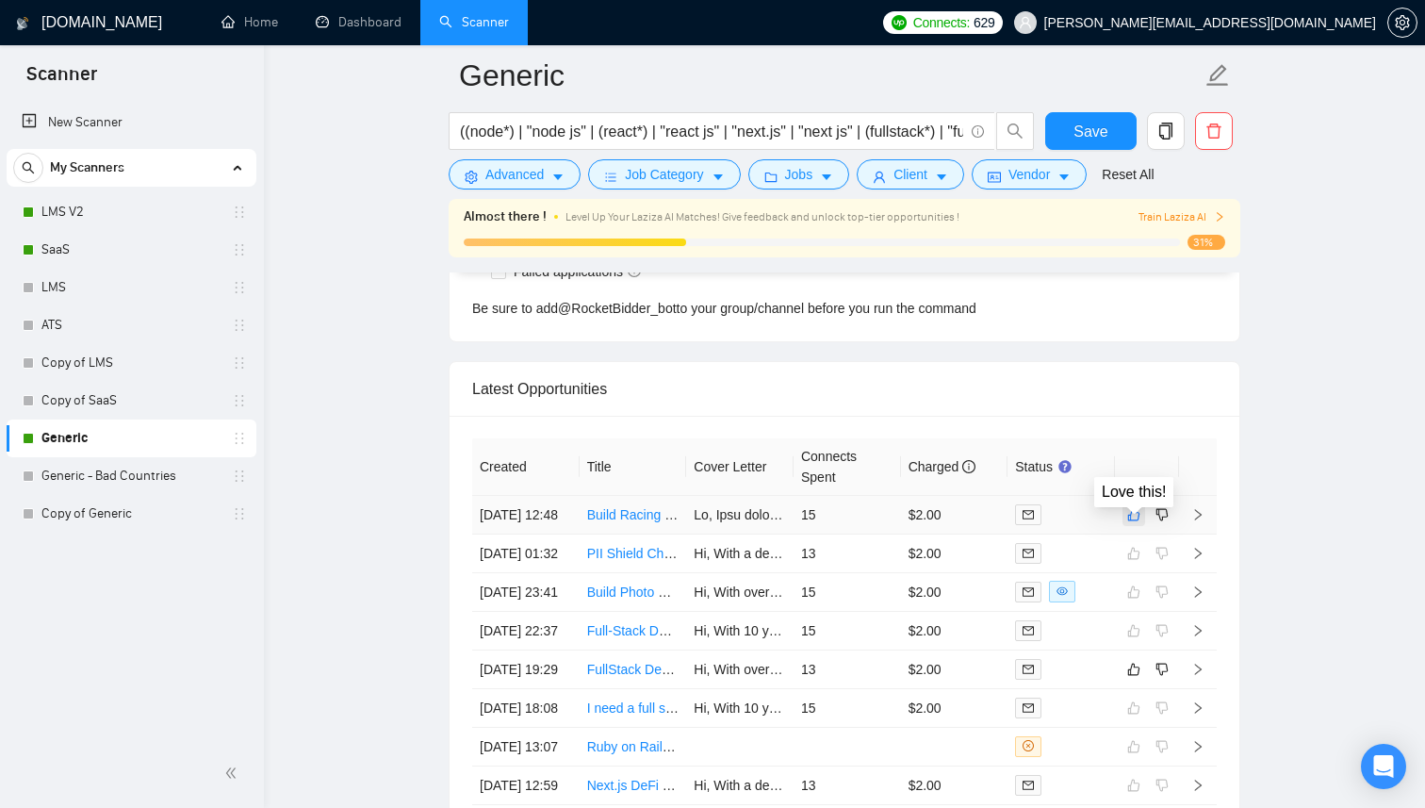
click at [1125, 524] on button "button" at bounding box center [1133, 514] width 23 height 23
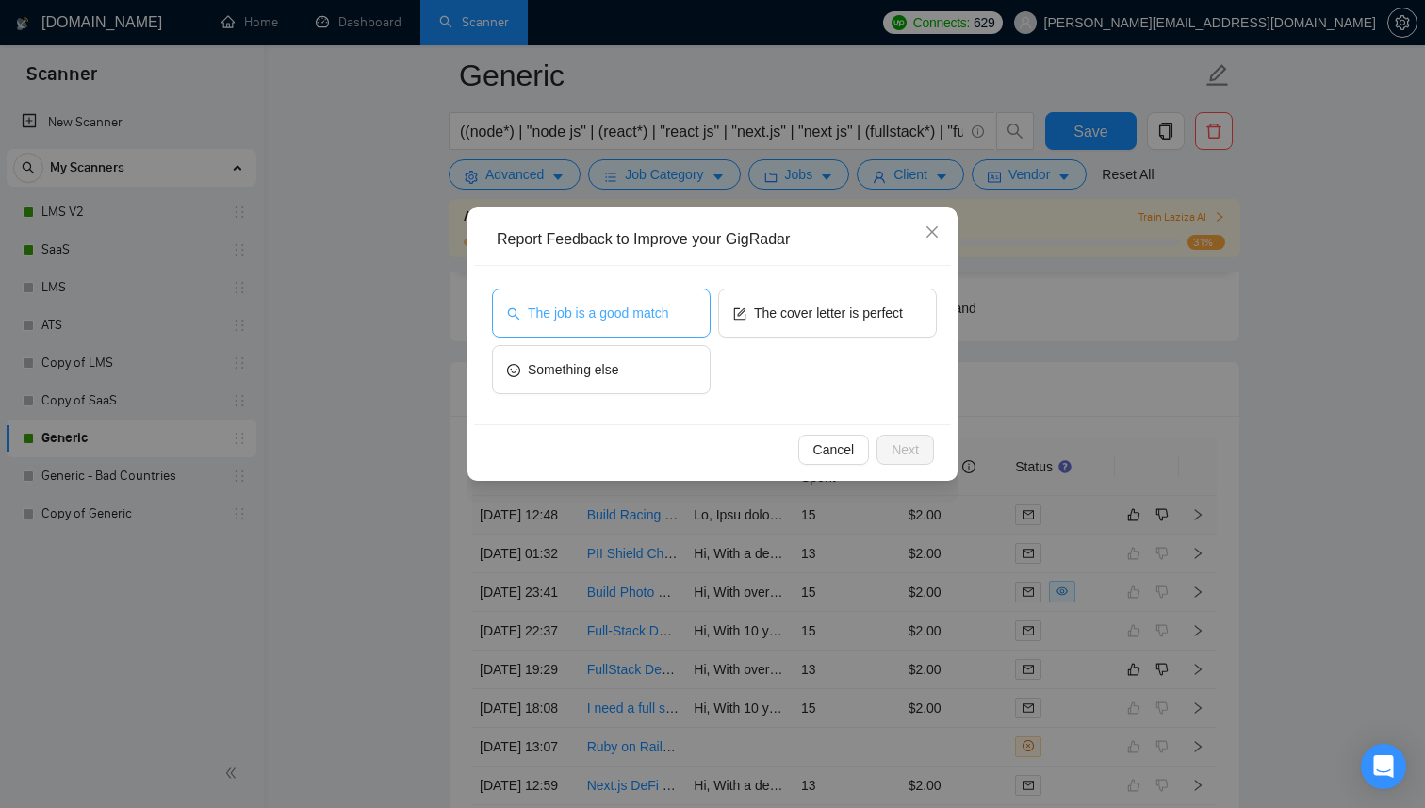
click at [673, 324] on button "The job is a good match" at bounding box center [601, 312] width 219 height 49
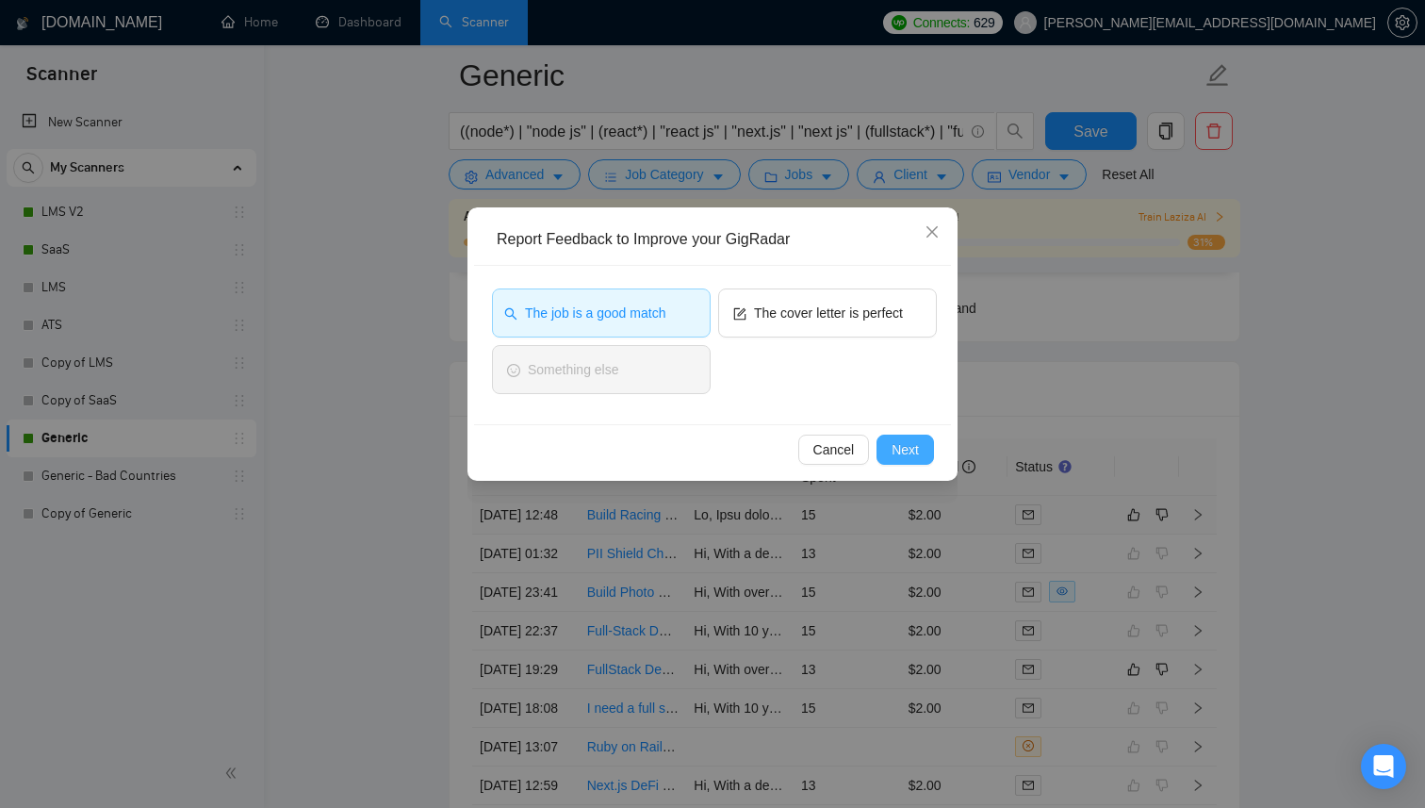
click at [905, 446] on span "Next" at bounding box center [905, 449] width 27 height 21
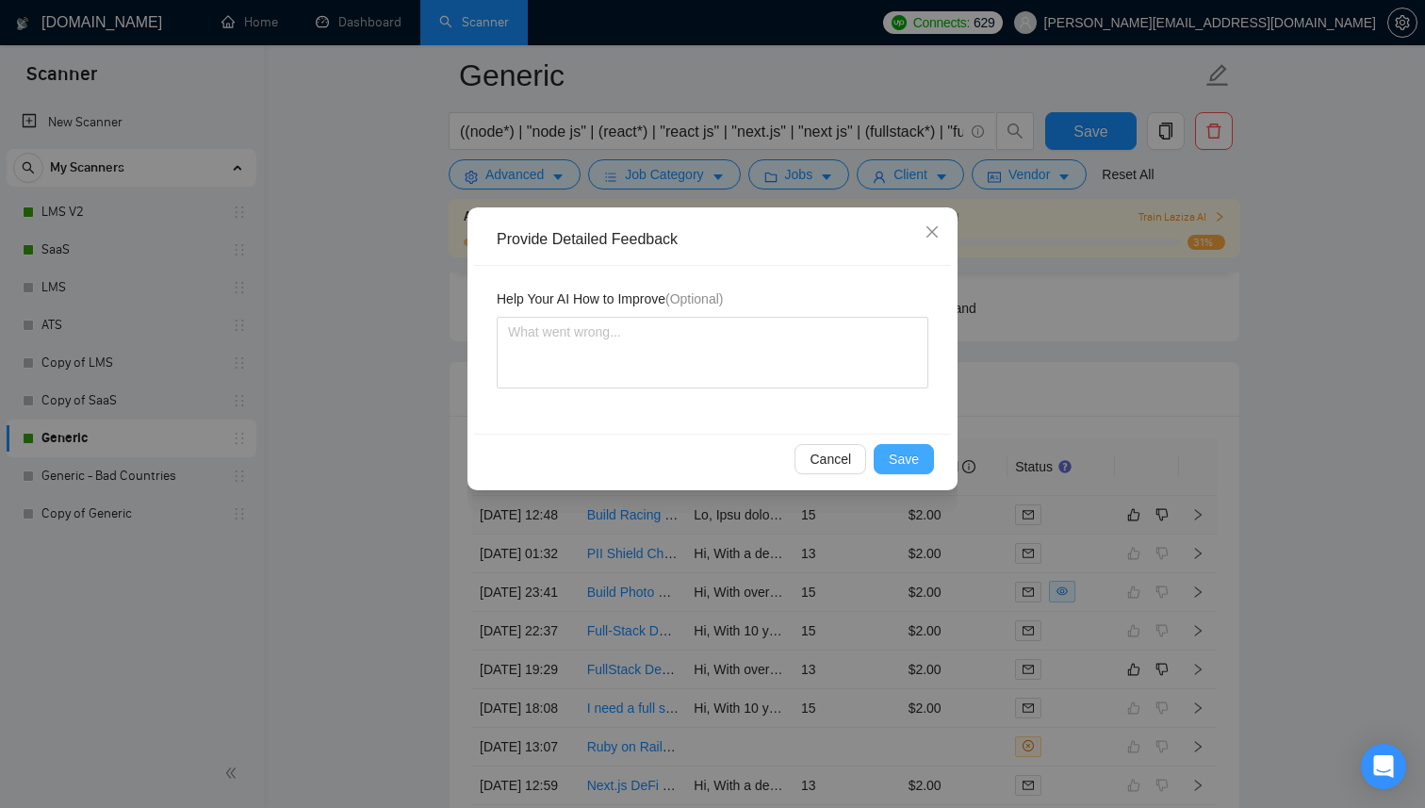
click at [900, 457] on span "Save" at bounding box center [904, 459] width 30 height 21
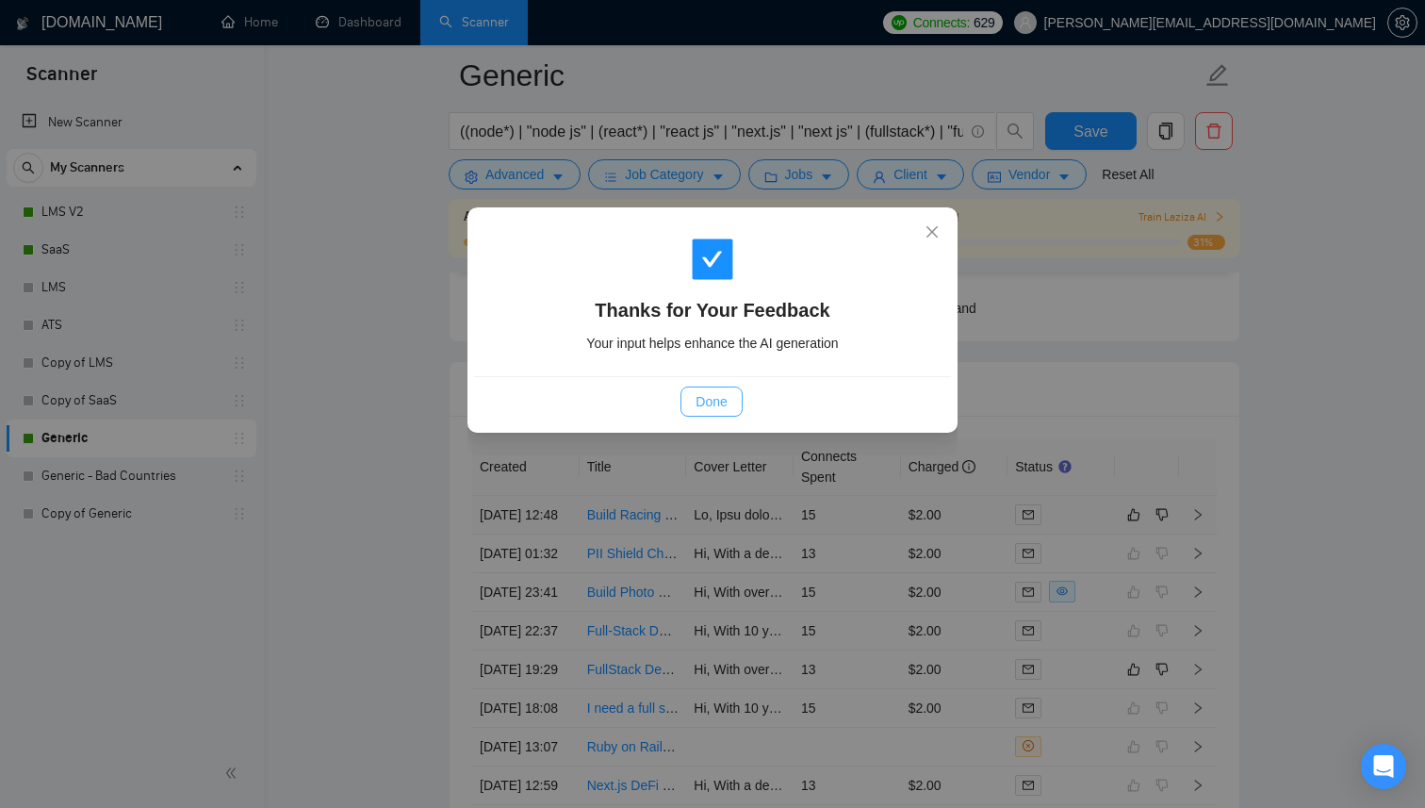
click at [723, 410] on span "Done" at bounding box center [711, 401] width 31 height 21
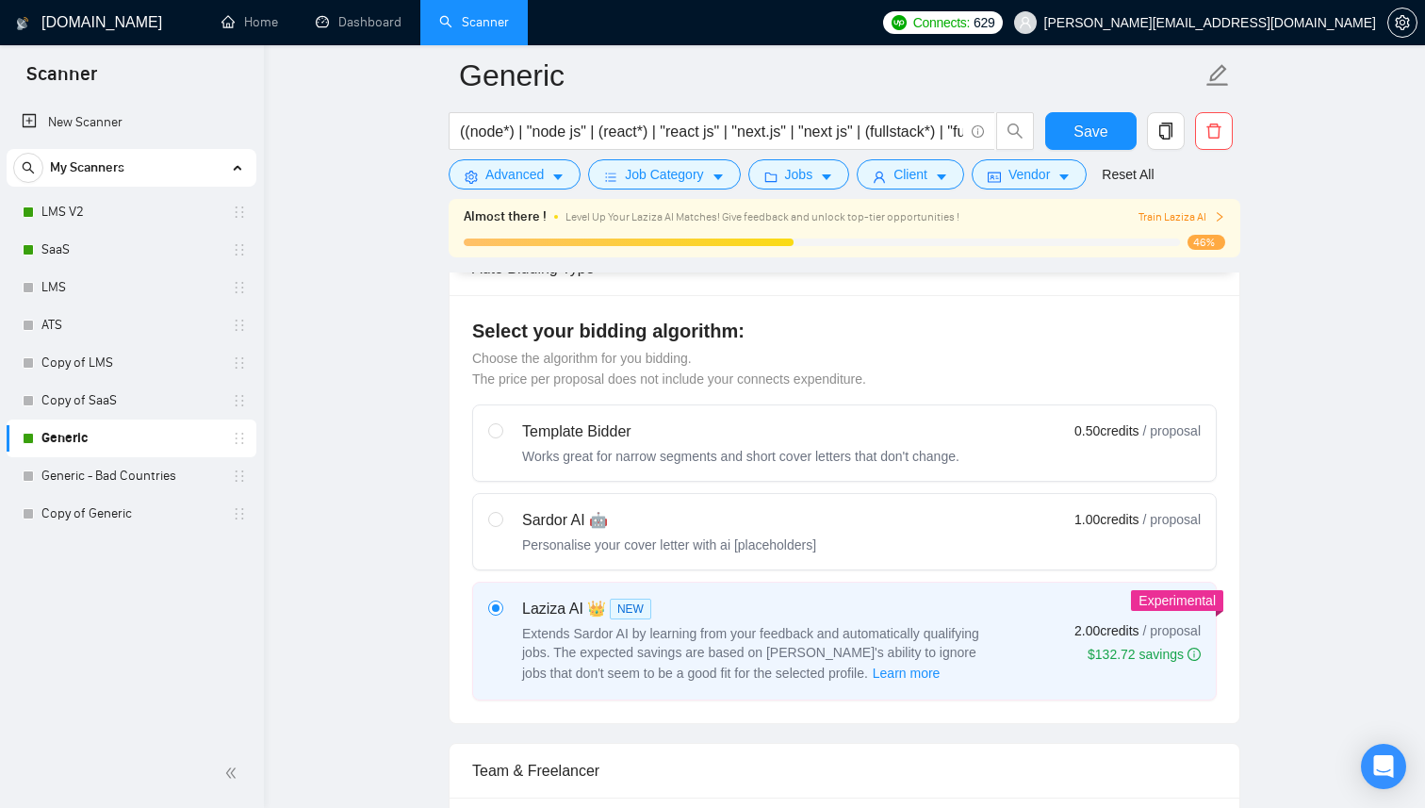
scroll to position [0, 0]
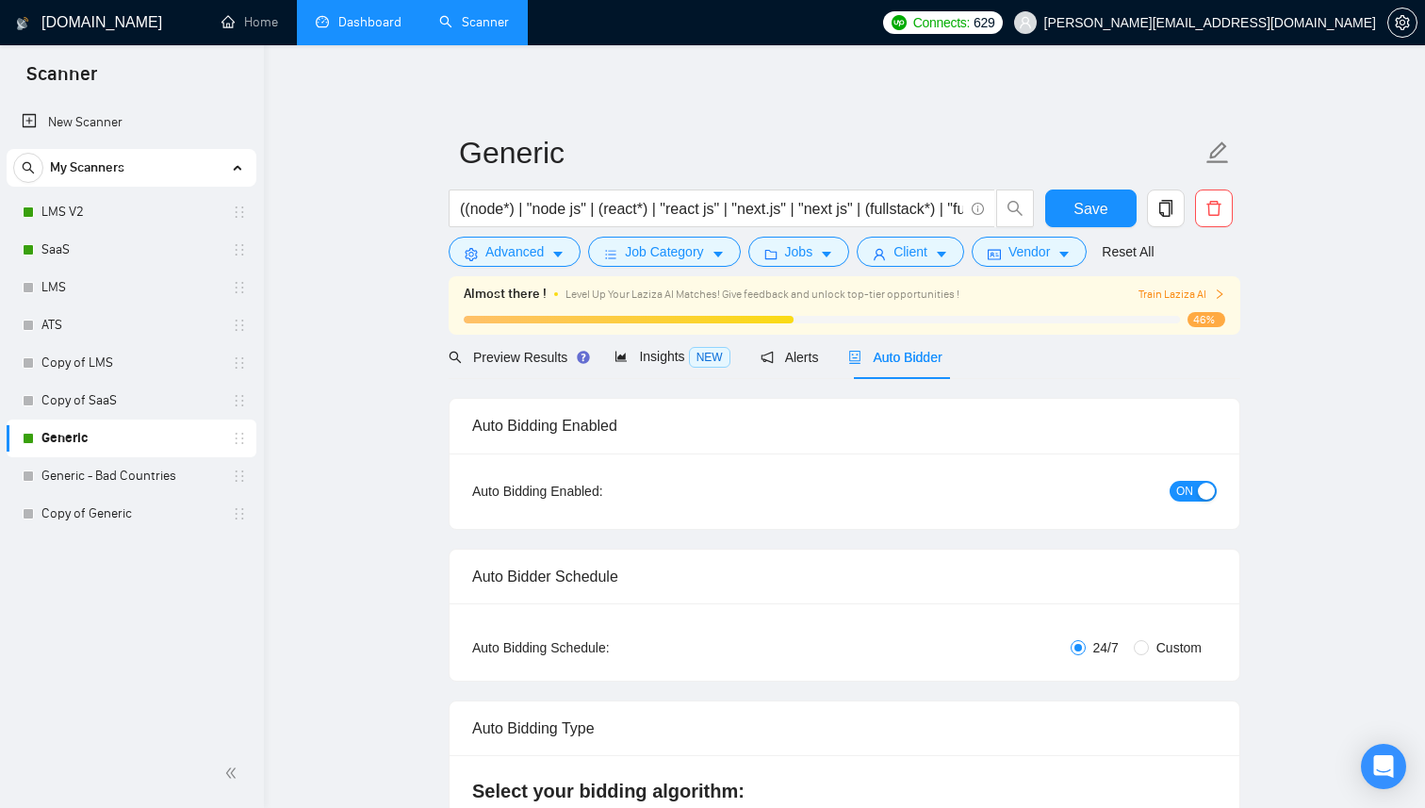
click at [339, 30] on link "Dashboard" at bounding box center [359, 22] width 86 height 16
